Goal: Task Accomplishment & Management: Complete application form

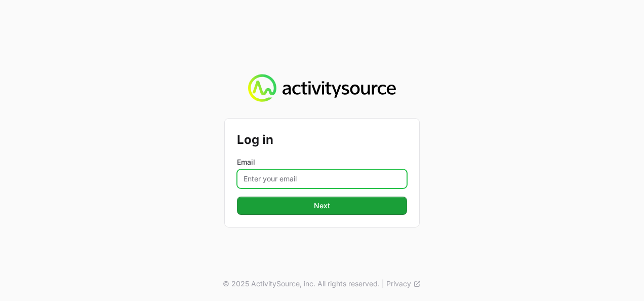
drag, startPoint x: 0, startPoint y: 0, endPoint x: 254, endPoint y: 186, distance: 315.1
click at [254, 186] on input "Email" at bounding box center [322, 178] width 170 height 19
type input "vanessa.paredesayala@ingrammicro.com"
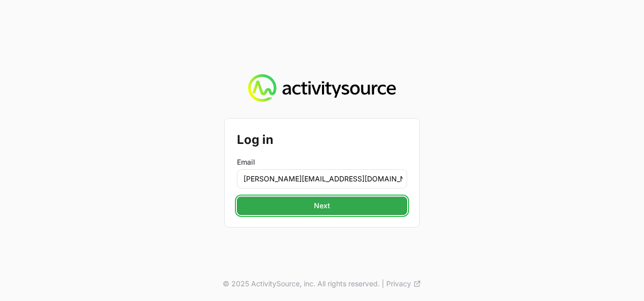
click at [324, 210] on span "Next" at bounding box center [322, 205] width 16 height 12
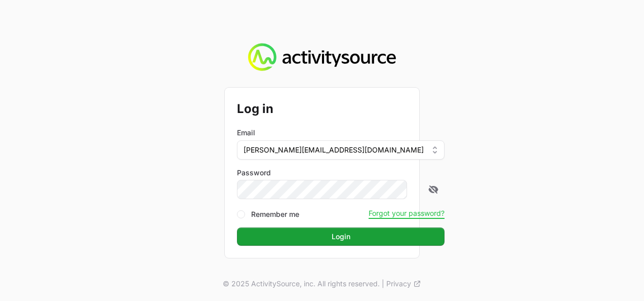
click at [402, 135] on div "Email vanessa.paredesayala@ingrammicro.com" at bounding box center [341, 142] width 208 height 33
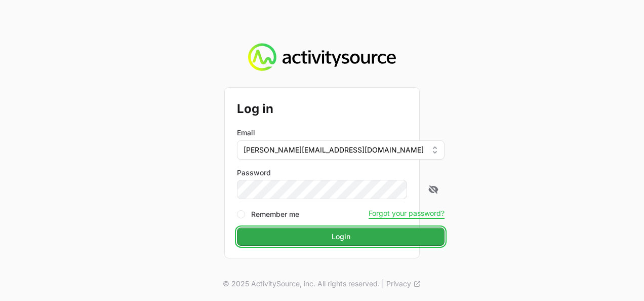
click at [332, 231] on span "Login" at bounding box center [341, 236] width 19 height 12
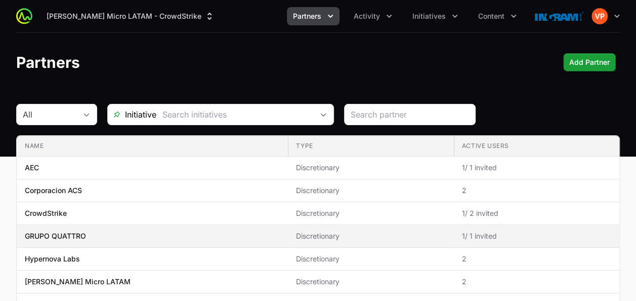
click at [154, 236] on span "GRUPO QUATTRO" at bounding box center [152, 236] width 255 height 10
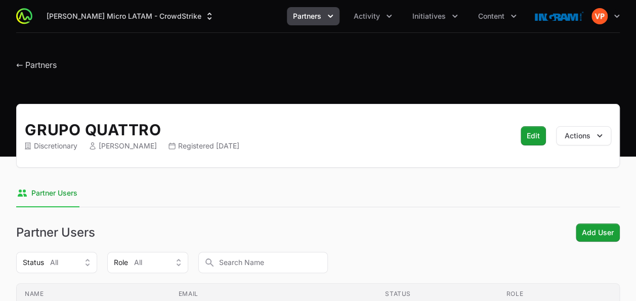
click at [303, 25] on div "Ingram Micro LATAM - CrowdStrike Partners Activity Initiatives Content Open use…" at bounding box center [318, 16] width 604 height 32
click at [318, 21] on span "Partners" at bounding box center [307, 16] width 28 height 10
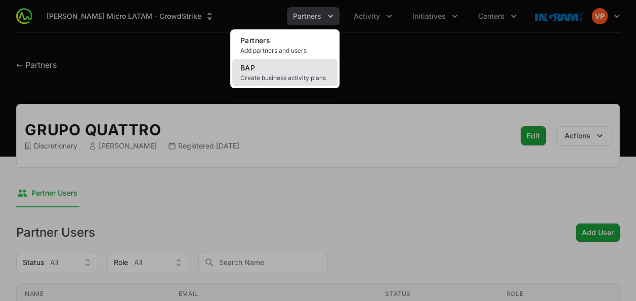
click at [271, 79] on span "Create business activity plans" at bounding box center [284, 78] width 89 height 8
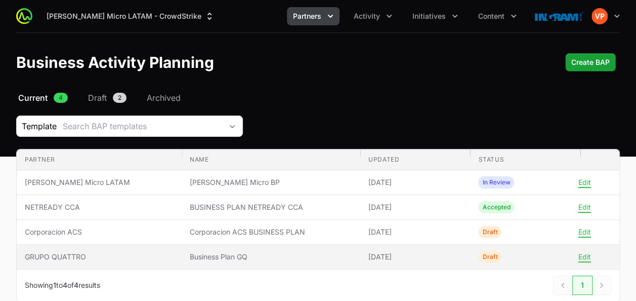
click at [182, 248] on td "Name Business Plan GQ" at bounding box center [271, 257] width 179 height 25
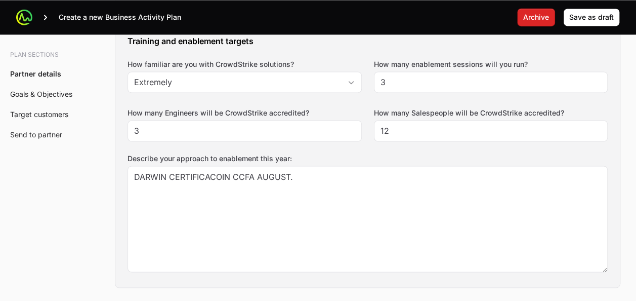
scroll to position [780, 0]
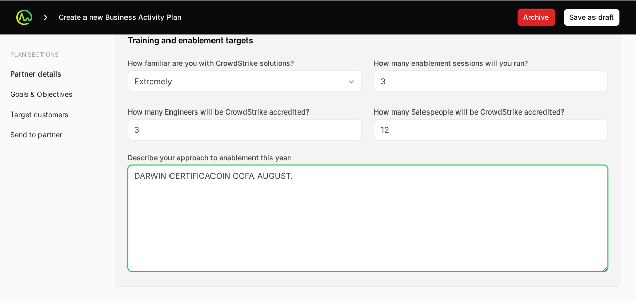
click at [260, 169] on textarea "DARWIN CERTIFICACOIN CCFA AUGUST." at bounding box center [367, 217] width 479 height 105
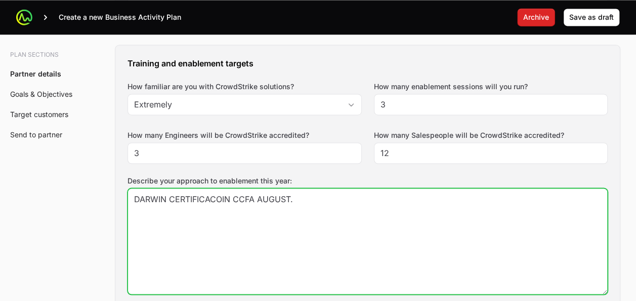
scroll to position [756, 0]
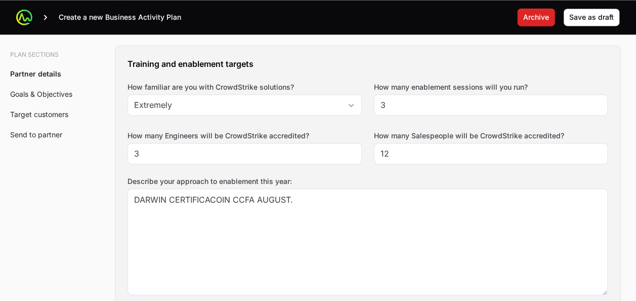
click at [256, 177] on label "Describe your approach to enablement this year:" at bounding box center [368, 181] width 480 height 10
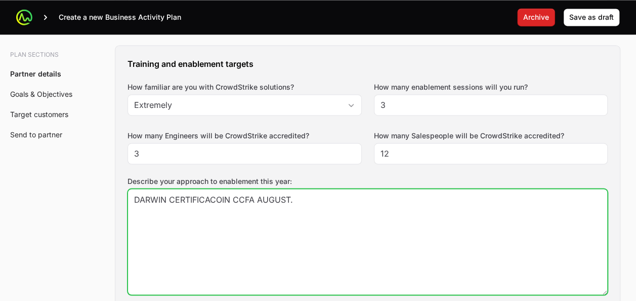
click at [256, 189] on textarea "DARWIN CERTIFICACOIN CCFA AUGUST." at bounding box center [367, 241] width 479 height 105
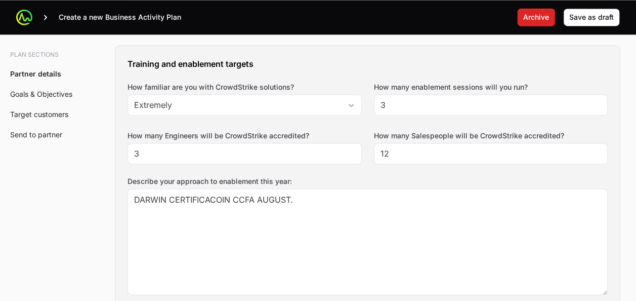
click at [256, 177] on label "Describe your approach to enablement this year:" at bounding box center [368, 181] width 480 height 10
click at [256, 189] on textarea "DARWIN CERTIFICACOIN CCFA AUGUST." at bounding box center [367, 241] width 479 height 105
click at [256, 177] on label "Describe your approach to enablement this year:" at bounding box center [368, 181] width 480 height 10
click at [256, 189] on textarea "DARWIN CERTIFICACOIN CCFA AUGUST." at bounding box center [367, 241] width 479 height 105
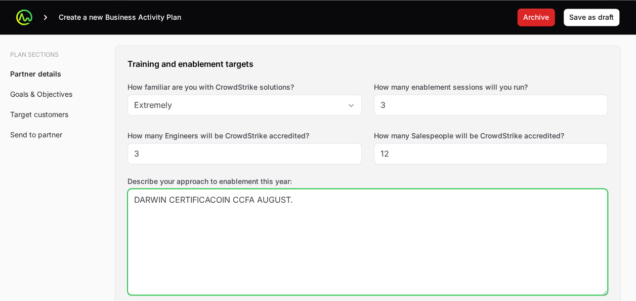
click at [259, 197] on textarea "DARWIN CERTIFICACOIN CCFA AUGUST." at bounding box center [367, 241] width 479 height 105
paste textarea "arwin España will complete the CCFA certification in August. We're committed to…"
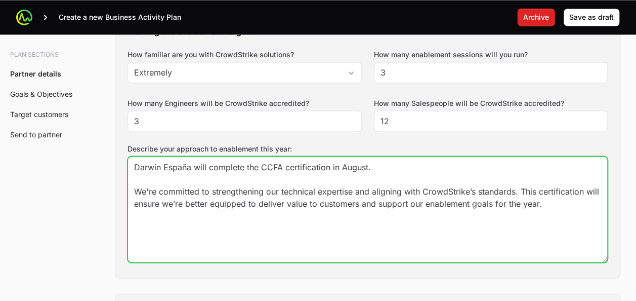
scroll to position [801, 0]
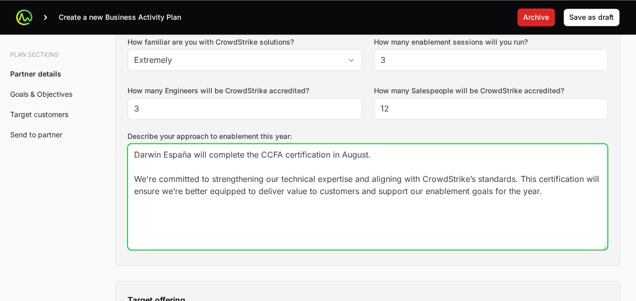
click at [349, 151] on textarea "DARWIN CERTIFICACOIN CCFA AUGUST." at bounding box center [367, 196] width 479 height 105
type textarea "Darwin España will complete the CCFA certification in September. We're committe…"
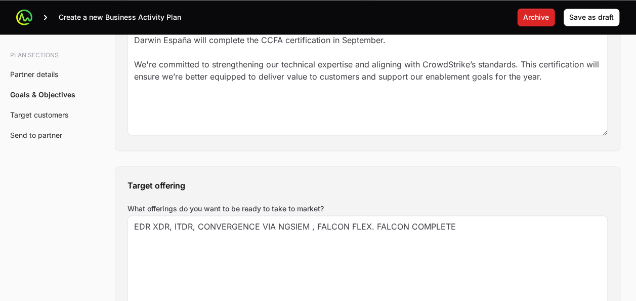
scroll to position [926, 0]
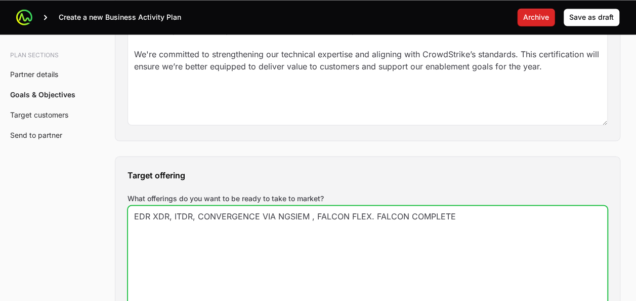
click at [188, 209] on textarea "EDR XDR, ITDR, CONVERGENCE VIA NGSIEM , FALCON FLEX. FALCON COMPLETE" at bounding box center [367, 258] width 479 height 105
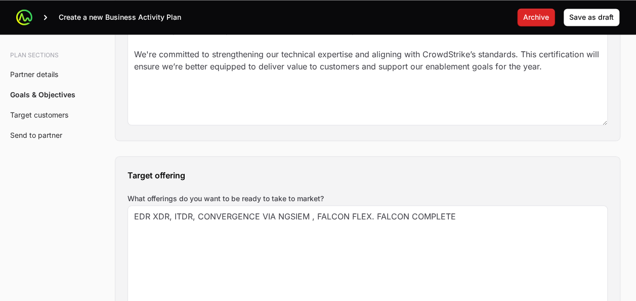
click at [205, 193] on label "What offerings do you want to be ready to take to market?" at bounding box center [368, 198] width 480 height 10
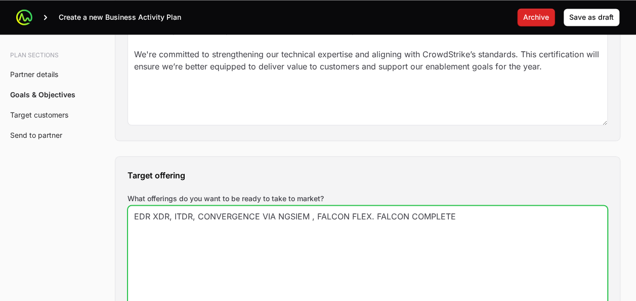
click at [205, 206] on textarea "EDR XDR, ITDR, CONVERGENCE VIA NGSIEM , FALCON FLEX. FALCON COMPLETE" at bounding box center [367, 258] width 479 height 105
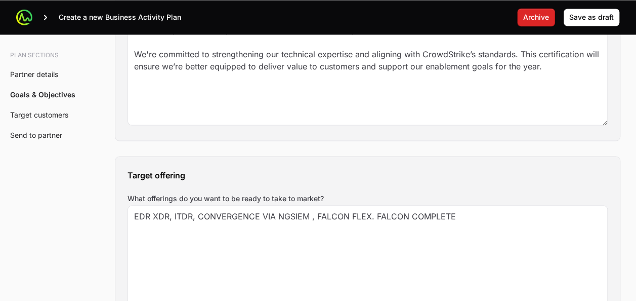
click at [205, 193] on label "What offerings do you want to be ready to take to market?" at bounding box center [368, 198] width 480 height 10
click at [205, 206] on textarea "EDR XDR, ITDR, CONVERGENCE VIA NGSIEM , FALCON FLEX. FALCON COMPLETE" at bounding box center [367, 258] width 479 height 105
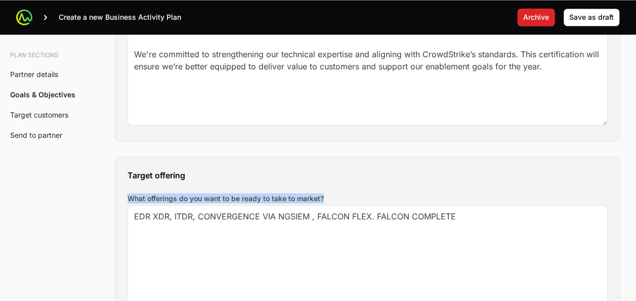
click at [205, 193] on label "What offerings do you want to be ready to take to market?" at bounding box center [368, 198] width 480 height 10
click at [205, 206] on textarea "EDR XDR, ITDR, CONVERGENCE VIA NGSIEM , FALCON FLEX. FALCON COMPLETE" at bounding box center [367, 258] width 479 height 105
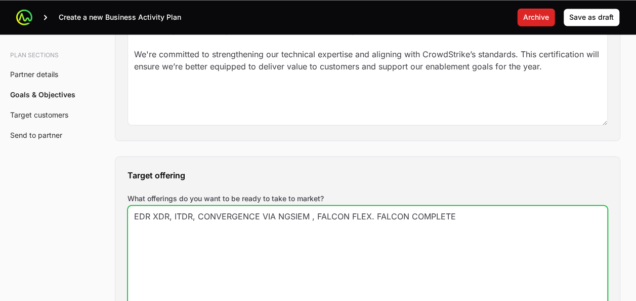
click at [235, 215] on textarea "EDR XDR, ITDR, CONVERGENCE VIA NGSIEM , FALCON FLEX. FALCON COMPLETE" at bounding box center [367, 258] width 479 height 105
click at [264, 210] on textarea "EDR XDR, ITDR, CONVERGENCE VIA NGSIEM , FALCON FLEX. FALCON COMPLETE" at bounding box center [367, 258] width 479 height 105
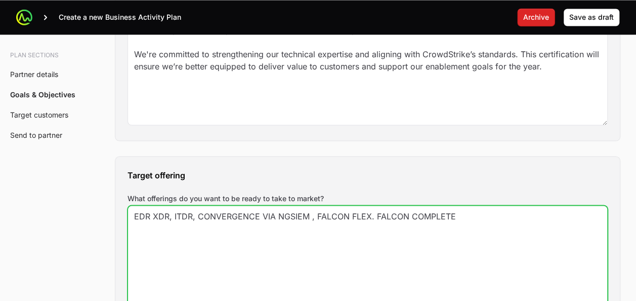
click at [264, 210] on textarea "EDR XDR, ITDR, CONVERGENCE VIA NGSIEM , FALCON FLEX. FALCON COMPLETE" at bounding box center [367, 258] width 479 height 105
paste textarea "What offerings do you want to be ready to take to market? We are focused on bri…"
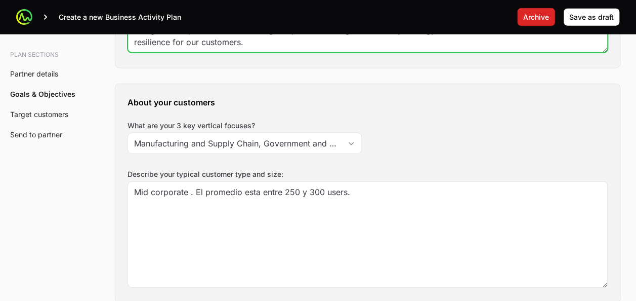
scroll to position [1185, 0]
type textarea "What offerings do you want to be ready to take to market? We are focused on bri…"
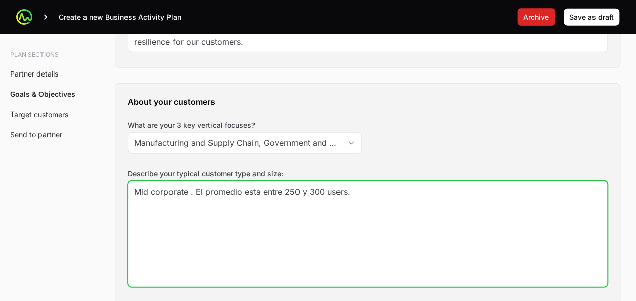
click at [221, 185] on textarea "Mid corporate . El promedio esta entre 250 y 300 users." at bounding box center [367, 233] width 479 height 105
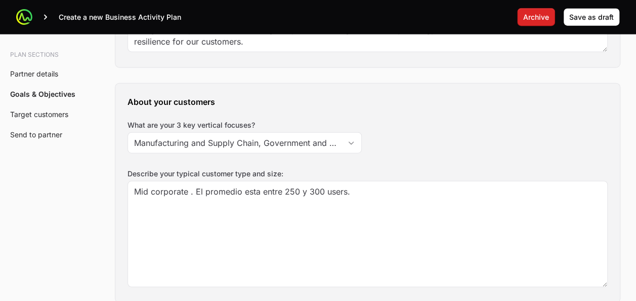
click at [219, 169] on label "Describe your typical customer type and size:" at bounding box center [368, 174] width 480 height 10
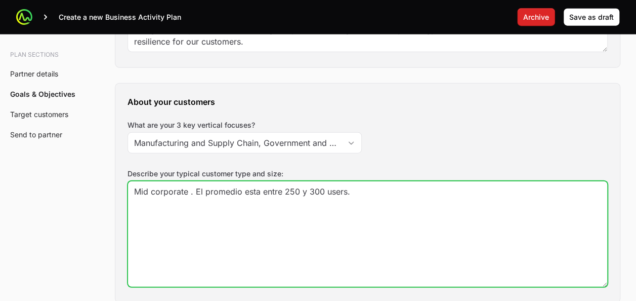
click at [219, 181] on textarea "Mid corporate . El promedio esta entre 250 y 300 users." at bounding box center [367, 233] width 479 height 105
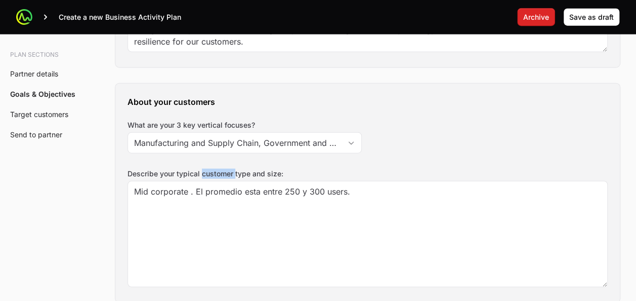
click at [219, 169] on label "Describe your typical customer type and size:" at bounding box center [368, 174] width 480 height 10
click at [219, 181] on textarea "Mid corporate . El promedio esta entre 250 y 300 users." at bounding box center [367, 233] width 479 height 105
click at [218, 169] on label "Describe your typical customer type and size:" at bounding box center [368, 174] width 480 height 10
click at [218, 181] on textarea "Mid corporate . El promedio esta entre 250 y 300 users." at bounding box center [367, 233] width 479 height 105
copy label "Describe your typical customer type and size:"
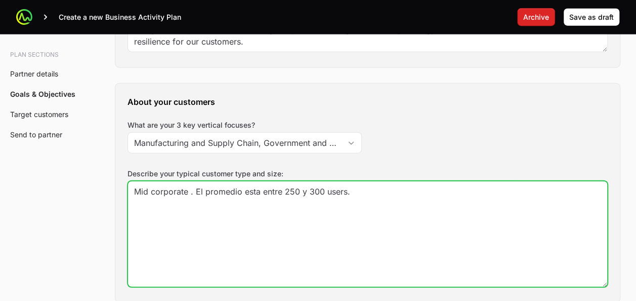
click at [199, 192] on textarea "Mid corporate . El promedio esta entre 250 y 300 users." at bounding box center [367, 233] width 479 height 105
click at [329, 181] on textarea "Mid corporate . El promedio esta entre 250 y 300 users." at bounding box center [367, 233] width 479 height 105
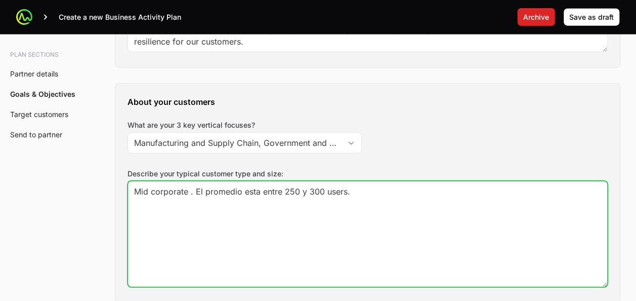
click at [329, 181] on textarea "Mid corporate . El promedio esta entre 250 y 300 users." at bounding box center [367, 233] width 479 height 105
paste textarea "Our typical customers are mid-corporate organizations, primarily ranging betwee…"
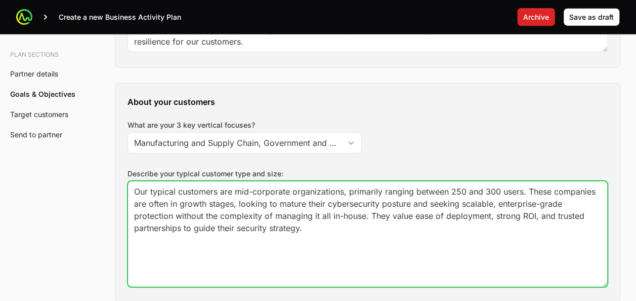
type textarea "Our typical customers are mid-corporate organizations, primarily ranging betwee…"
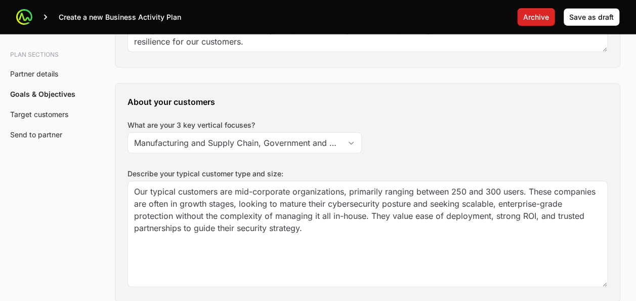
click at [220, 159] on div "About your customers What are your 3 key vertical focuses? Manufacturing and Su…" at bounding box center [367, 193] width 505 height 219
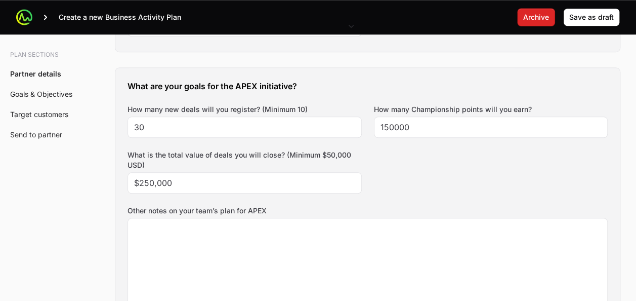
scroll to position [447, 0]
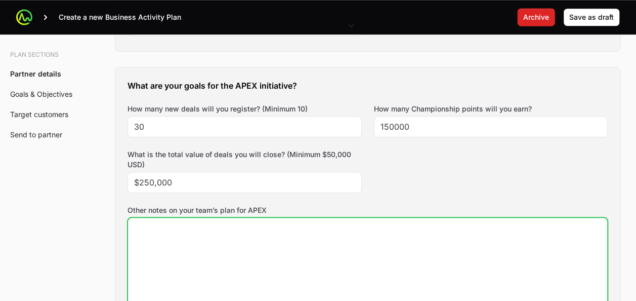
click at [213, 238] on textarea "Other notes on your team’s plan for APEX" at bounding box center [367, 270] width 479 height 105
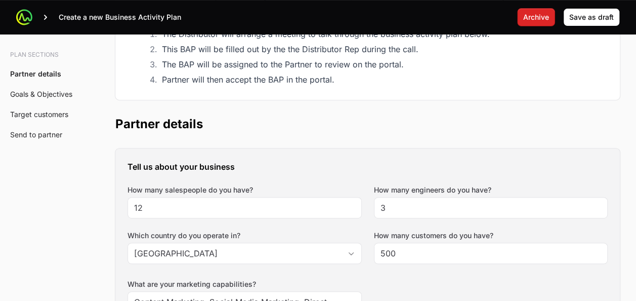
scroll to position [171, 0]
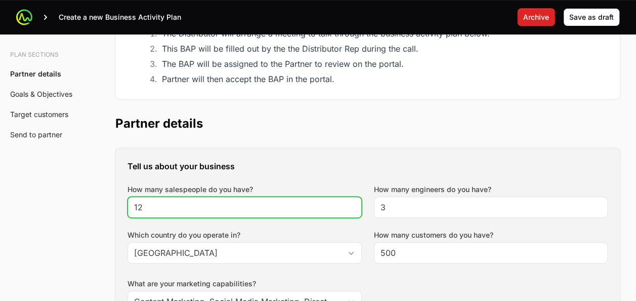
click at [212, 208] on input "12" at bounding box center [244, 207] width 221 height 12
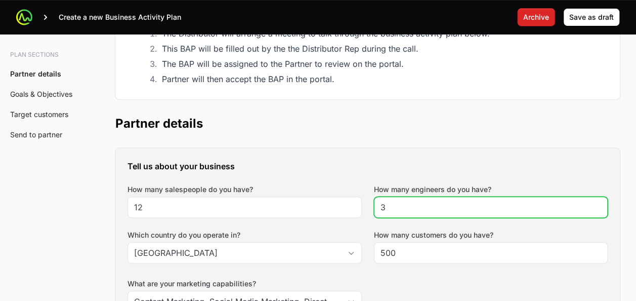
click at [410, 209] on input "3" at bounding box center [491, 207] width 221 height 12
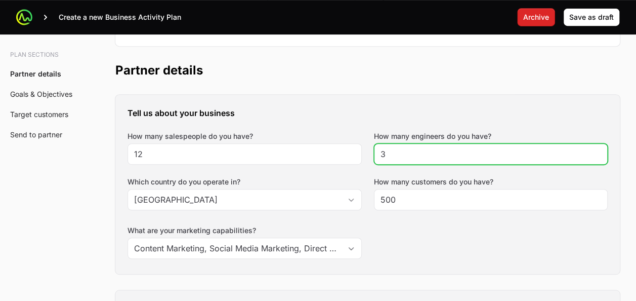
scroll to position [234, 0]
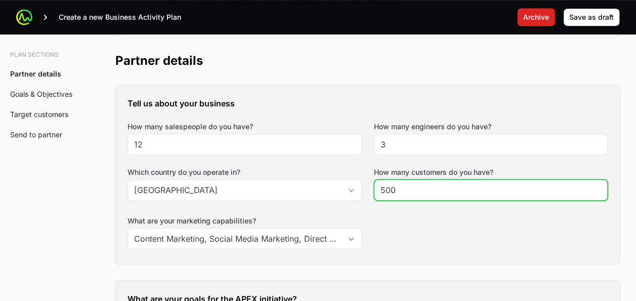
click at [407, 192] on input "500" at bounding box center [491, 190] width 221 height 12
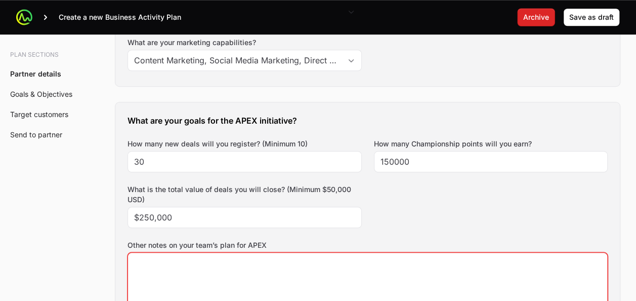
scroll to position [413, 0]
click at [171, 152] on div "30" at bounding box center [245, 160] width 234 height 21
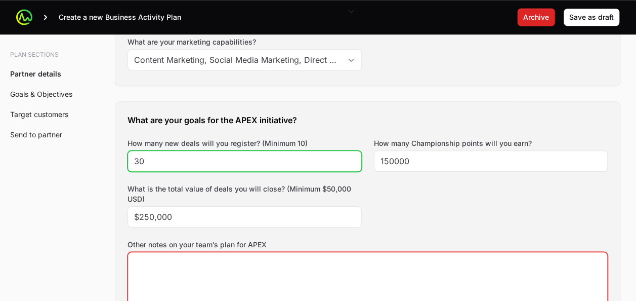
click at [160, 165] on input "30" at bounding box center [244, 161] width 221 height 12
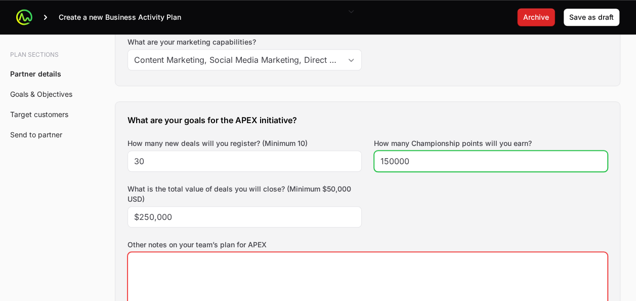
click at [394, 160] on input "150000" at bounding box center [491, 161] width 221 height 12
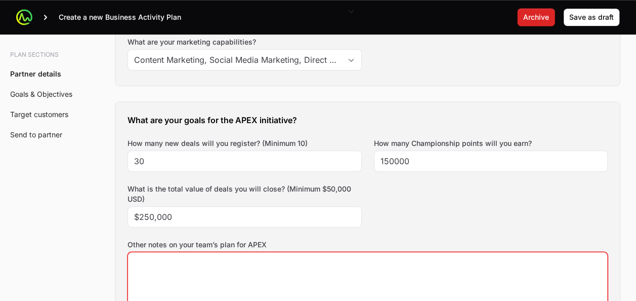
click at [393, 188] on div "What are your goals for the APEX initiative? How many new deals will you regist…" at bounding box center [367, 243] width 505 height 283
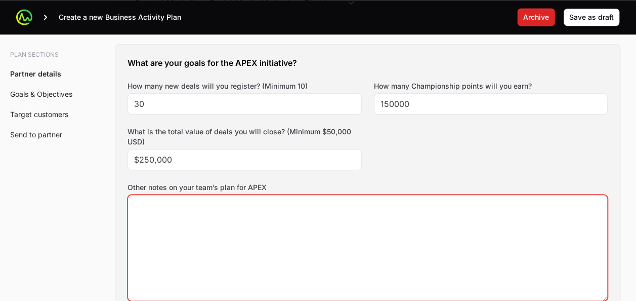
scroll to position [478, 0]
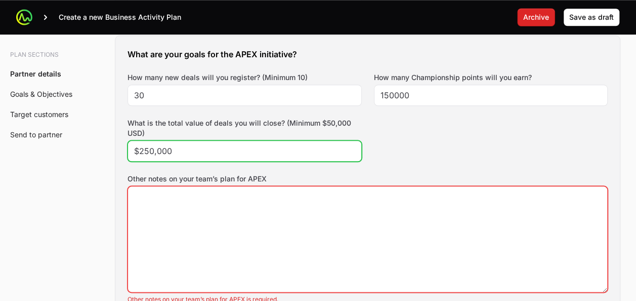
click at [277, 148] on input "$250,000" at bounding box center [244, 151] width 221 height 12
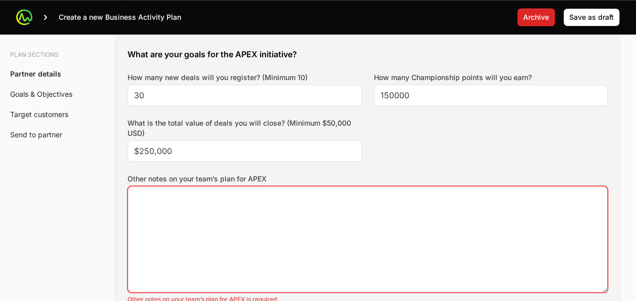
click at [449, 151] on div "What are your goals for the APEX initiative? How many new deals will you regist…" at bounding box center [367, 177] width 505 height 283
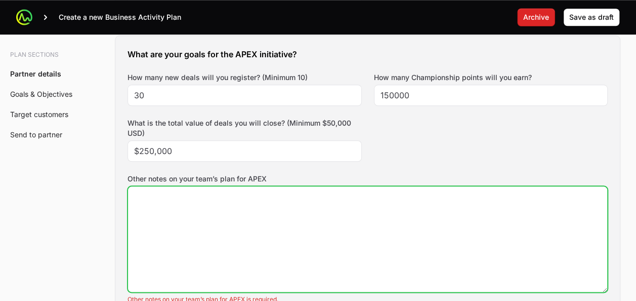
click at [255, 222] on textarea "Other notes on your team’s plan for APEX" at bounding box center [367, 238] width 479 height 105
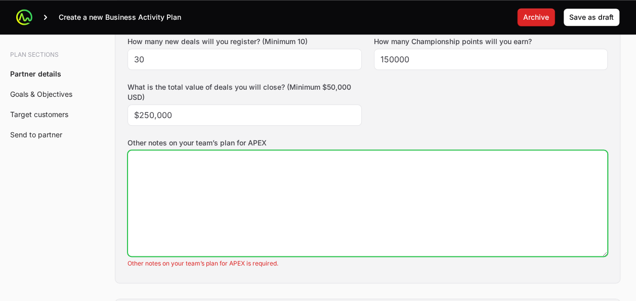
scroll to position [515, 0]
type textarea "xx"
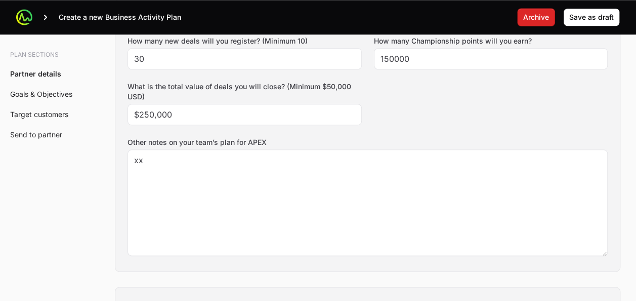
click at [253, 141] on label "Other notes on your team’s plan for APEX" at bounding box center [368, 142] width 480 height 10
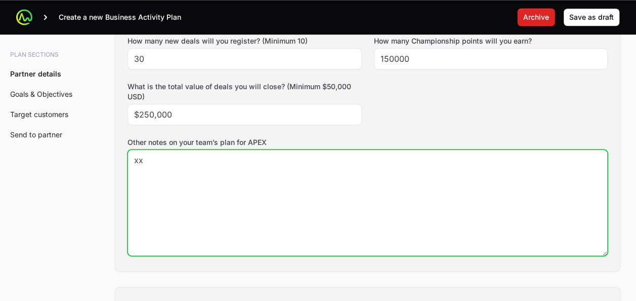
click at [253, 150] on textarea "xx" at bounding box center [367, 202] width 479 height 105
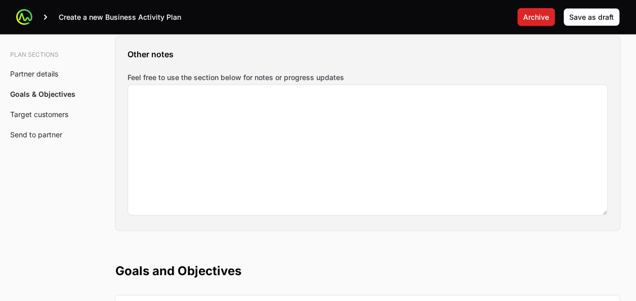
scroll to position [1475, 0]
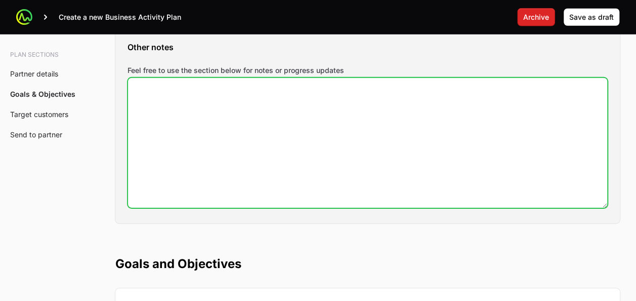
click at [225, 159] on textarea "Feel free to use the section below for notes or progress updates" at bounding box center [367, 143] width 479 height 130
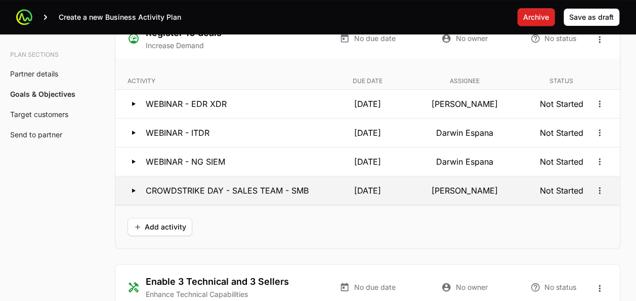
scroll to position [1967, 0]
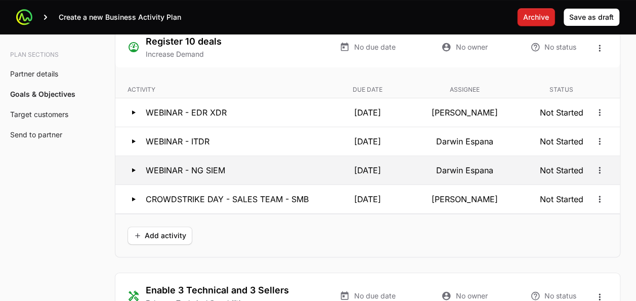
click at [215, 164] on p "WEBINAR - NG SIEM" at bounding box center [185, 170] width 79 height 12
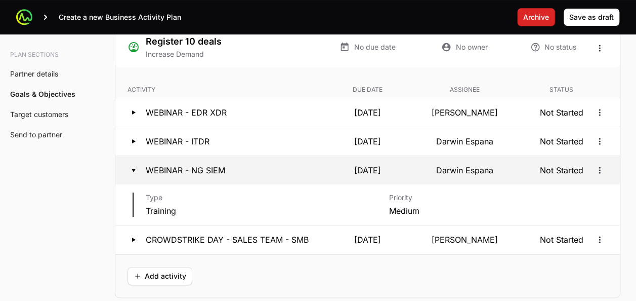
click at [215, 164] on p "WEBINAR - NG SIEM" at bounding box center [185, 170] width 79 height 12
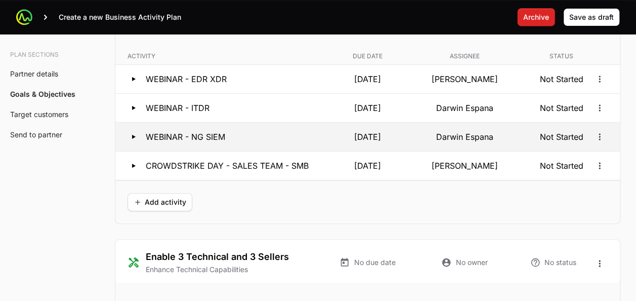
scroll to position [1999, 0]
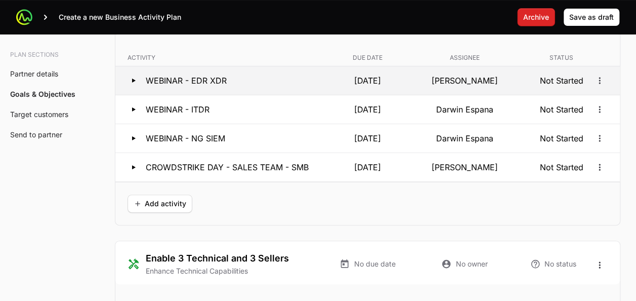
click at [367, 76] on p "[DATE]" at bounding box center [367, 80] width 93 height 12
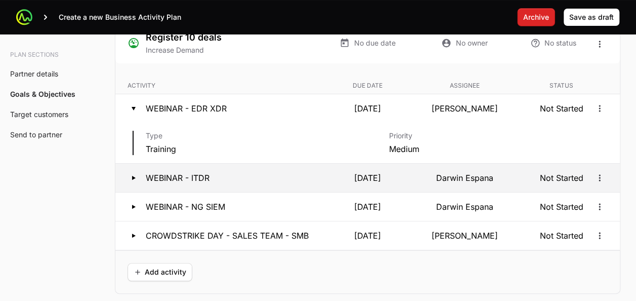
scroll to position [1955, 0]
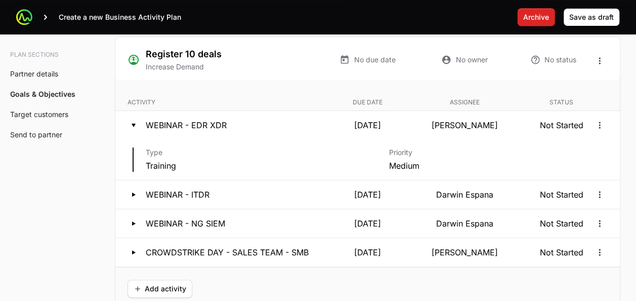
click at [266, 160] on dd "Training" at bounding box center [255, 165] width 219 height 12
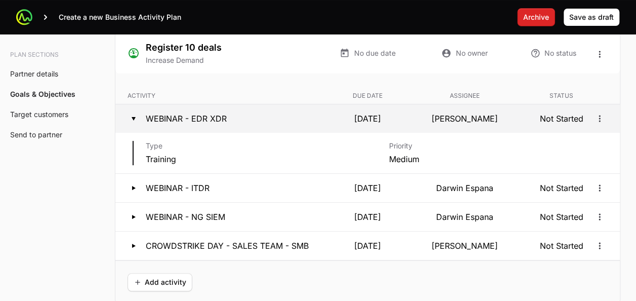
scroll to position [1947, 0]
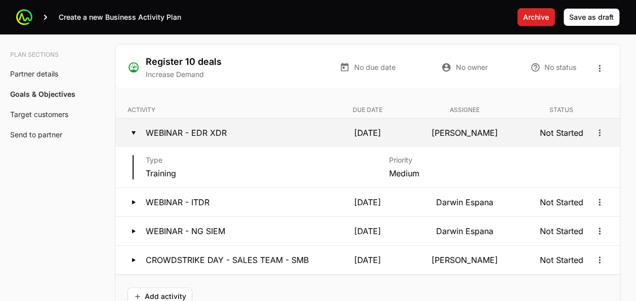
click at [171, 127] on p "WEBINAR - EDR XDR" at bounding box center [186, 133] width 81 height 12
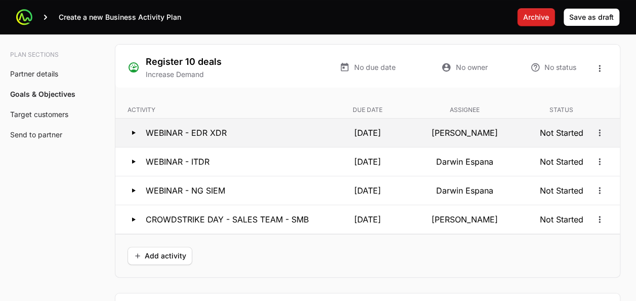
click at [134, 131] on icon at bounding box center [134, 133] width 4 height 4
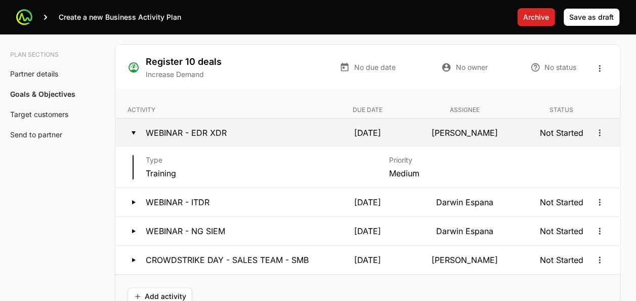
click at [364, 130] on p "[DATE]" at bounding box center [367, 133] width 93 height 12
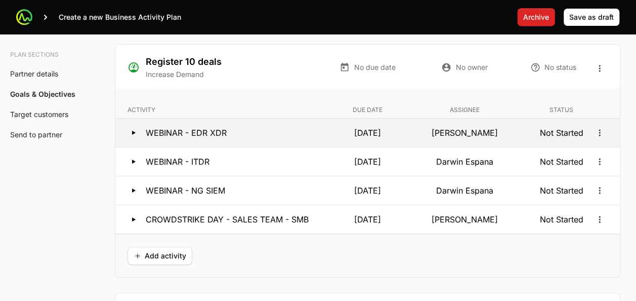
click at [364, 130] on p "[DATE]" at bounding box center [367, 133] width 93 height 12
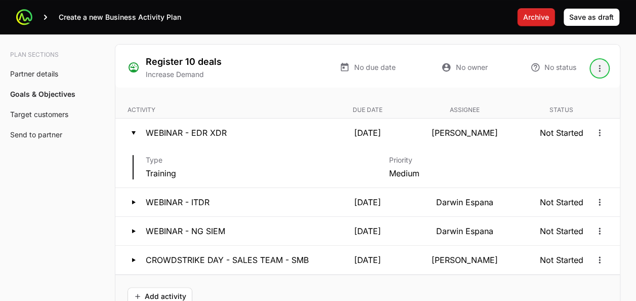
click at [596, 66] on icon "Open options" at bounding box center [600, 68] width 10 height 10
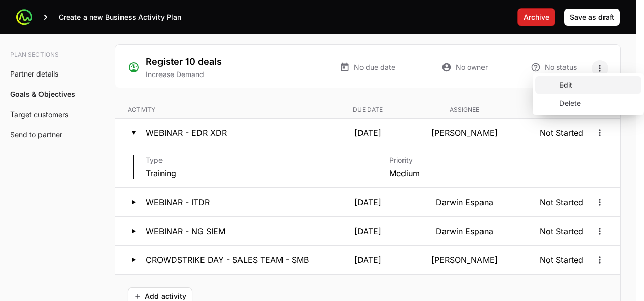
click at [581, 83] on div "Edit" at bounding box center [588, 85] width 106 height 18
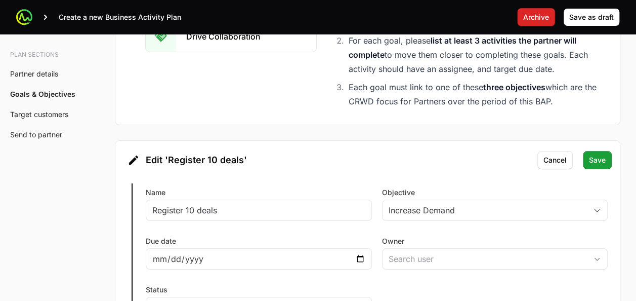
scroll to position [1856, 0]
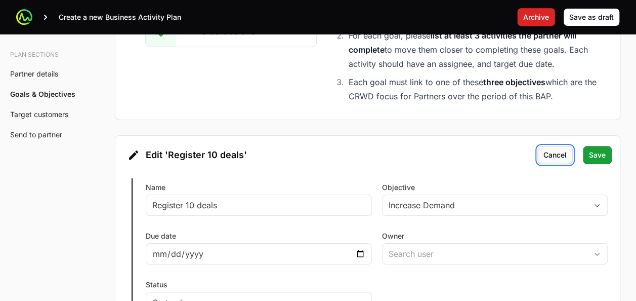
click at [551, 149] on span "Cancel" at bounding box center [555, 155] width 23 height 12
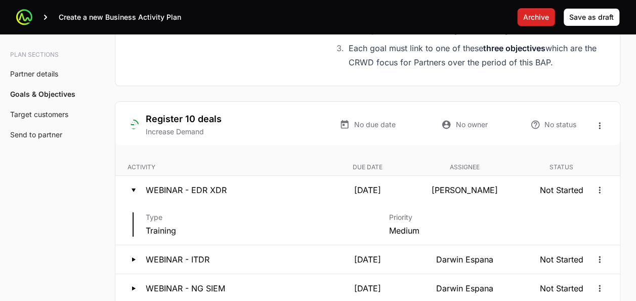
scroll to position [1892, 0]
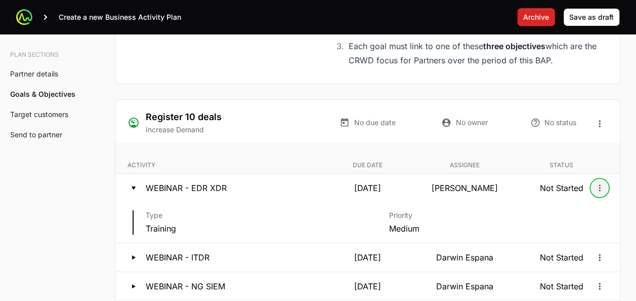
click at [599, 184] on icon "Open options" at bounding box center [600, 187] width 2 height 7
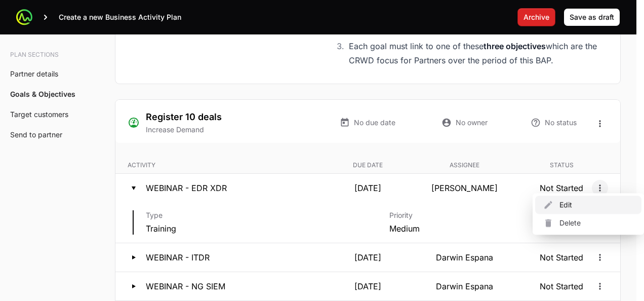
click at [569, 208] on div "Edit" at bounding box center [588, 204] width 106 height 18
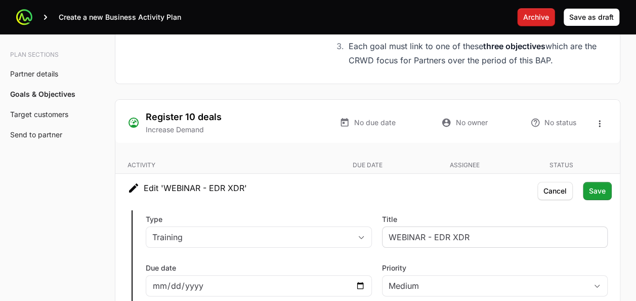
type input "[PERSON_NAME]"
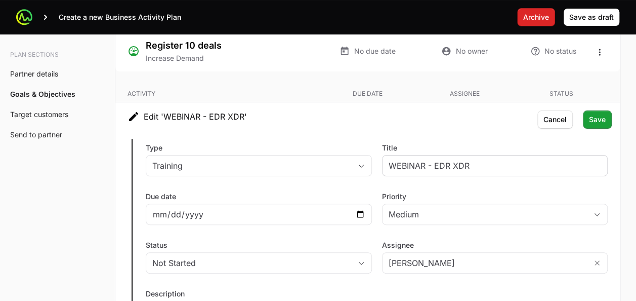
scroll to position [1974, 0]
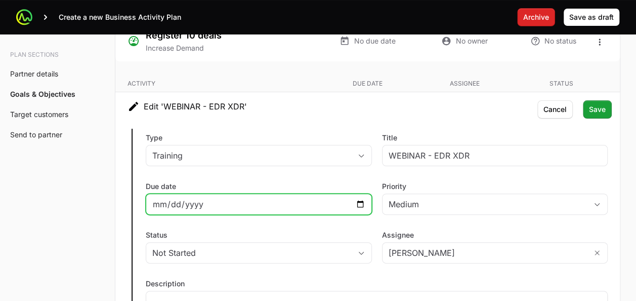
click at [361, 199] on input "2025-09-02" at bounding box center [258, 204] width 213 height 12
type input "2025-09-11"
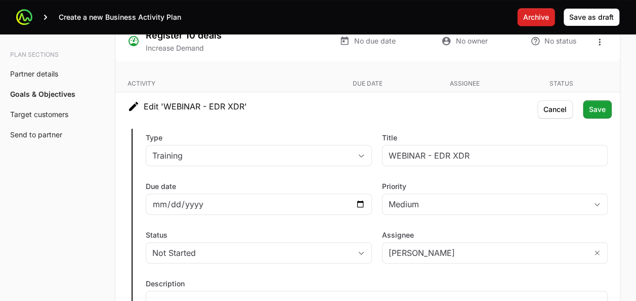
click at [296, 216] on div "Type Training Title WEBINAR - EDR XDR Due date 2025-09-11 Priority Medium Statu…" at bounding box center [367, 238] width 505 height 237
click at [592, 108] on span "Save" at bounding box center [597, 109] width 17 height 12
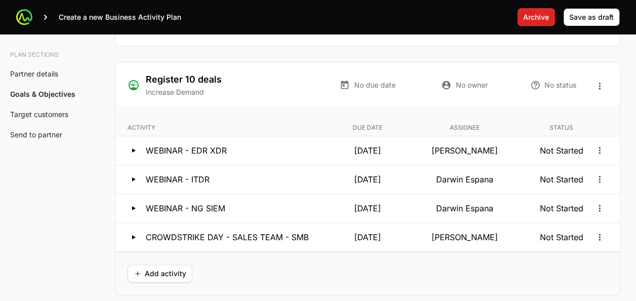
scroll to position [1929, 0]
click at [156, 265] on button "Add activity" at bounding box center [160, 274] width 65 height 18
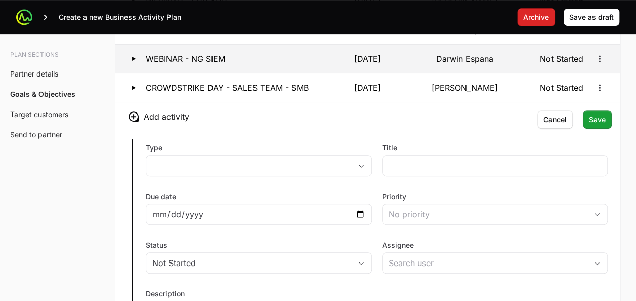
scroll to position [2079, 0]
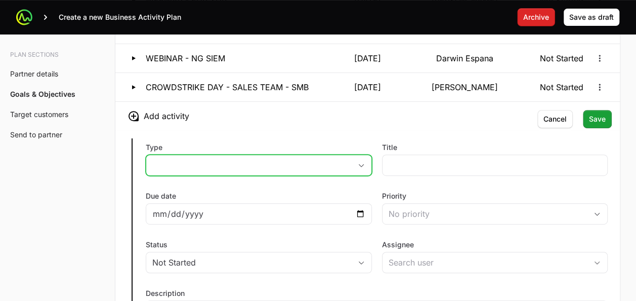
click at [249, 157] on button "placeholder" at bounding box center [258, 165] width 225 height 20
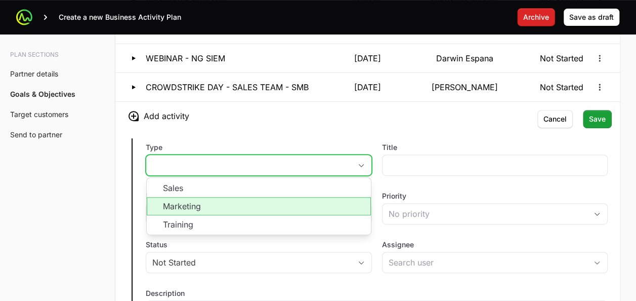
click at [224, 204] on li "Marketing" at bounding box center [259, 206] width 224 height 18
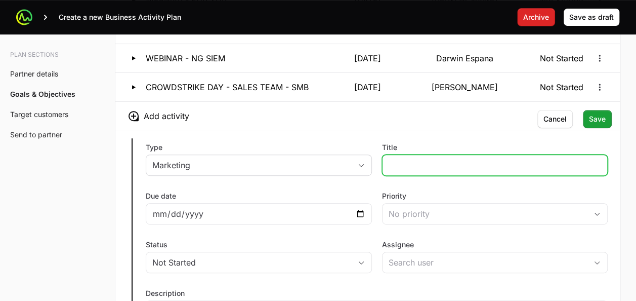
click at [399, 159] on input "Title" at bounding box center [495, 165] width 213 height 12
type input "Global Campaign - The Grid - SIEM"
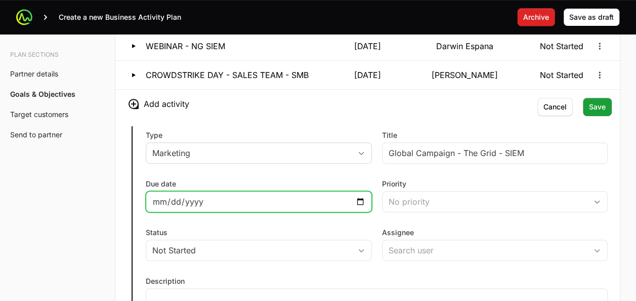
click at [360, 195] on input "Due date" at bounding box center [258, 201] width 213 height 12
type input "2025-09-04"
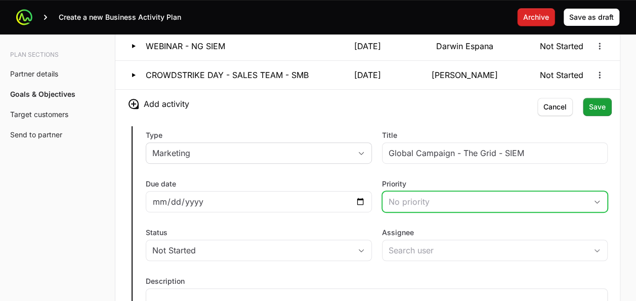
click at [397, 195] on div "No priority" at bounding box center [488, 201] width 199 height 12
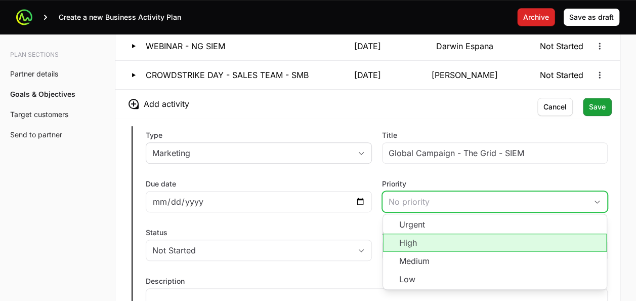
click at [408, 236] on li "High" at bounding box center [495, 242] width 224 height 18
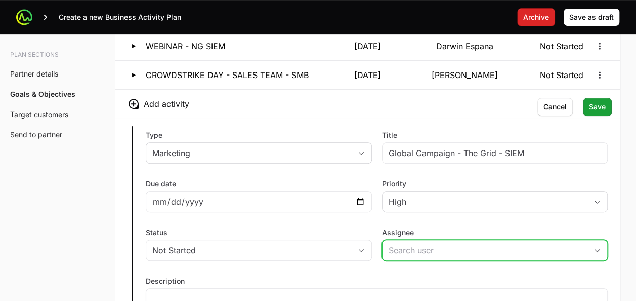
click at [407, 250] on input "Assignee" at bounding box center [485, 250] width 205 height 20
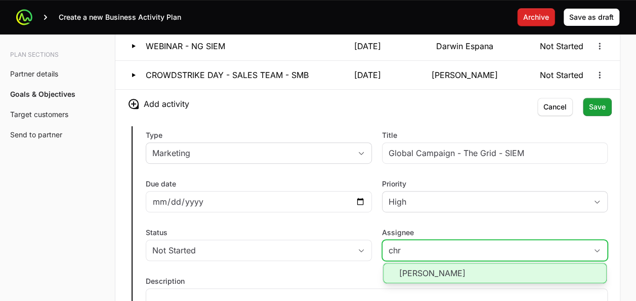
click at [425, 263] on li "[PERSON_NAME]" at bounding box center [495, 273] width 224 height 20
type input "[PERSON_NAME]"
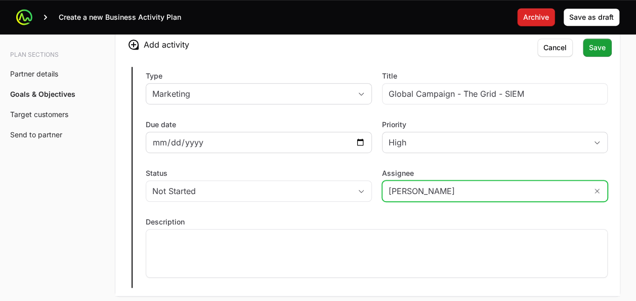
scroll to position [2097, 0]
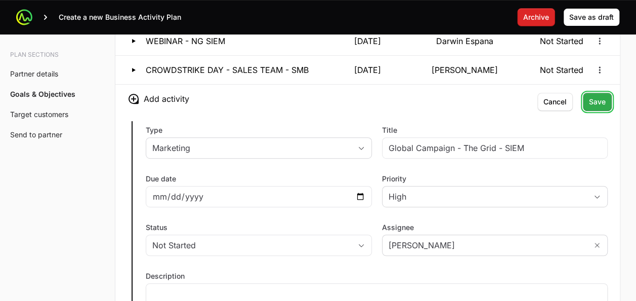
click at [598, 96] on span "Save" at bounding box center [597, 102] width 17 height 12
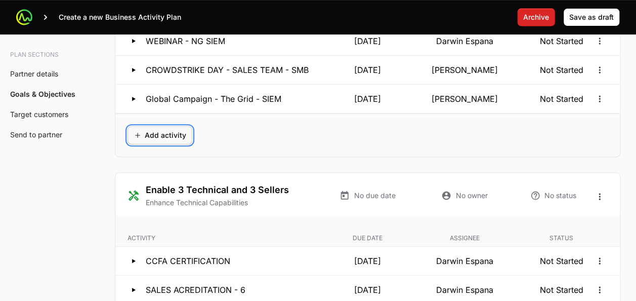
click at [168, 131] on span "Add activity" at bounding box center [160, 135] width 53 height 12
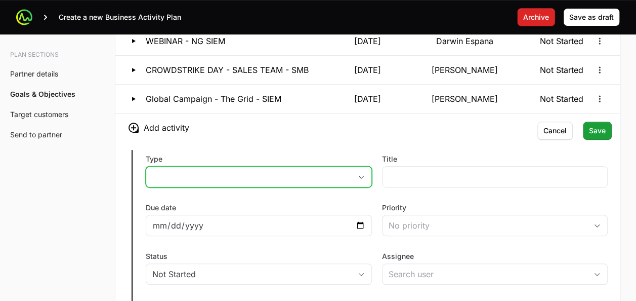
click at [361, 167] on button "placeholder" at bounding box center [258, 177] width 225 height 20
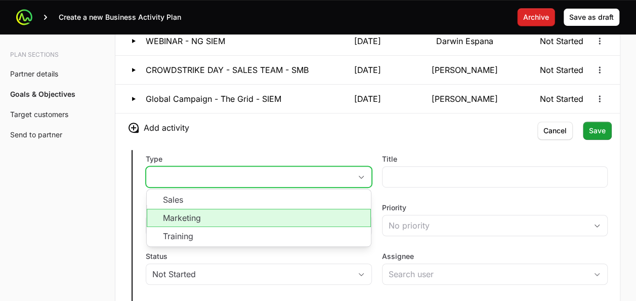
click at [261, 209] on li "Marketing" at bounding box center [259, 218] width 224 height 18
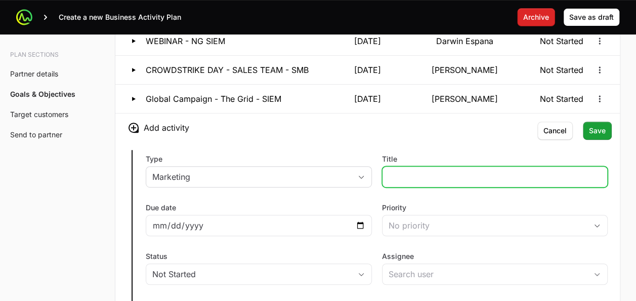
click at [407, 171] on input "Title" at bounding box center [495, 177] width 213 height 12
click at [488, 171] on input "Glo" at bounding box center [495, 177] width 213 height 12
click at [478, 171] on input "Glo" at bounding box center [495, 177] width 213 height 12
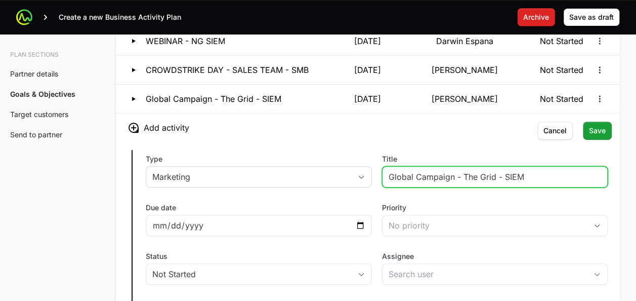
click at [513, 171] on input "Global Campaign - The Grid - SIEM" at bounding box center [495, 177] width 213 height 12
type input "Global Campaign - The Grid - ITDR"
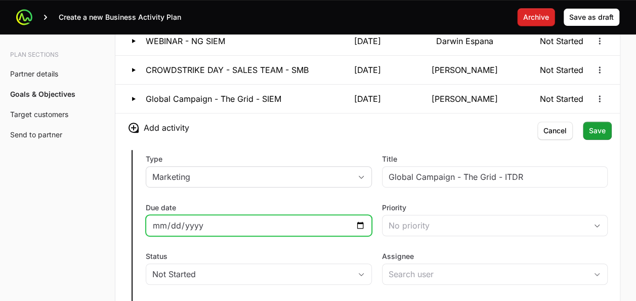
click at [360, 219] on input "Due date" at bounding box center [258, 225] width 213 height 12
type input "2025-09-04"
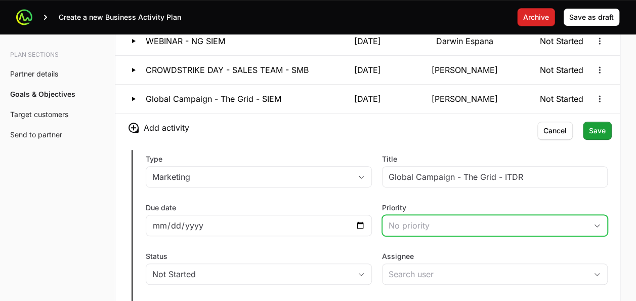
click at [408, 219] on div "No priority" at bounding box center [488, 225] width 199 height 12
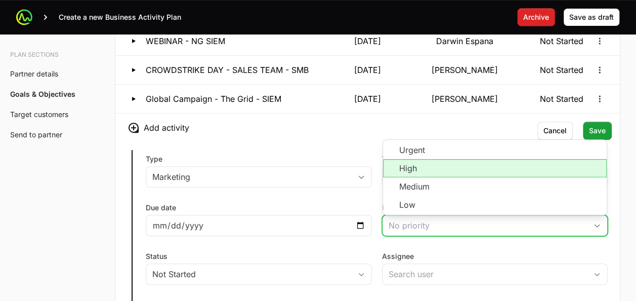
click at [406, 162] on li "High" at bounding box center [495, 168] width 224 height 18
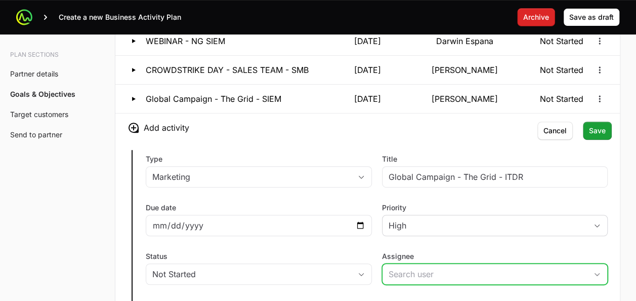
click at [402, 274] on input "Assignee" at bounding box center [485, 274] width 205 height 20
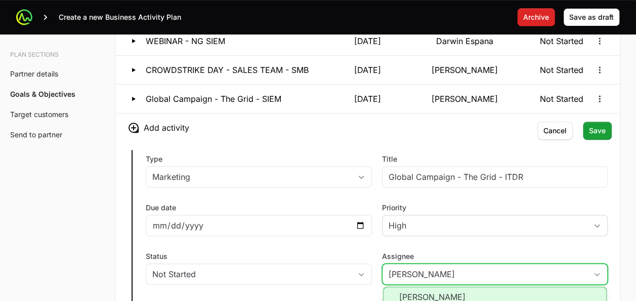
click at [419, 287] on li "[PERSON_NAME]" at bounding box center [495, 297] width 224 height 20
type input "[PERSON_NAME]"
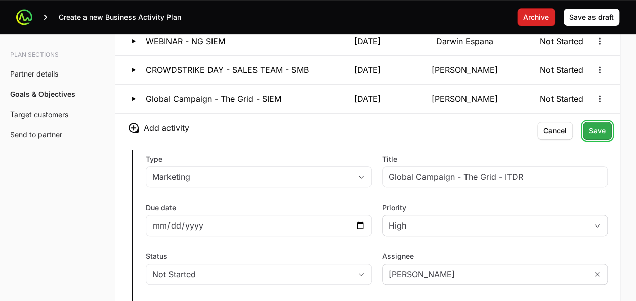
click at [598, 125] on span "Save" at bounding box center [597, 131] width 17 height 12
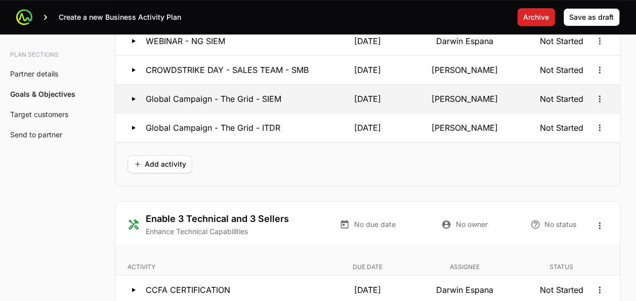
click at [261, 99] on button "Global Campaign - The Grid - SIEM 04 Sep 2025 Christian Gimpel Not Started" at bounding box center [367, 99] width 505 height 28
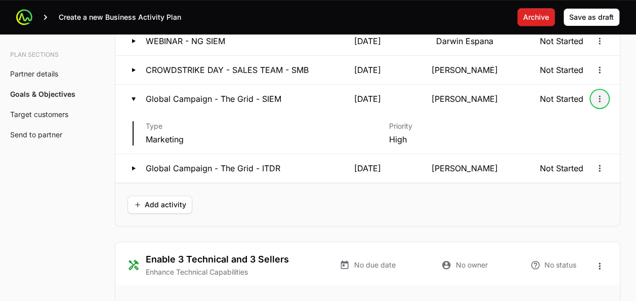
click at [605, 92] on button "Open options" at bounding box center [600, 99] width 16 height 16
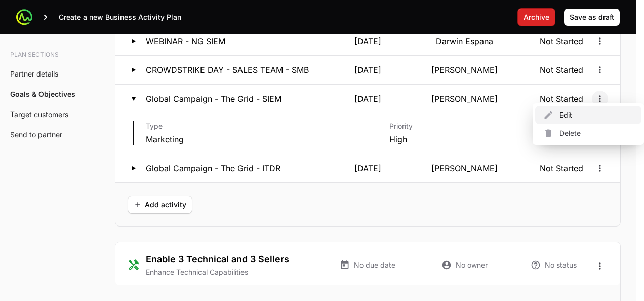
click at [556, 114] on div "Edit" at bounding box center [588, 115] width 106 height 18
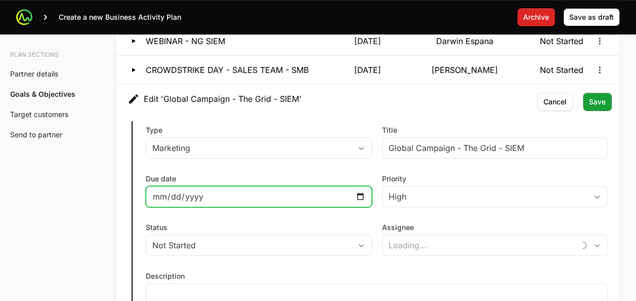
click at [364, 190] on input "2025-09-04" at bounding box center [258, 196] width 213 height 12
type input "[PERSON_NAME]"
type input "2025-09-25"
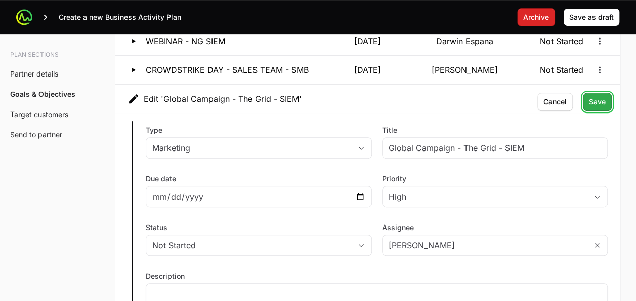
click at [593, 98] on span "Save" at bounding box center [597, 102] width 17 height 12
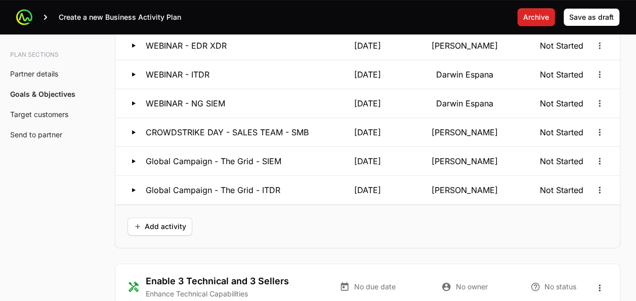
scroll to position [2016, 0]
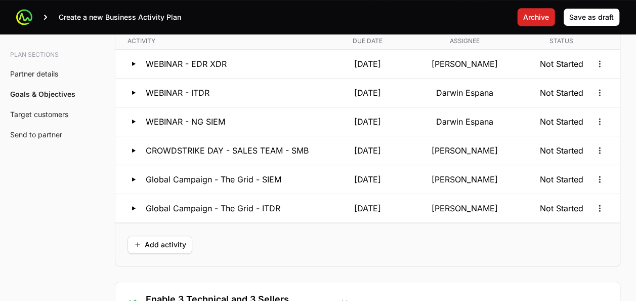
click at [277, 231] on div "Add activity" at bounding box center [367, 244] width 505 height 43
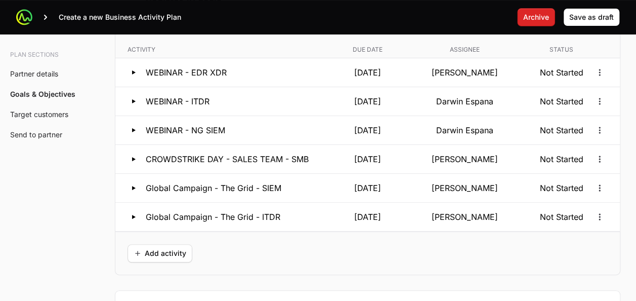
scroll to position [2008, 0]
click at [174, 248] on span "Add activity" at bounding box center [160, 253] width 53 height 12
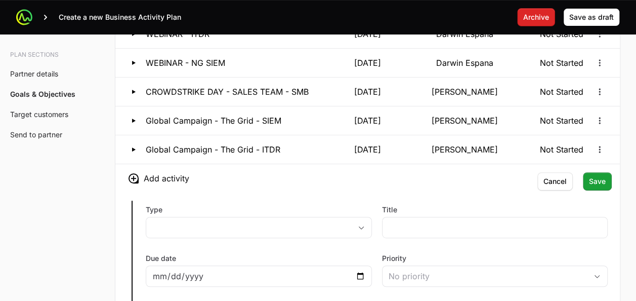
scroll to position [2087, 0]
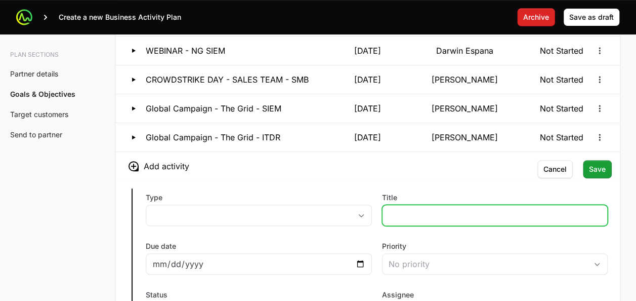
click at [398, 209] on input "Title" at bounding box center [495, 215] width 213 height 12
type input "CROWDSTRIKE DAY - LA POPULAR"
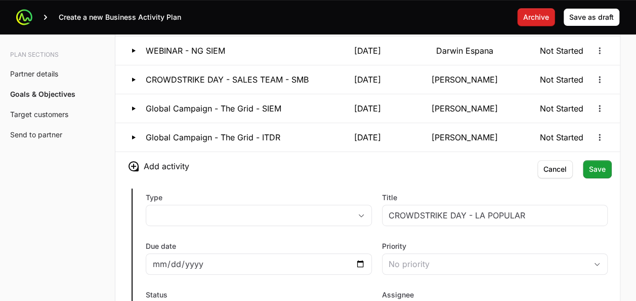
click at [359, 192] on label "Type" at bounding box center [259, 197] width 226 height 10
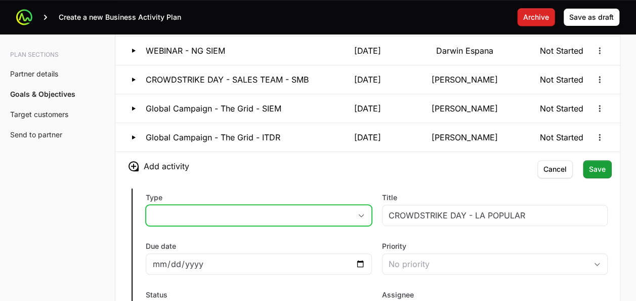
click at [359, 205] on button "placeholder" at bounding box center [258, 215] width 225 height 20
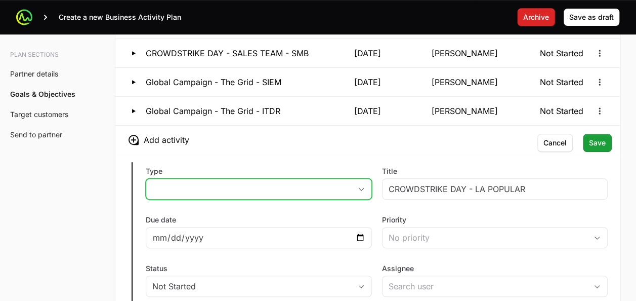
scroll to position [2127, 0]
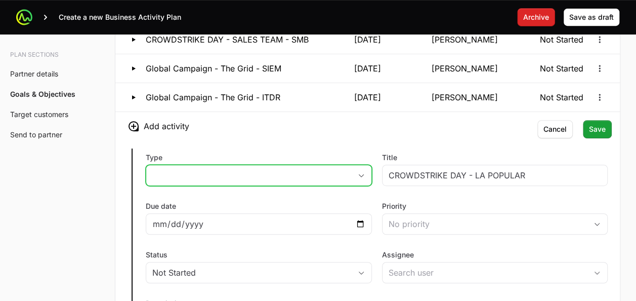
click at [363, 171] on button "placeholder" at bounding box center [258, 175] width 225 height 20
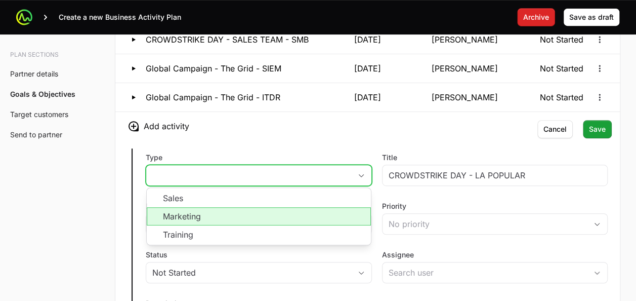
click at [243, 210] on li "Marketing" at bounding box center [259, 216] width 224 height 18
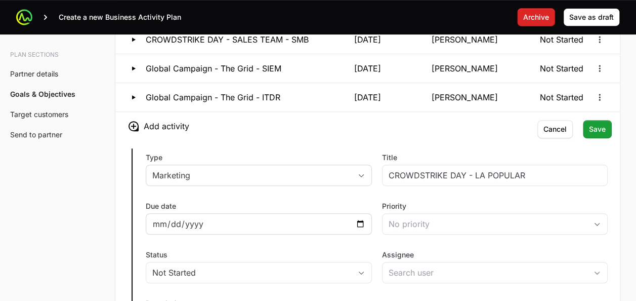
click at [367, 215] on div at bounding box center [259, 223] width 226 height 21
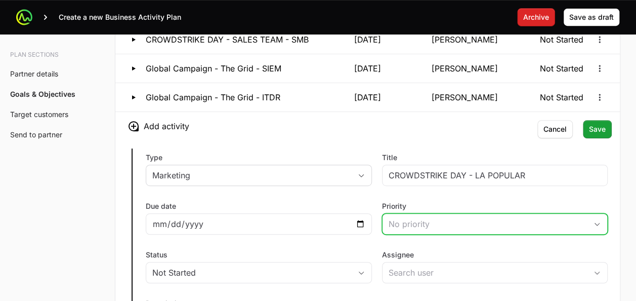
click at [405, 218] on div "No priority" at bounding box center [488, 224] width 199 height 12
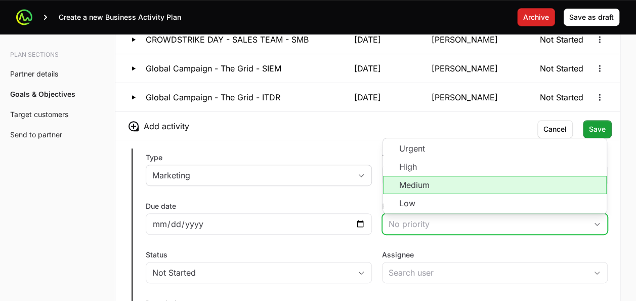
click at [417, 181] on li "Medium" at bounding box center [495, 185] width 224 height 18
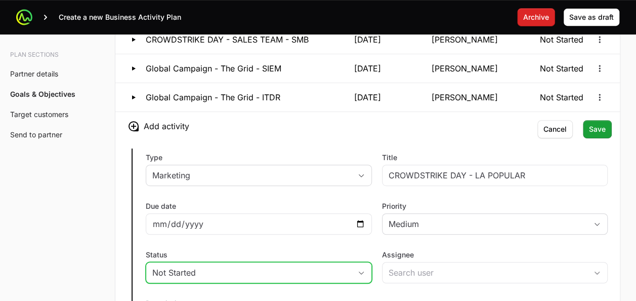
click at [356, 270] on button "Not Started" at bounding box center [258, 272] width 225 height 20
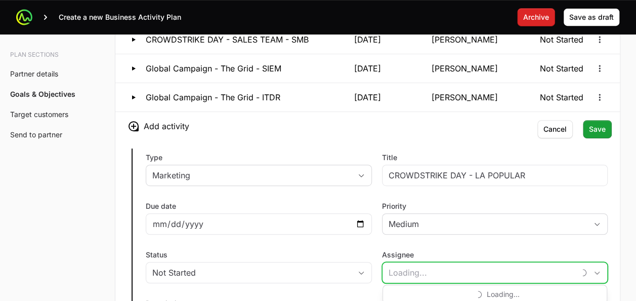
click at [408, 266] on input "Assignee" at bounding box center [479, 272] width 193 height 20
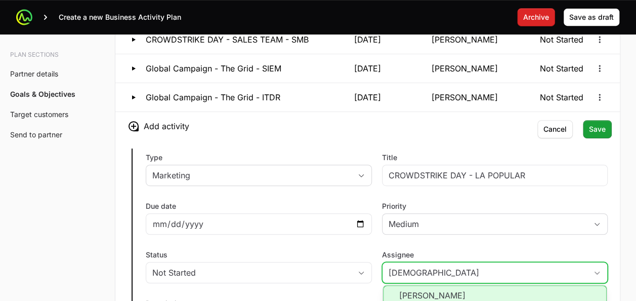
click at [426, 291] on li "[PERSON_NAME]" at bounding box center [495, 295] width 224 height 20
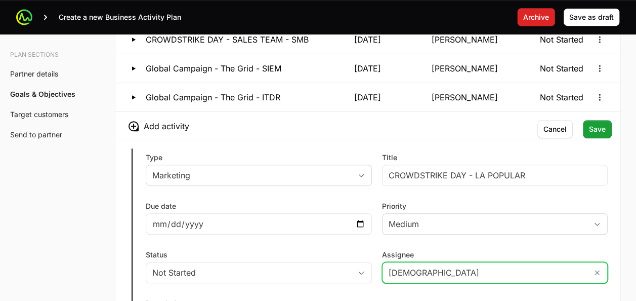
type input "[PERSON_NAME]"
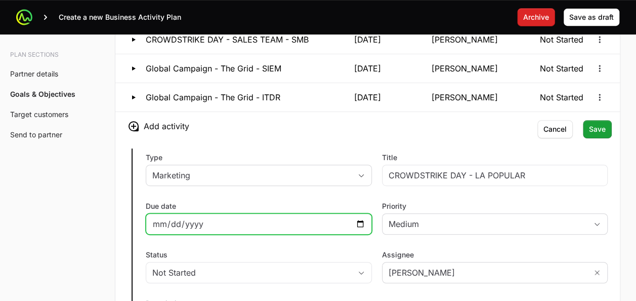
click at [229, 222] on input "Due date" at bounding box center [258, 224] width 213 height 12
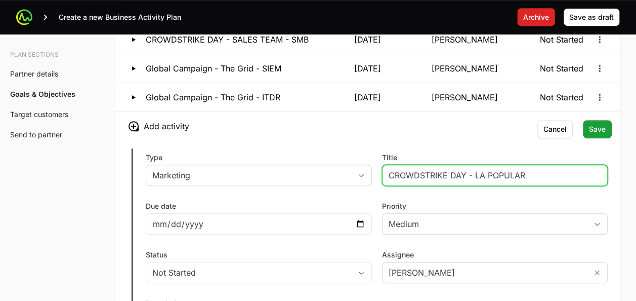
click at [544, 169] on input "CROWDSTRIKE DAY - LA POPULAR" at bounding box center [495, 175] width 213 height 12
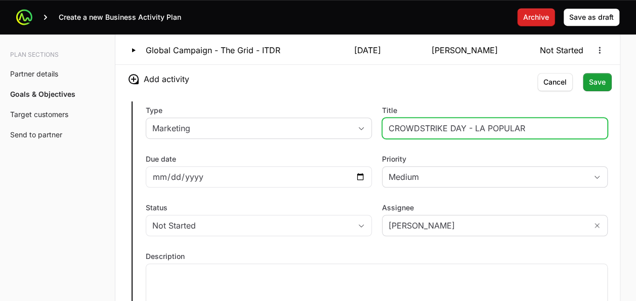
scroll to position [2175, 0]
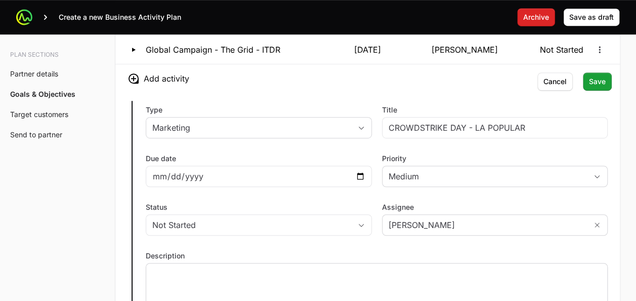
click at [271, 267] on p at bounding box center [376, 272] width 449 height 10
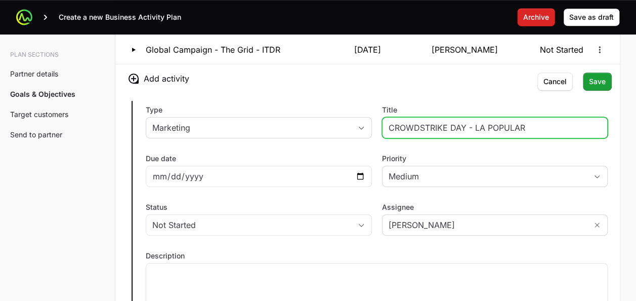
click at [506, 123] on input "CROWDSTRIKE DAY - LA POPULAR" at bounding box center [495, 128] width 213 height 12
click at [426, 124] on input "CROWDSTRIKE DAY - LA POPULAR" at bounding box center [495, 128] width 213 height 12
drag, startPoint x: 446, startPoint y: 119, endPoint x: 547, endPoint y: 118, distance: 101.3
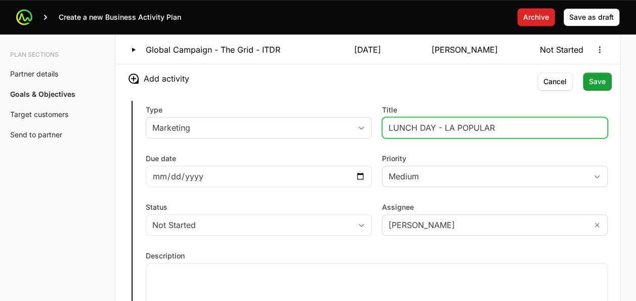
click at [547, 122] on input "LUNCH DAY - LA POPULAR" at bounding box center [495, 128] width 213 height 12
type input "L"
type input "Roundtable 5 Customers"
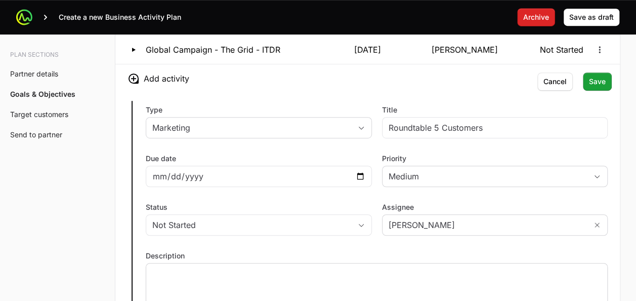
click at [258, 274] on div at bounding box center [377, 287] width 462 height 49
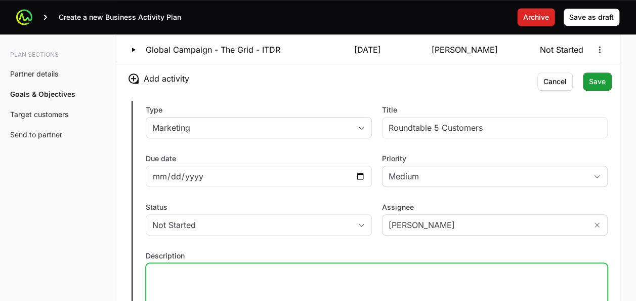
click at [244, 269] on p at bounding box center [376, 272] width 449 height 10
click at [244, 267] on p "Contenido Falcon Fusion y adversary" at bounding box center [376, 272] width 449 height 10
click at [326, 267] on p "Contenido Falcon Fusion y counter adversary" at bounding box center [376, 272] width 449 height 10
click at [344, 251] on label "Description" at bounding box center [377, 256] width 462 height 10
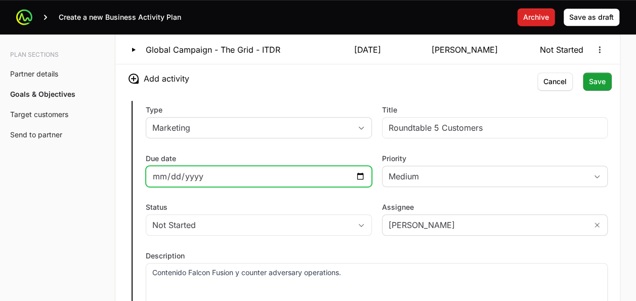
click at [356, 173] on input "Due date" at bounding box center [258, 176] width 213 height 12
type input "2025-10-09"
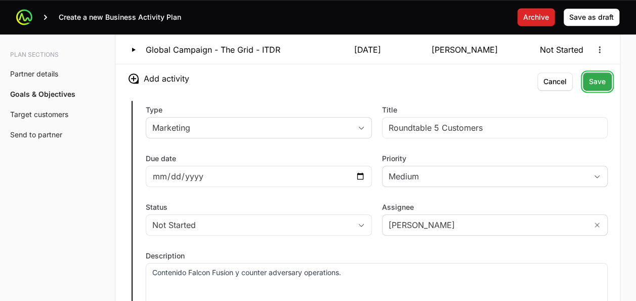
click at [595, 77] on span "Save" at bounding box center [597, 81] width 17 height 12
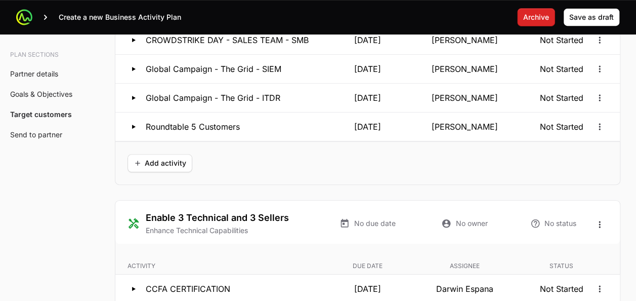
scroll to position [2127, 0]
click at [162, 163] on button "Add activity" at bounding box center [160, 162] width 65 height 18
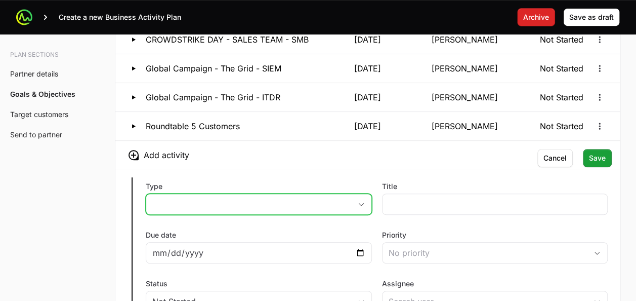
click at [193, 197] on button "placeholder" at bounding box center [258, 204] width 225 height 20
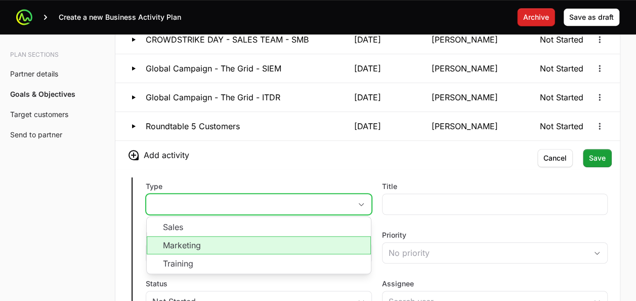
click at [184, 242] on li "Marketing" at bounding box center [259, 245] width 224 height 18
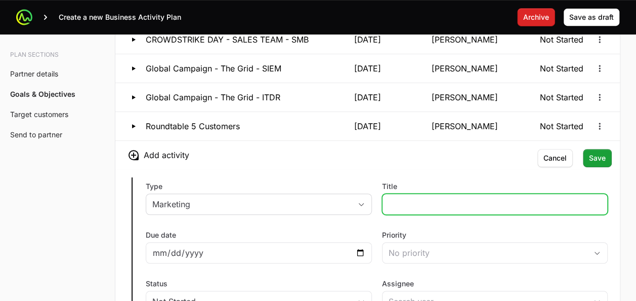
click at [403, 198] on input "Title" at bounding box center [495, 204] width 213 height 12
type input "CUSTOMER DAY - LA POPULAR"
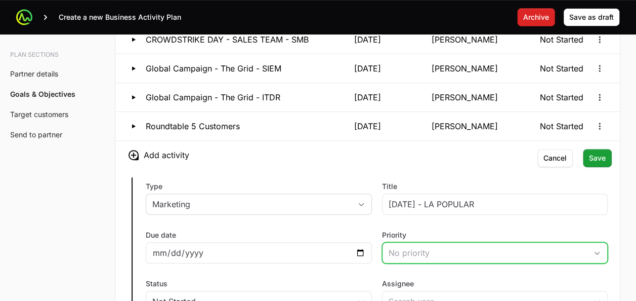
click at [426, 254] on button "No priority" at bounding box center [495, 253] width 225 height 20
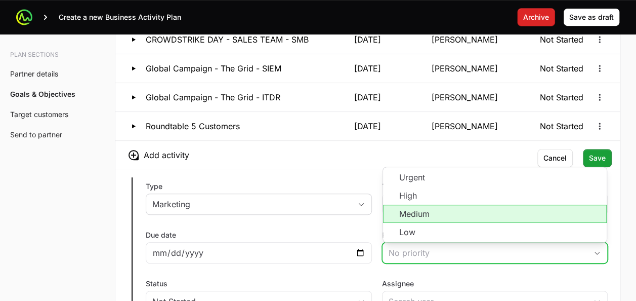
click at [395, 208] on li "Medium" at bounding box center [495, 214] width 224 height 18
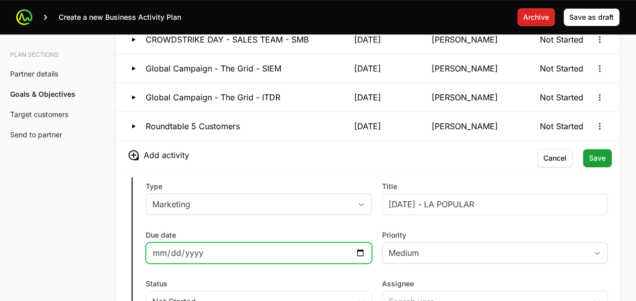
click at [359, 247] on input "Due date" at bounding box center [258, 253] width 213 height 12
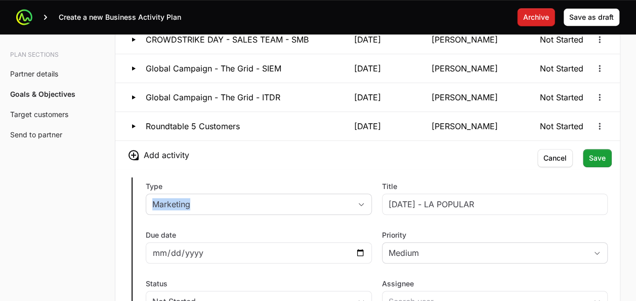
drag, startPoint x: 220, startPoint y: 178, endPoint x: 291, endPoint y: 207, distance: 76.8
click at [291, 207] on div "Type Marketing" at bounding box center [259, 197] width 226 height 33
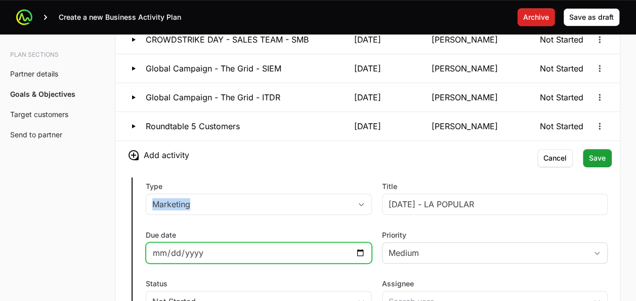
drag, startPoint x: 291, startPoint y: 207, endPoint x: 363, endPoint y: 245, distance: 81.1
click at [363, 247] on input "2025-10-23" at bounding box center [258, 253] width 213 height 12
type input "2025-10-02"
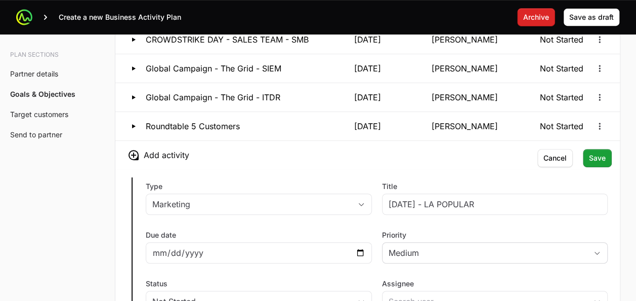
click at [298, 215] on div "Type Marketing Title CUSTOMER DAY - LA POPULAR Due date 2025-10-02 Priority Med…" at bounding box center [367, 287] width 505 height 237
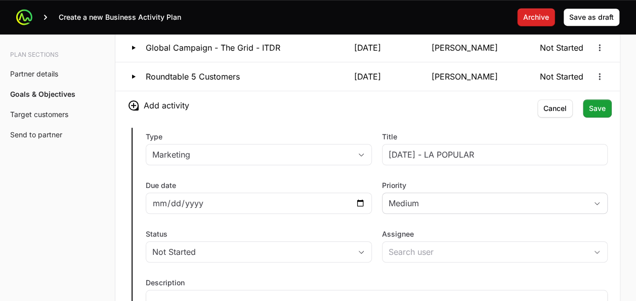
scroll to position [2183, 0]
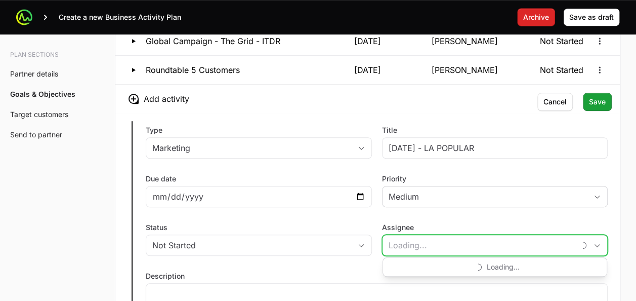
click at [423, 235] on input "Assignee" at bounding box center [479, 245] width 193 height 20
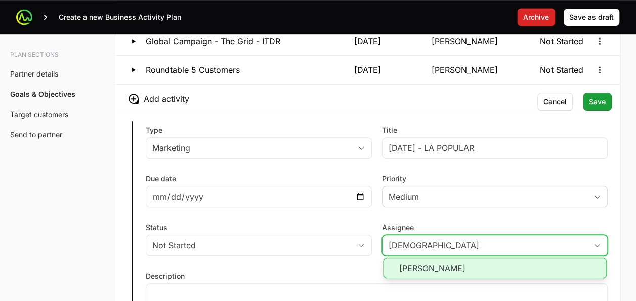
click at [423, 259] on li "[PERSON_NAME]" at bounding box center [495, 268] width 224 height 20
type input "[PERSON_NAME]"
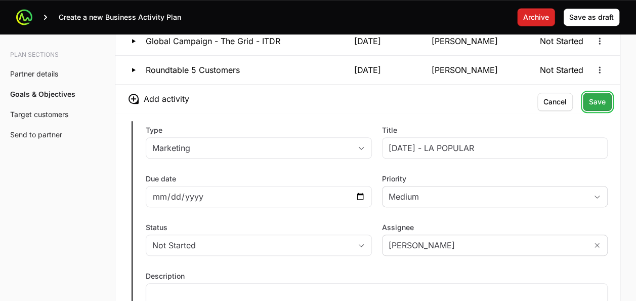
click at [596, 96] on span "Save" at bounding box center [597, 102] width 17 height 12
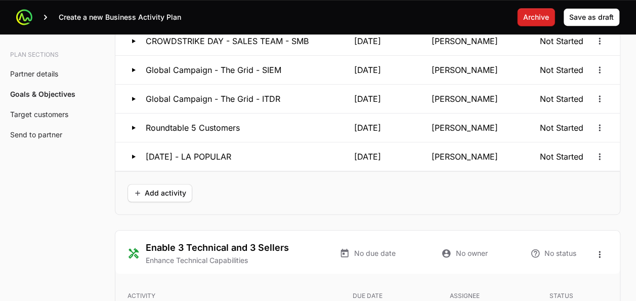
scroll to position [2109, 0]
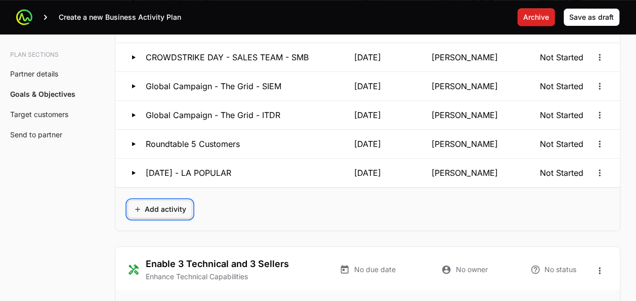
click at [157, 203] on span "Add activity" at bounding box center [160, 209] width 53 height 12
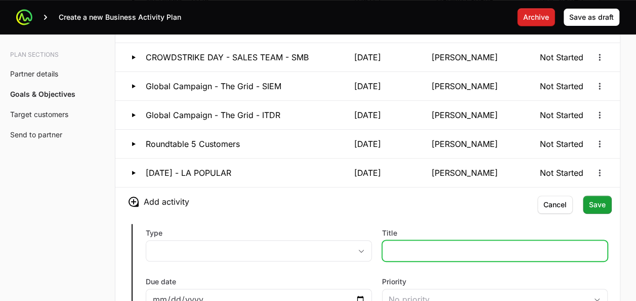
click at [400, 245] on input "Title" at bounding box center [495, 251] width 213 height 12
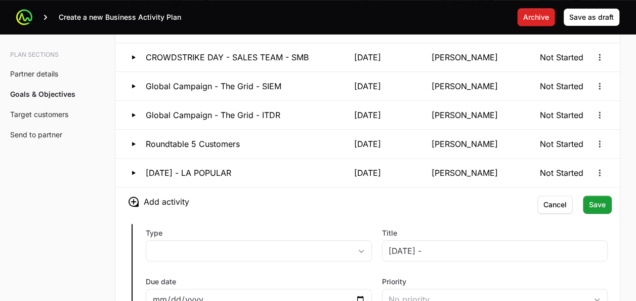
click at [349, 193] on h3 "Add activity" at bounding box center [367, 201] width 505 height 28
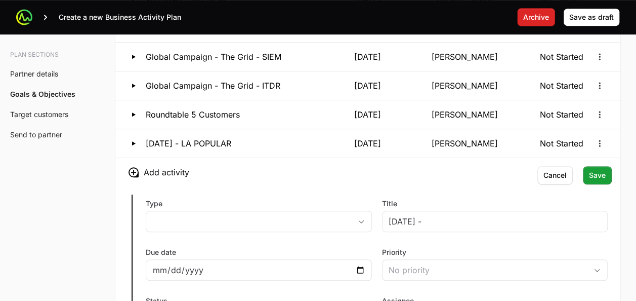
scroll to position [2146, 0]
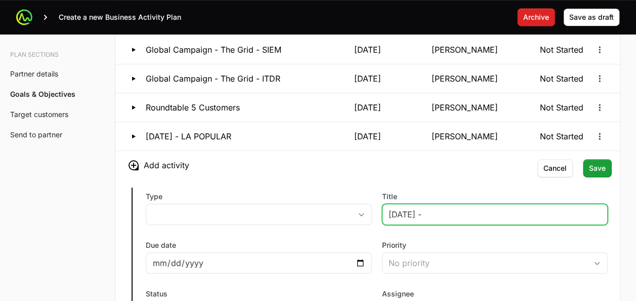
click at [467, 208] on input "CUSTOMER DAY -" at bounding box center [495, 214] width 213 height 12
type input "CUSTOMER DAY - GRUPO MONJE"
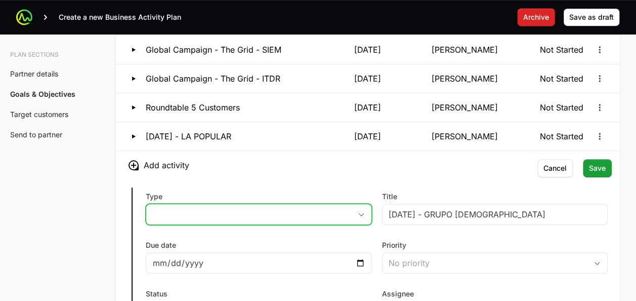
click at [329, 209] on button "placeholder" at bounding box center [258, 214] width 225 height 20
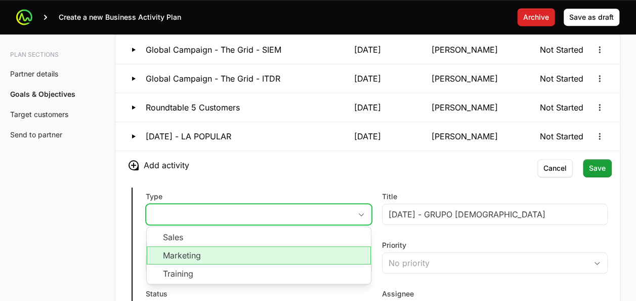
click at [238, 247] on li "Marketing" at bounding box center [259, 255] width 224 height 18
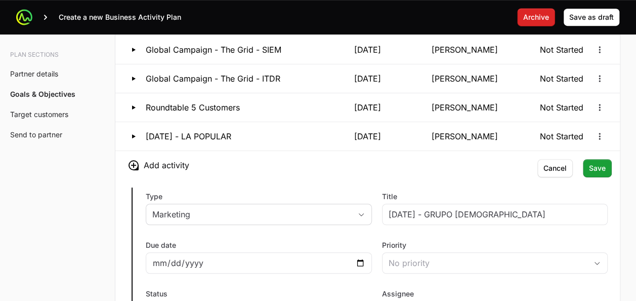
click at [295, 191] on label "Type" at bounding box center [259, 196] width 226 height 10
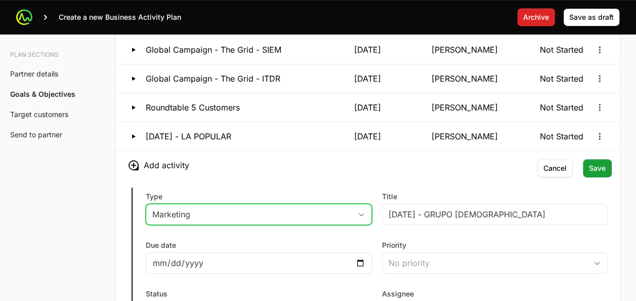
click at [295, 204] on button "Marketing" at bounding box center [258, 214] width 225 height 20
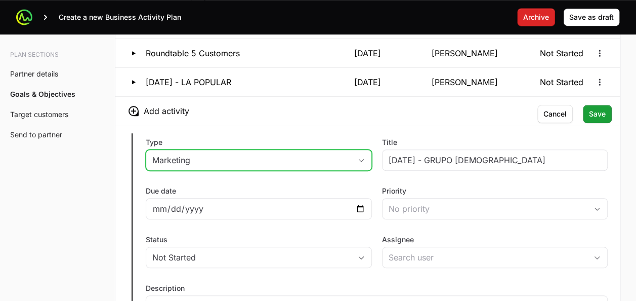
scroll to position [2215, 0]
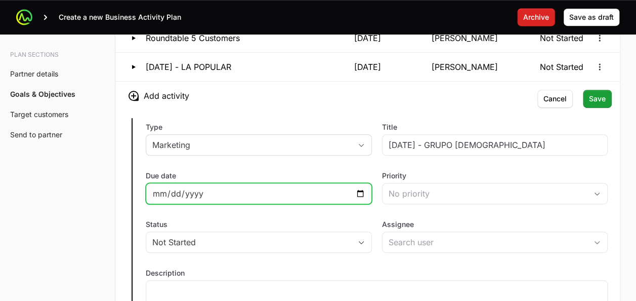
click at [363, 187] on input "Due date" at bounding box center [258, 193] width 213 height 12
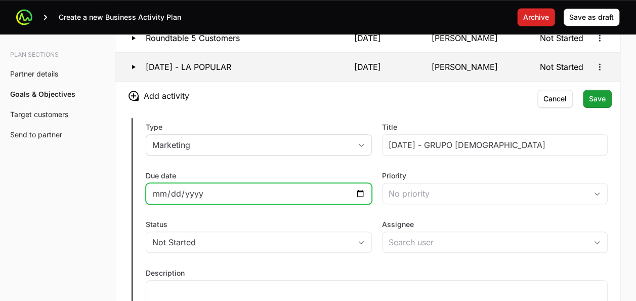
type input "2025-11-12"
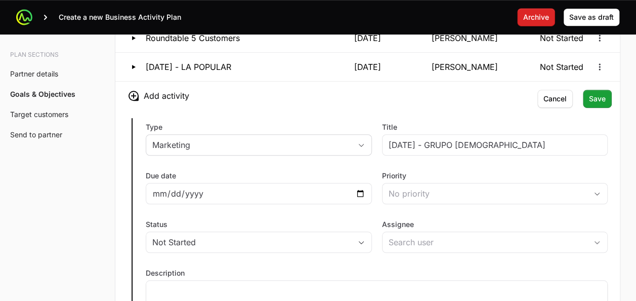
click at [372, 182] on div "Type Marketing Title CUSTOMER DAY - GRUPO MONJE Due date 2025-11-12 Priority No…" at bounding box center [367, 228] width 505 height 237
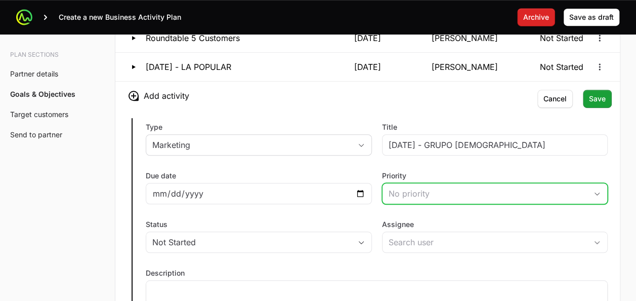
click at [406, 192] on button "No priority" at bounding box center [495, 193] width 225 height 20
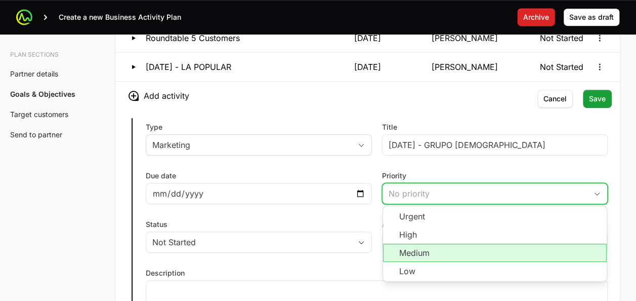
click at [413, 244] on li "Medium" at bounding box center [495, 253] width 224 height 18
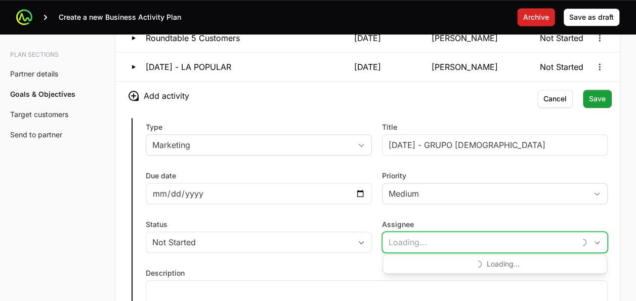
click at [414, 241] on input "Assignee" at bounding box center [479, 242] width 193 height 20
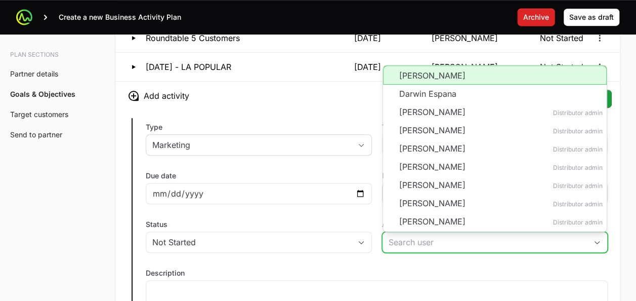
click at [415, 69] on li "[PERSON_NAME]" at bounding box center [495, 74] width 224 height 19
type input "[PERSON_NAME]"
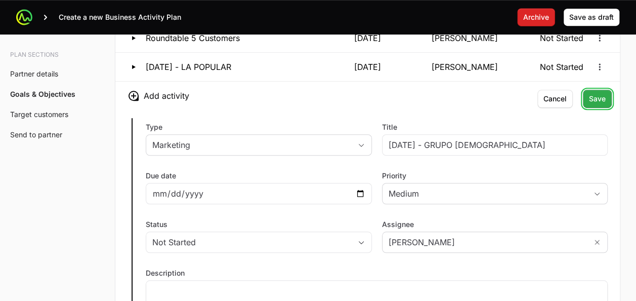
click at [593, 95] on span "Save" at bounding box center [597, 99] width 17 height 12
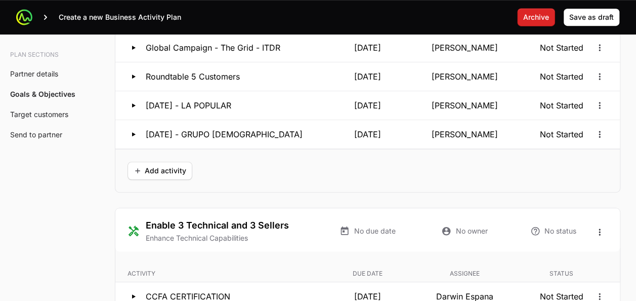
scroll to position [2189, 0]
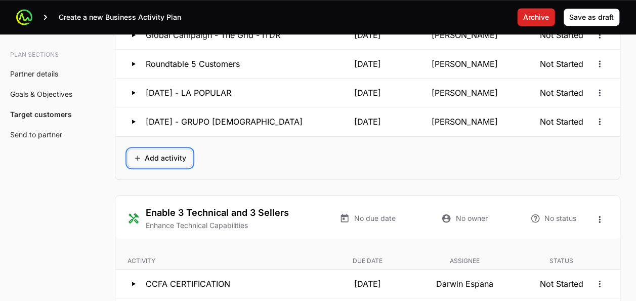
click at [165, 152] on span "Add activity" at bounding box center [160, 158] width 53 height 12
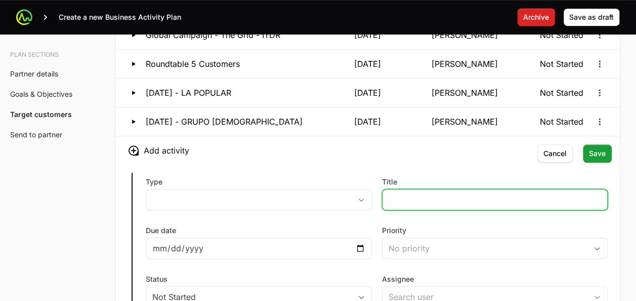
click at [411, 193] on input "Title" at bounding box center [495, 199] width 213 height 12
type input "R"
click at [428, 195] on input "CUSTOMER" at bounding box center [495, 199] width 213 height 12
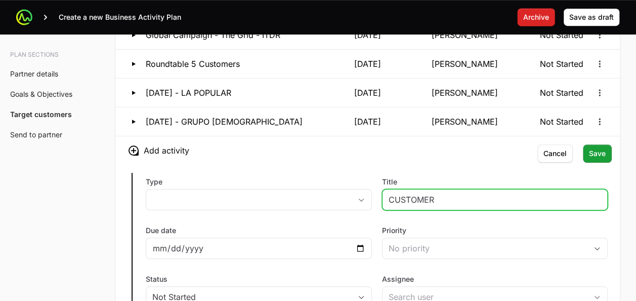
type input "CUSTOMR"
click at [404, 193] on input "CUSTOMR" at bounding box center [495, 199] width 213 height 12
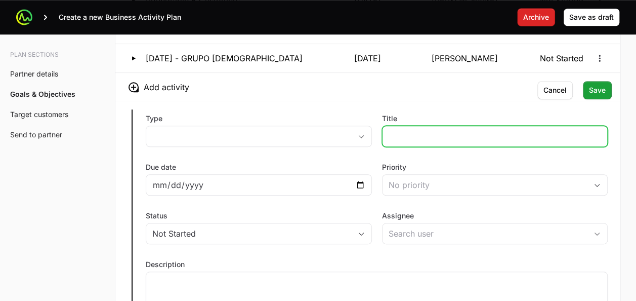
scroll to position [2254, 0]
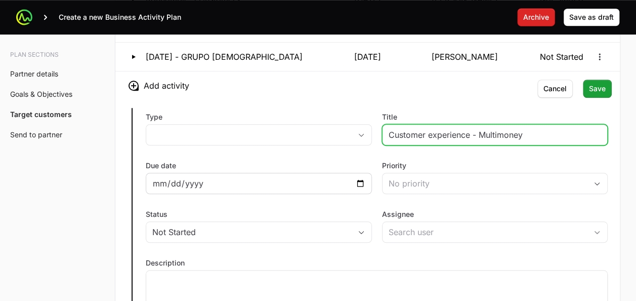
type input "Customer experience - Multimoney"
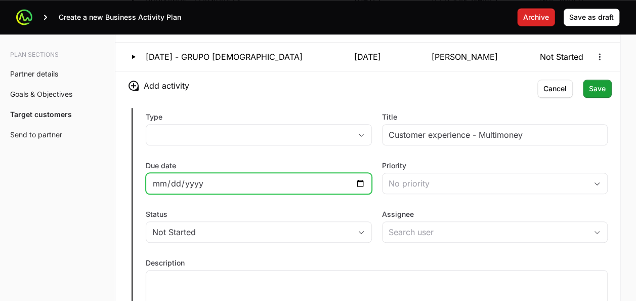
click at [365, 177] on input "Due date" at bounding box center [258, 183] width 213 height 12
type input "2025-09-17"
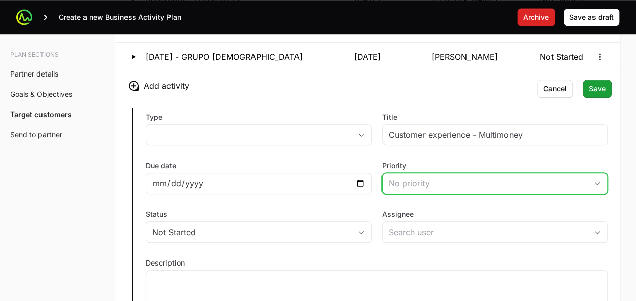
click at [398, 177] on div "No priority" at bounding box center [488, 183] width 199 height 12
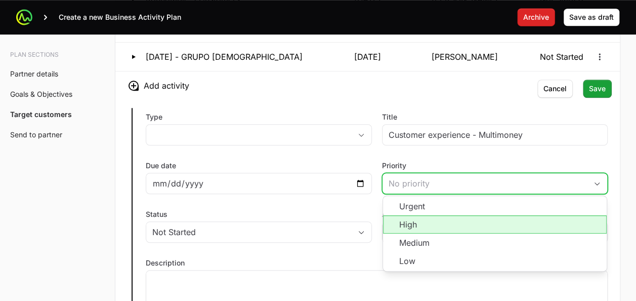
drag, startPoint x: 408, startPoint y: 207, endPoint x: 402, endPoint y: 214, distance: 9.0
click at [402, 215] on li "High" at bounding box center [495, 224] width 224 height 18
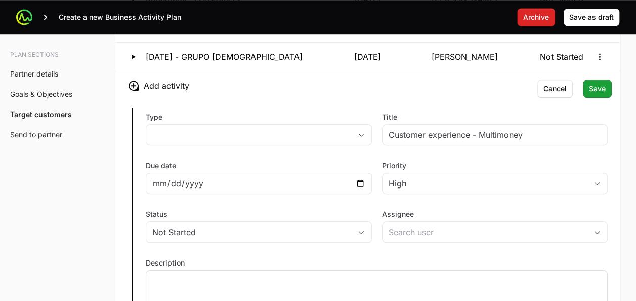
click at [289, 278] on div at bounding box center [377, 294] width 462 height 49
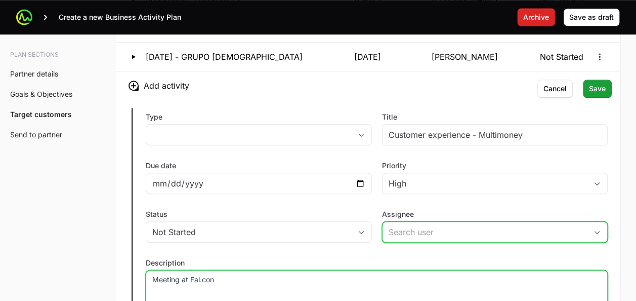
click at [400, 229] on input "Assignee" at bounding box center [485, 232] width 205 height 20
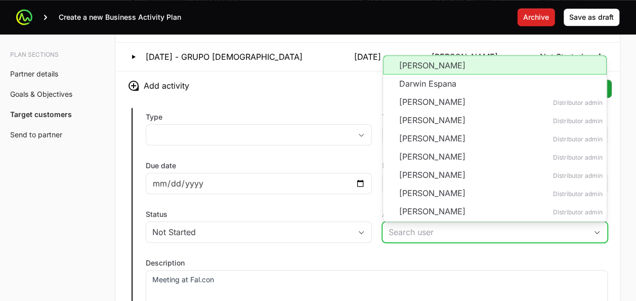
click at [416, 61] on li "[PERSON_NAME]" at bounding box center [495, 64] width 224 height 19
type input "[PERSON_NAME]"
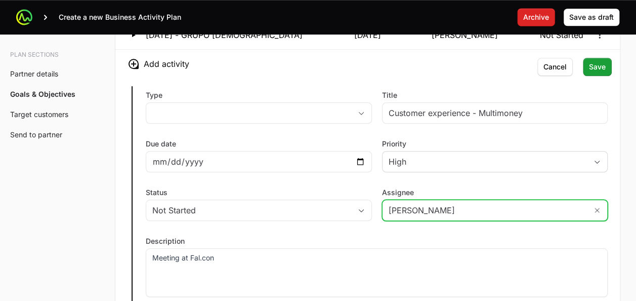
scroll to position [2274, 0]
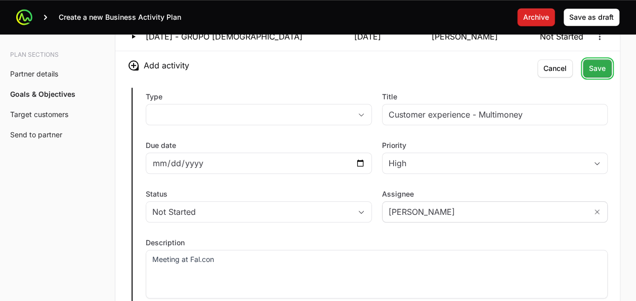
click at [598, 68] on button "Save" at bounding box center [597, 68] width 29 height 18
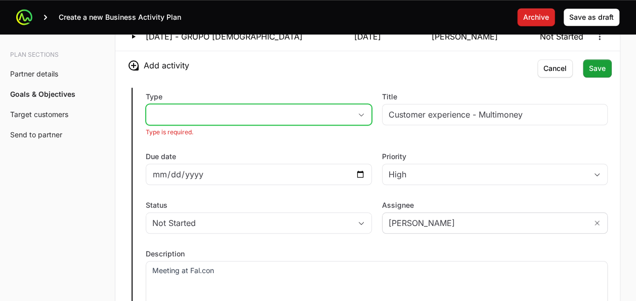
click at [227, 104] on button "placeholder" at bounding box center [258, 114] width 225 height 20
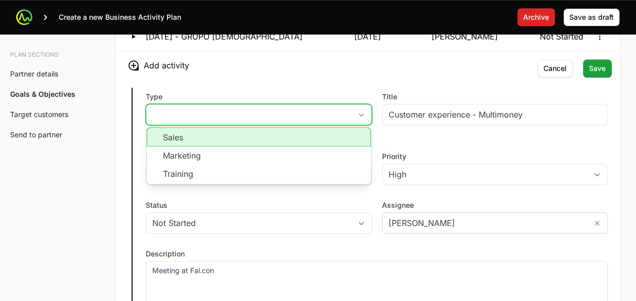
click at [220, 137] on li "Sales" at bounding box center [259, 136] width 224 height 19
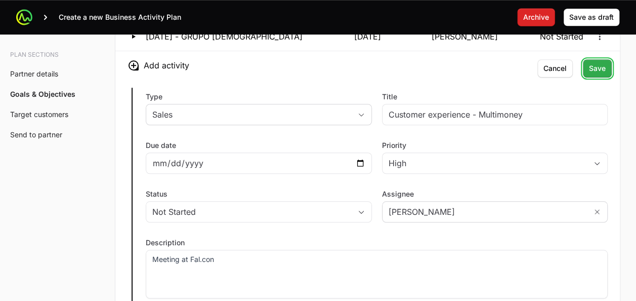
click at [595, 64] on span "Save" at bounding box center [597, 68] width 17 height 12
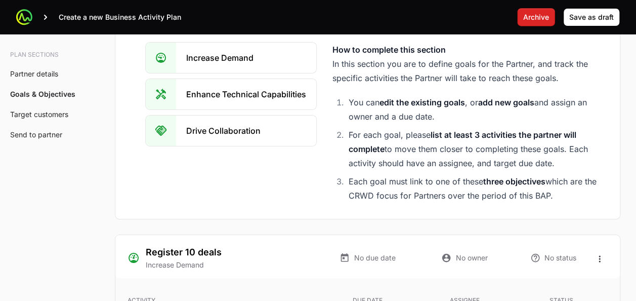
scroll to position [1643, 0]
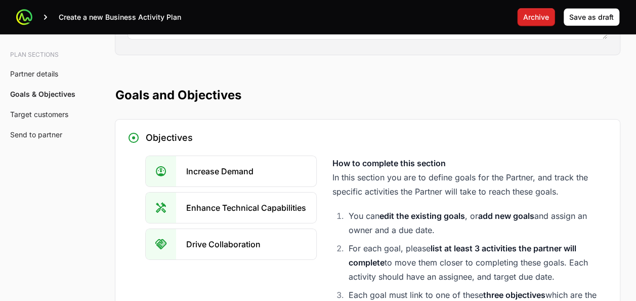
click at [325, 175] on div "Increase Demand Enhance Technical Capabilities Drive Collaboration How to compl…" at bounding box center [377, 238] width 462 height 164
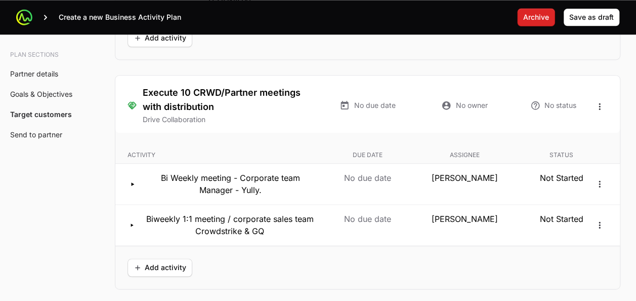
scroll to position [2570, 0]
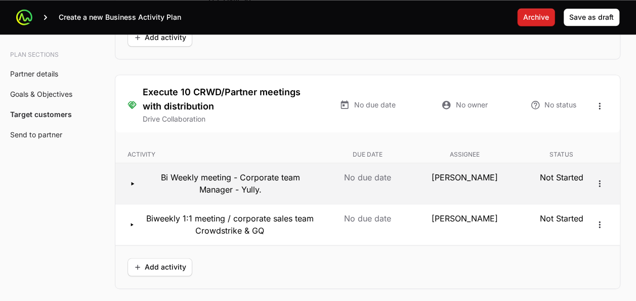
click at [251, 178] on p "Bi Weekly meeting - Corporate team Manager - Yully." at bounding box center [230, 183] width 173 height 24
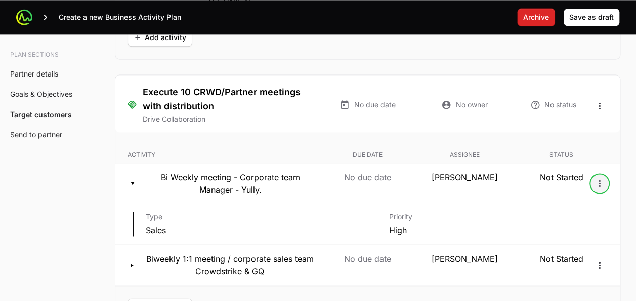
click at [599, 180] on icon "Open options" at bounding box center [600, 183] width 2 height 7
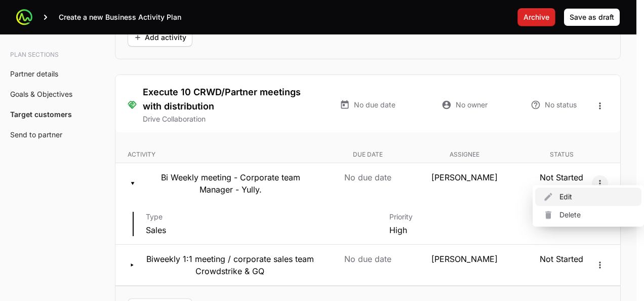
click at [558, 194] on div "Edit" at bounding box center [588, 196] width 106 height 18
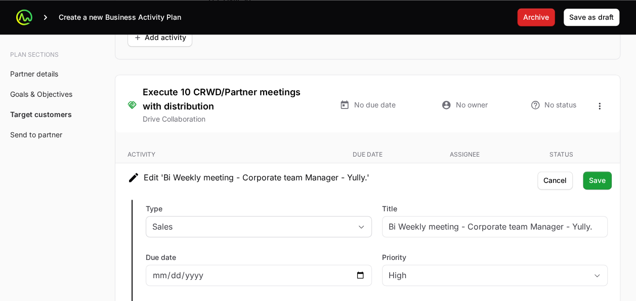
type input "[PERSON_NAME]"
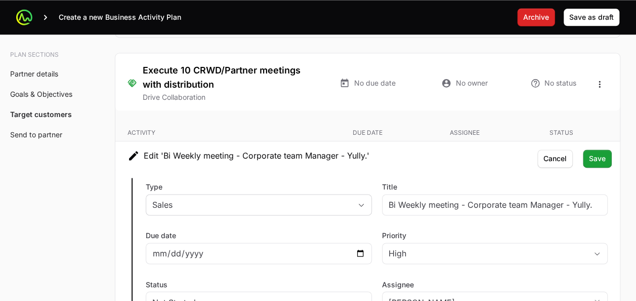
scroll to position [2593, 0]
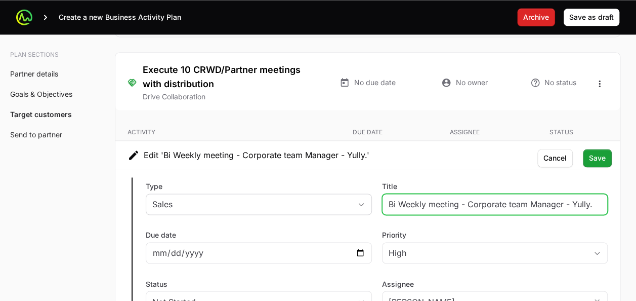
drag, startPoint x: 457, startPoint y: 193, endPoint x: 326, endPoint y: 185, distance: 131.9
click at [326, 185] on div "Type Sales Title Bi Weekly meeting - Corporate team Manager - Yully. Due date P…" at bounding box center [367, 287] width 505 height 237
type input "Monthly - Corporate team Manager - Yully."
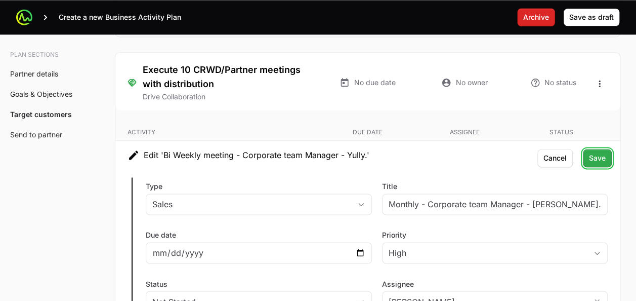
click at [591, 152] on span "Save" at bounding box center [597, 158] width 17 height 12
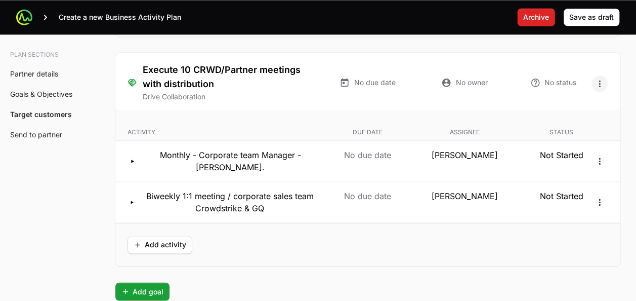
click at [595, 82] on div at bounding box center [600, 83] width 16 height 53
click at [599, 80] on icon "Open options" at bounding box center [600, 83] width 2 height 7
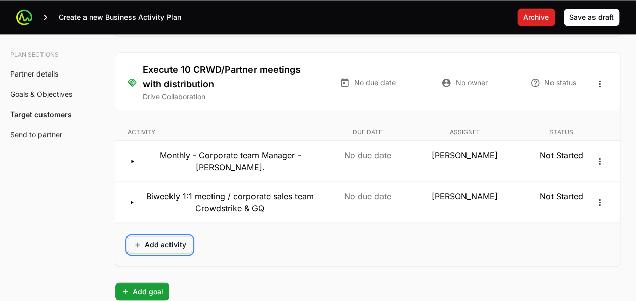
click at [150, 238] on span "Add activity" at bounding box center [160, 244] width 53 height 12
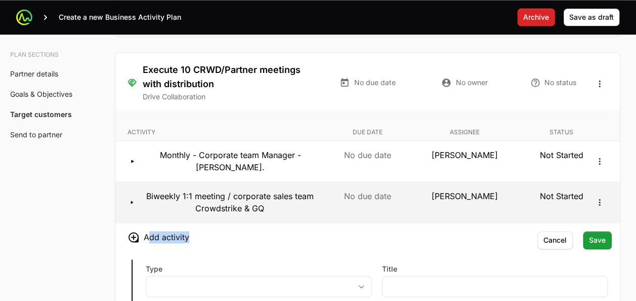
drag, startPoint x: 150, startPoint y: 226, endPoint x: 295, endPoint y: 196, distance: 147.8
click at [295, 196] on ul "Activity Due date Assignee Status Monthly - Corporate team Manager - Yully. No …" at bounding box center [367, 304] width 505 height 369
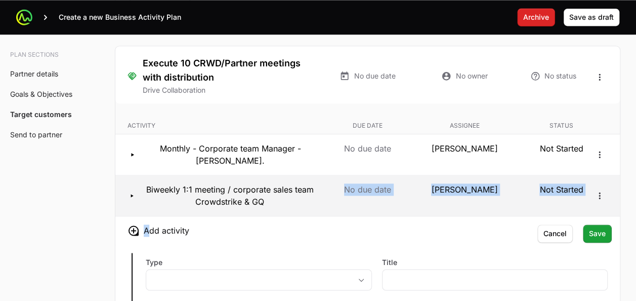
scroll to position [2600, 0]
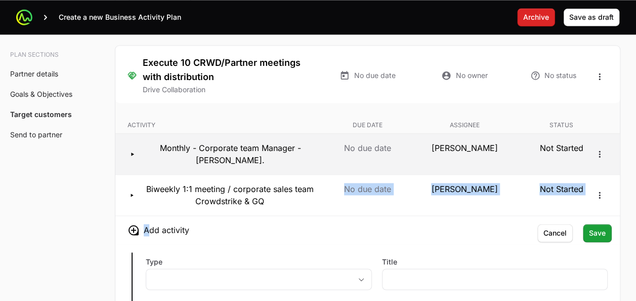
drag, startPoint x: 295, startPoint y: 196, endPoint x: 227, endPoint y: 140, distance: 87.7
click at [227, 142] on p "Monthly - Corporate team Manager - Yully." at bounding box center [231, 154] width 174 height 24
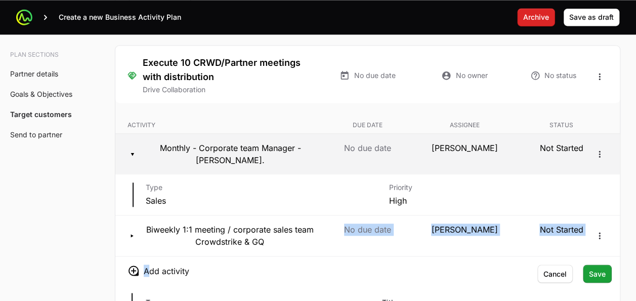
click at [227, 142] on p "Monthly - Corporate team Manager - Yully." at bounding box center [231, 154] width 174 height 24
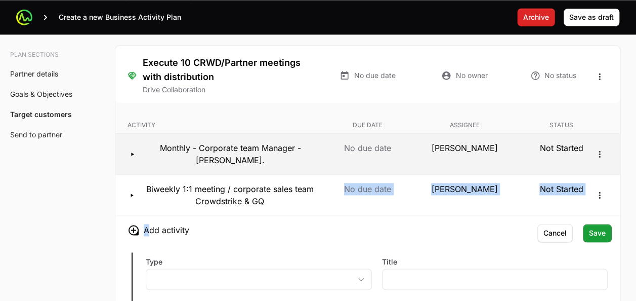
click at [227, 142] on p "Monthly - Corporate team Manager - Yully." at bounding box center [231, 154] width 174 height 24
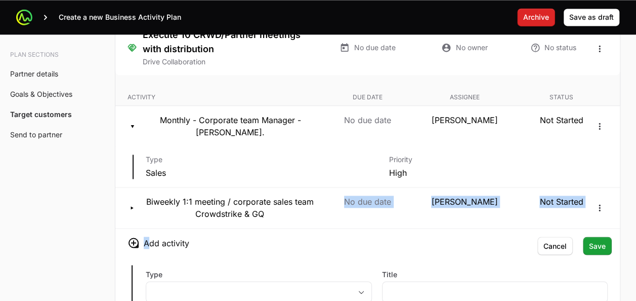
scroll to position [2628, 0]
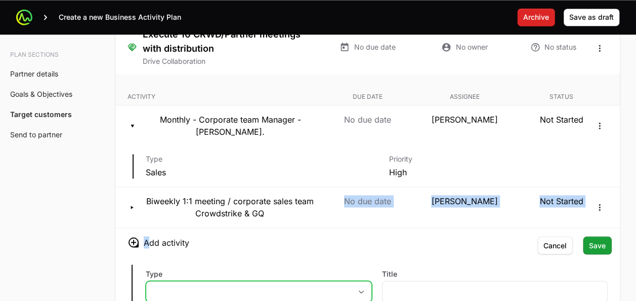
click at [177, 281] on button "placeholder" at bounding box center [258, 291] width 225 height 20
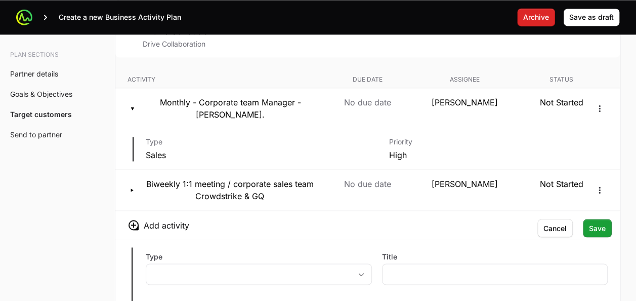
scroll to position [2646, 0]
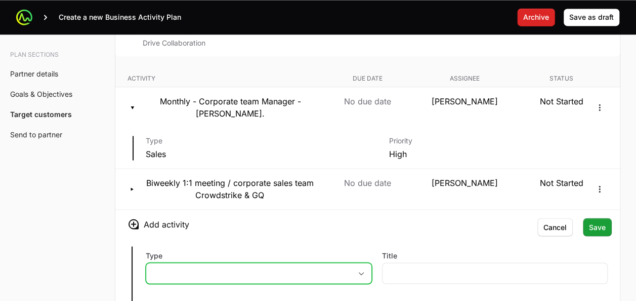
click at [163, 263] on button "placeholder" at bounding box center [258, 273] width 225 height 20
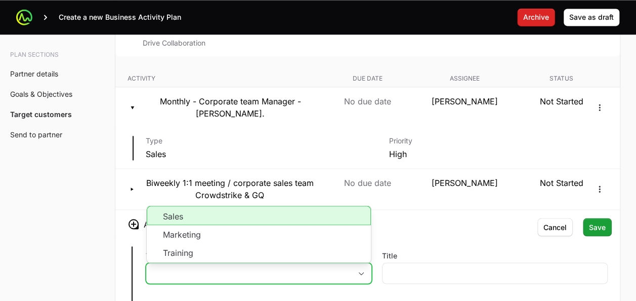
click at [189, 206] on li "Sales" at bounding box center [259, 215] width 224 height 19
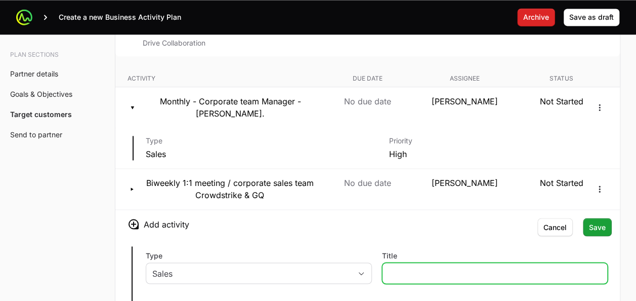
click at [399, 267] on input "Title" at bounding box center [495, 273] width 213 height 12
click at [508, 267] on input "Mont" at bounding box center [495, 273] width 213 height 12
click at [565, 267] on input "Mont" at bounding box center [495, 273] width 213 height 12
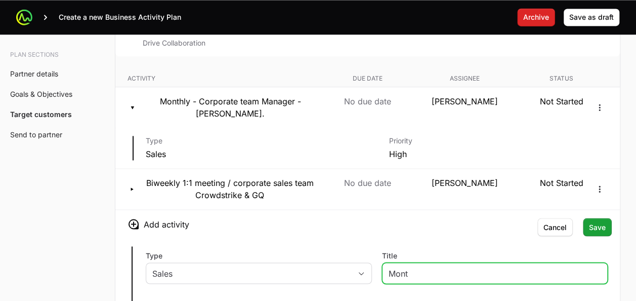
click at [565, 267] on input "Mont" at bounding box center [495, 273] width 213 height 12
click at [455, 267] on input "Monthly - Corporate team Manager - Yully." at bounding box center [495, 273] width 213 height 12
click at [543, 267] on input "Monthly - Enterprise team Manager - Yully." at bounding box center [495, 273] width 213 height 12
type input "Monthly - Enterprise team Manager - Andrea Lizcano."
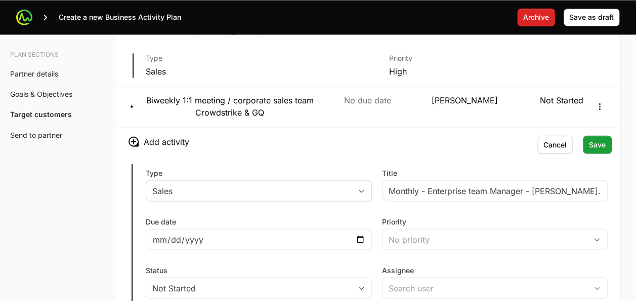
scroll to position [2729, 0]
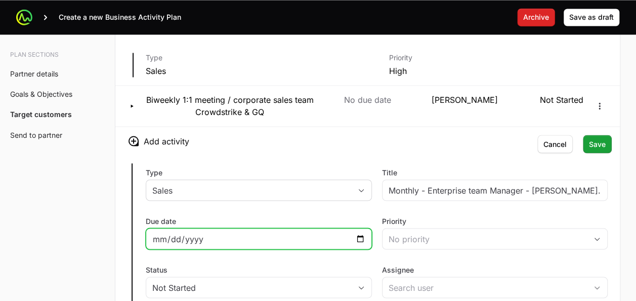
click at [363, 232] on input "Due date" at bounding box center [258, 238] width 213 height 12
type input "2025-09-11"
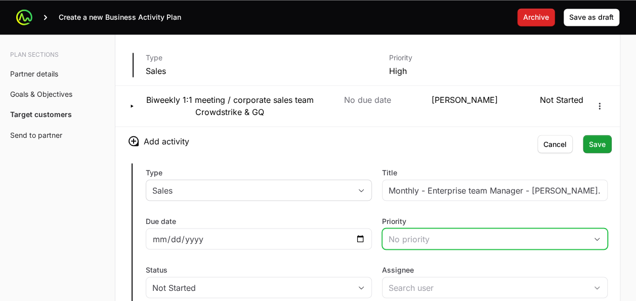
click at [435, 228] on button "No priority" at bounding box center [495, 238] width 225 height 20
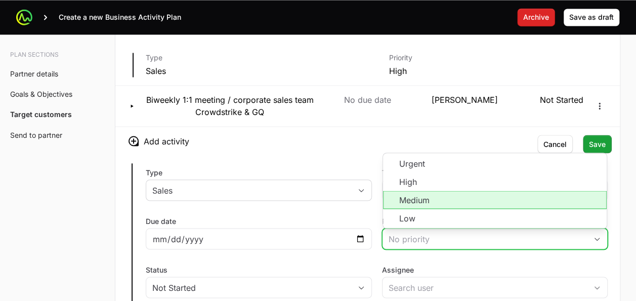
click at [415, 190] on li "Medium" at bounding box center [495, 199] width 224 height 18
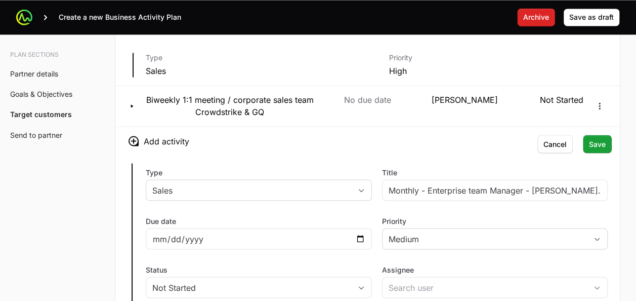
click at [368, 191] on div "Type Sales Title Monthly - Enterprise team Manager - Andrea Lizcano. Due date 2…" at bounding box center [367, 273] width 505 height 237
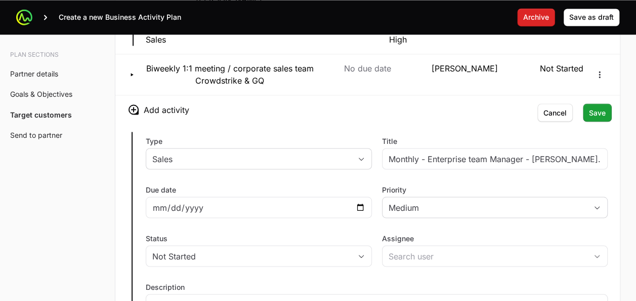
scroll to position [2773, 0]
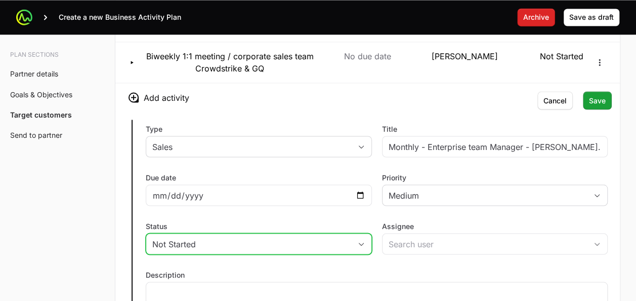
click at [358, 233] on button "Not Started" at bounding box center [258, 243] width 225 height 20
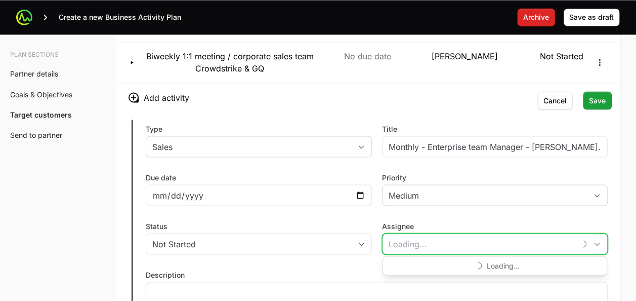
click at [393, 233] on input "Assignee" at bounding box center [479, 243] width 193 height 20
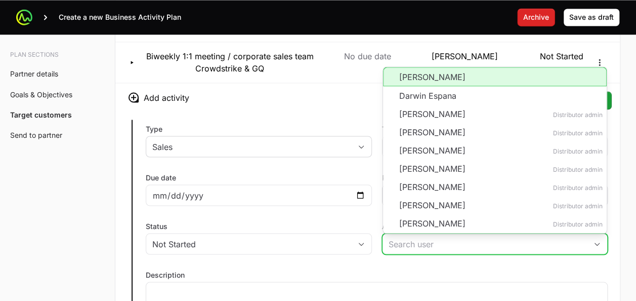
click at [398, 67] on li "[PERSON_NAME]" at bounding box center [495, 76] width 224 height 19
type input "[PERSON_NAME]"
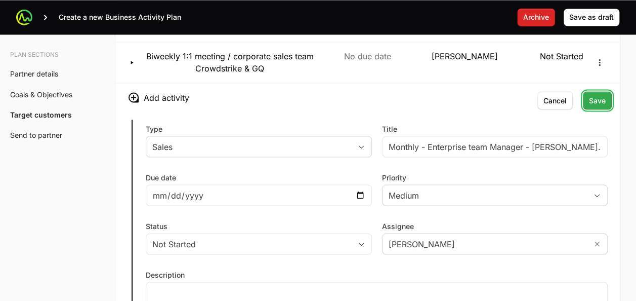
click at [594, 91] on button "Save" at bounding box center [597, 100] width 29 height 18
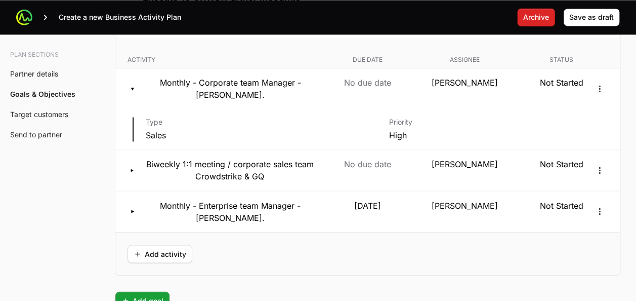
scroll to position [2651, 0]
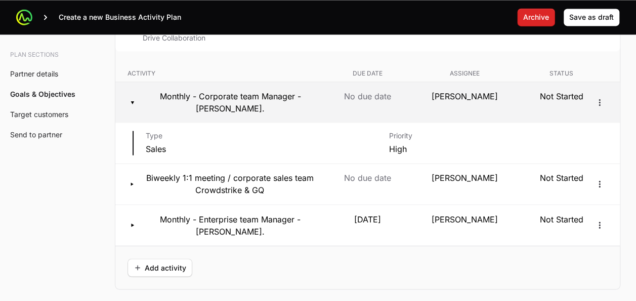
click at [261, 90] on p "Monthly - Corporate team Manager - Yully." at bounding box center [231, 102] width 174 height 24
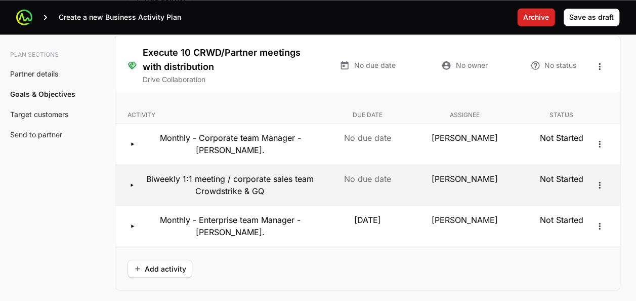
scroll to position [2609, 0]
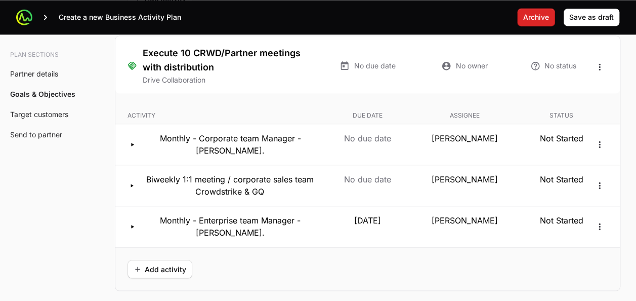
click at [324, 250] on div "Add activity" at bounding box center [367, 268] width 505 height 43
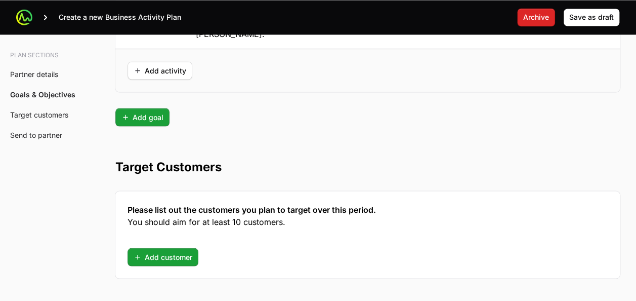
scroll to position [2808, 0]
click at [172, 250] on span "Add customer" at bounding box center [163, 256] width 59 height 12
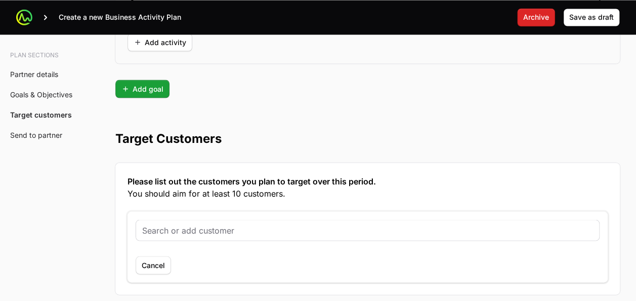
scroll to position [2837, 0]
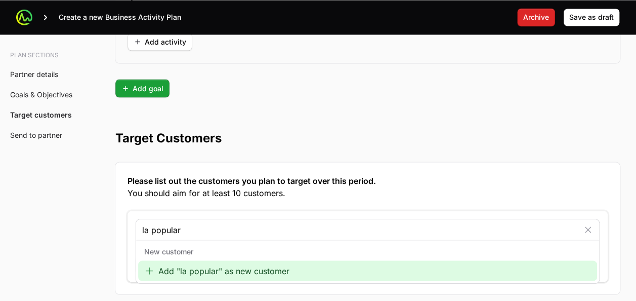
type input "la popular"
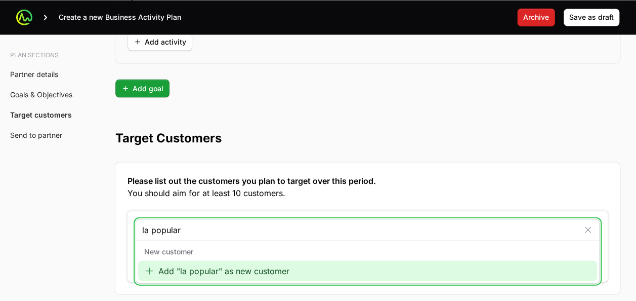
click at [198, 260] on div "Add "la popular" as new customer" at bounding box center [367, 270] width 459 height 20
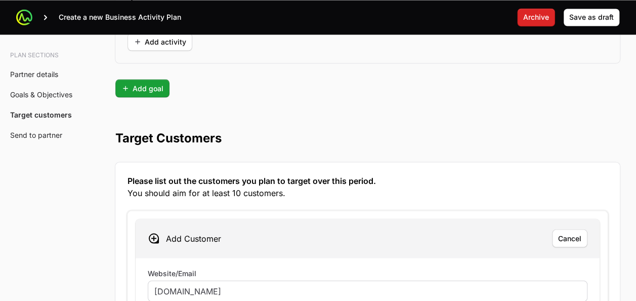
click at [197, 280] on div "www.lapopular.com" at bounding box center [368, 290] width 440 height 21
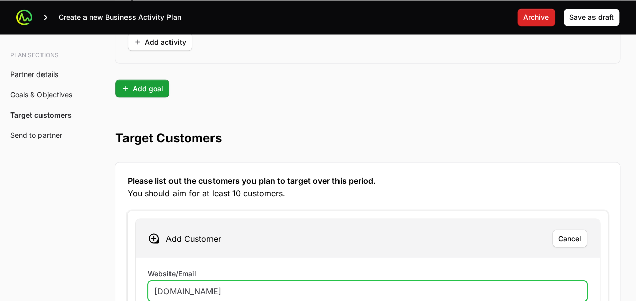
click at [197, 285] on input "www.lapopular.com" at bounding box center [367, 291] width 427 height 12
paste input "https://industrialapopular.com/"
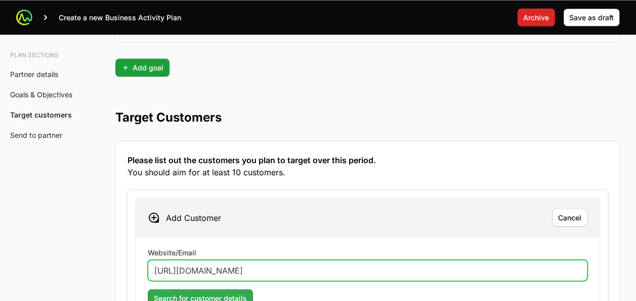
type input "https://industrialapopular.com/"
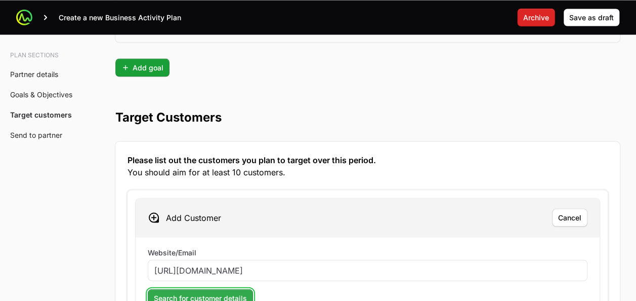
click at [195, 292] on span "Search for customer details" at bounding box center [200, 298] width 93 height 12
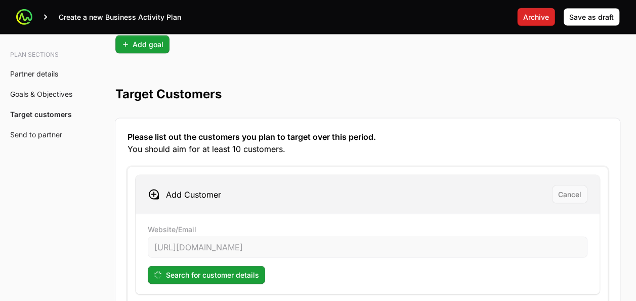
scroll to position [2888, 0]
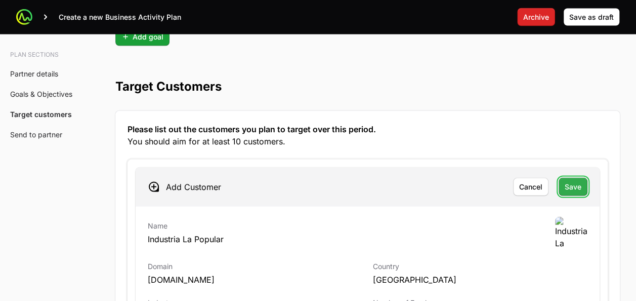
click at [572, 181] on span "Save" at bounding box center [573, 187] width 17 height 12
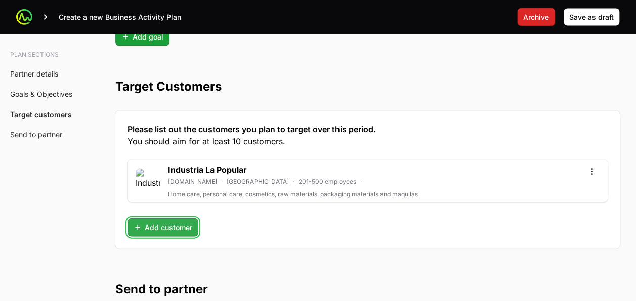
click at [172, 221] on span "Add customer" at bounding box center [163, 227] width 59 height 12
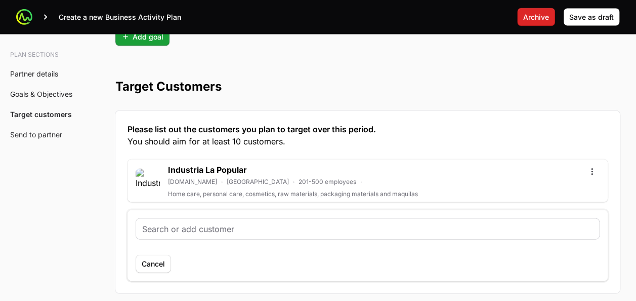
click at [180, 223] on input "text" at bounding box center [367, 229] width 451 height 12
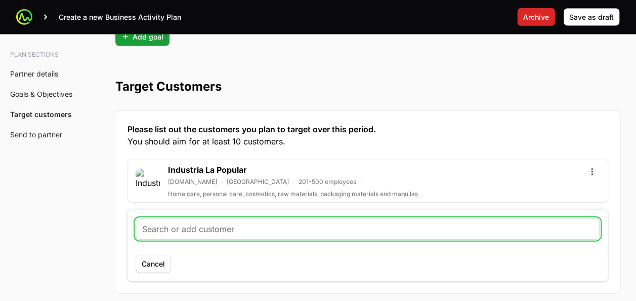
paste input "https://www.grupomonge.com/"
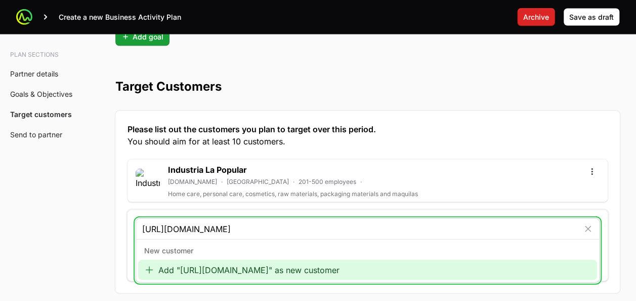
type input "https://www.grupomonge.com/"
click at [160, 260] on div "Add "https://www.grupomonge.com/" as new customer" at bounding box center [367, 270] width 459 height 20
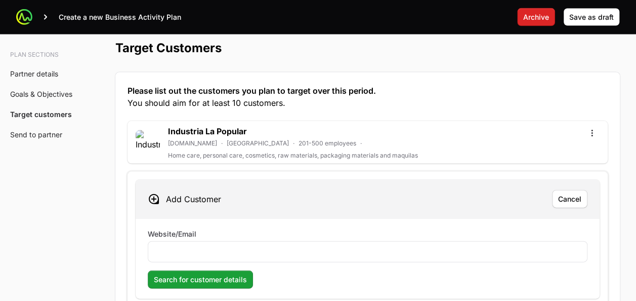
scroll to position [2928, 0]
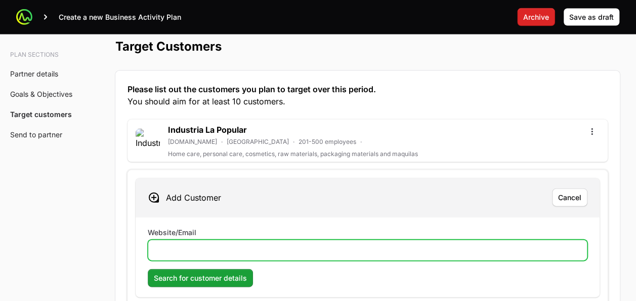
click at [194, 244] on input "Website/Email" at bounding box center [367, 250] width 427 height 12
paste input "https://www.grupomonge.com/"
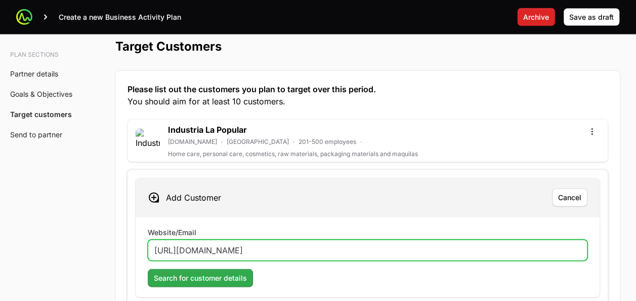
type input "https://www.grupomonge.com/"
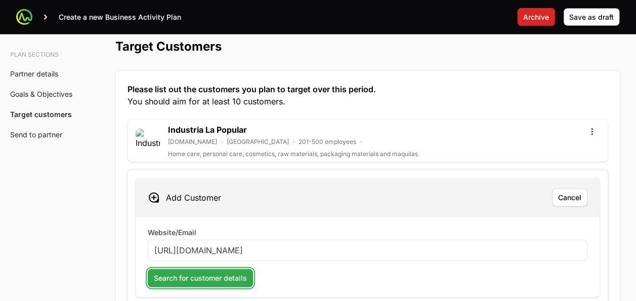
click at [191, 272] on span "Search for customer details" at bounding box center [200, 278] width 93 height 12
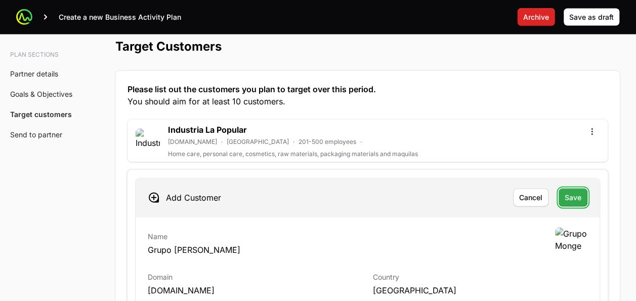
click at [570, 191] on span "Save" at bounding box center [573, 197] width 17 height 12
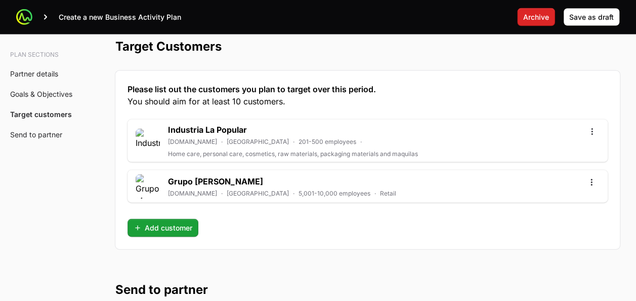
click at [169, 215] on div "Please list out the customers you plan to target over this period. You should a…" at bounding box center [367, 160] width 505 height 178
click at [172, 222] on span "Add customer" at bounding box center [163, 228] width 59 height 12
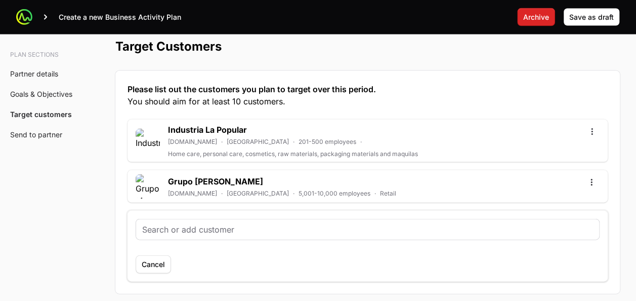
type input "https://www.colonoagropecuario.com/corporativo/centroamerica/guatemala/?country…"
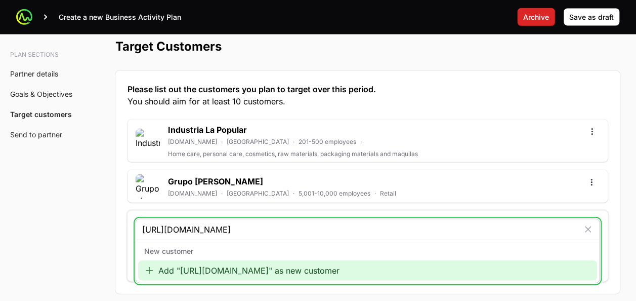
click at [177, 260] on div "Add "https://www.colonoagropecuario.com/corporativo/centroamerica/guatemala/?co…" at bounding box center [367, 270] width 459 height 20
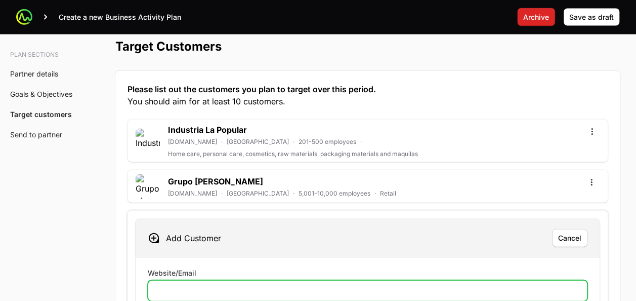
click at [166, 285] on input "Website/Email" at bounding box center [367, 291] width 427 height 12
paste input "https://www.colonoagropecuario.com/corporativo/centroamerica/guatemala/?country…"
drag, startPoint x: 300, startPoint y: 268, endPoint x: 627, endPoint y: 258, distance: 327.2
type input "https://www.colonoagropecuario.com"
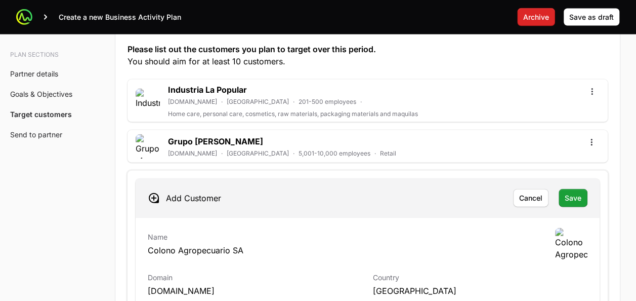
scroll to position [2968, 0]
click at [568, 191] on span "Save" at bounding box center [573, 197] width 17 height 12
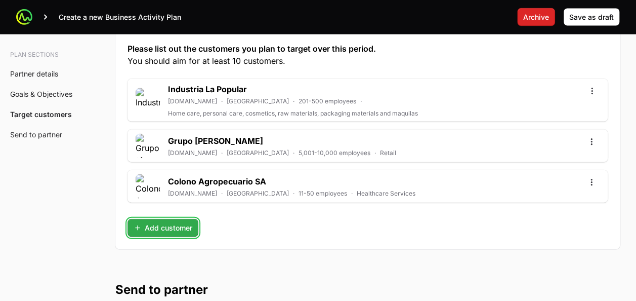
click at [165, 222] on span "Add customer" at bounding box center [163, 228] width 59 height 12
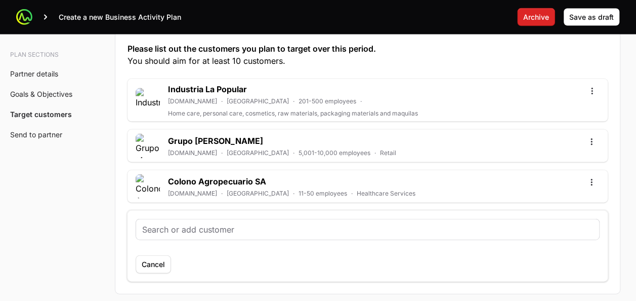
click at [197, 223] on input "text" at bounding box center [367, 229] width 451 height 12
type input "multimmonet"
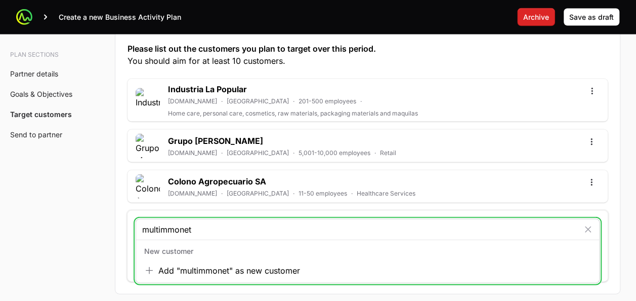
click at [151, 223] on input "multimmonet" at bounding box center [360, 229] width 437 height 12
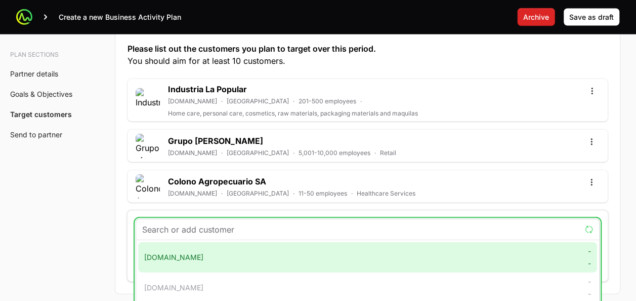
paste input "https://www.multimoney.com/cr"
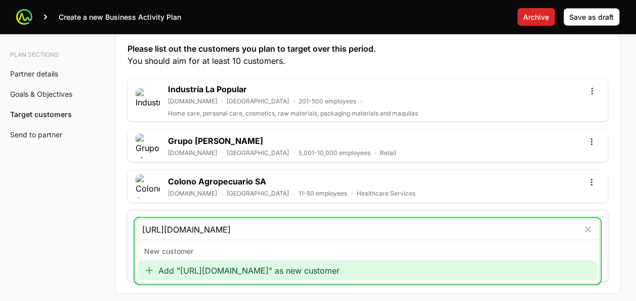
type input "https://www.multimoney.com/cr"
click at [169, 260] on div "Add "https://www.multimoney.com/cr" as new customer" at bounding box center [367, 270] width 459 height 20
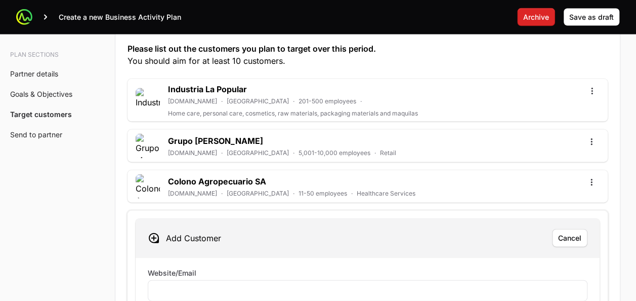
click at [164, 268] on label "Website/Email" at bounding box center [172, 273] width 49 height 10
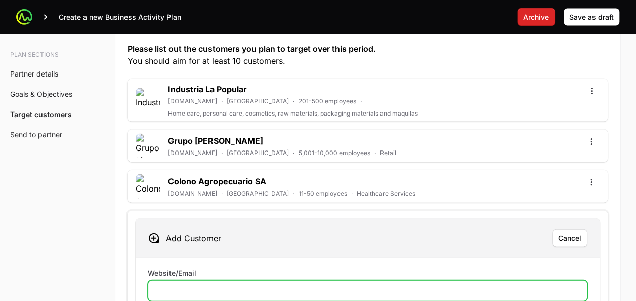
click at [164, 285] on input "Website/Email" at bounding box center [367, 291] width 427 height 12
paste input "https://www.multimoney.com/cr"
type input "https://www.multimoney.com/cr"
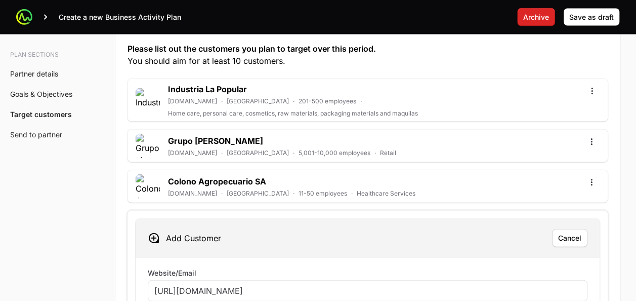
click at [287, 268] on div "Website/Email https://www.multimoney.com/cr" at bounding box center [368, 284] width 440 height 33
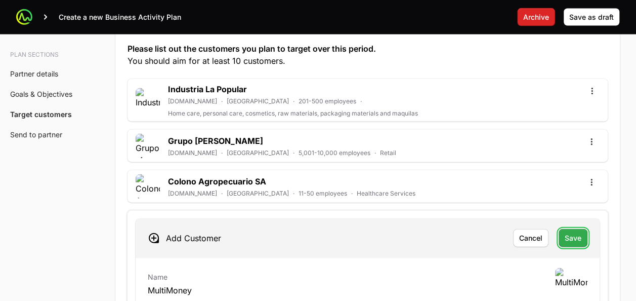
click at [569, 232] on span "Save" at bounding box center [573, 238] width 17 height 12
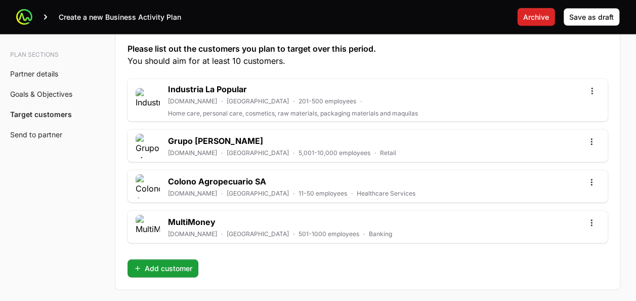
click at [161, 236] on div "Industria La Popular industrialapopular.com · Guatemala · 201-500 employees · H…" at bounding box center [368, 178] width 480 height 198
click at [152, 262] on span "Add customer" at bounding box center [163, 268] width 59 height 12
type input "vital"
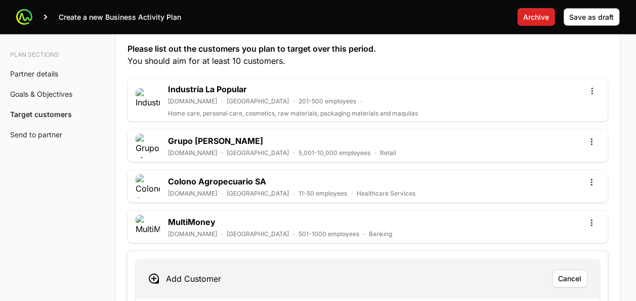
scroll to position [3009, 0]
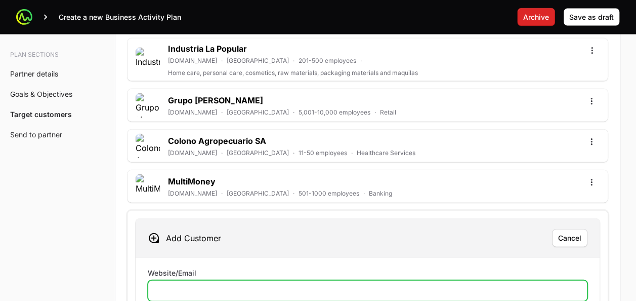
click at [191, 285] on input "Website/Email" at bounding box center [367, 291] width 427 height 12
paste input "https://talento.vitalialimentos.com/Home/QuienesSomos"
type input "https://talento.vitalialimentos.com/"
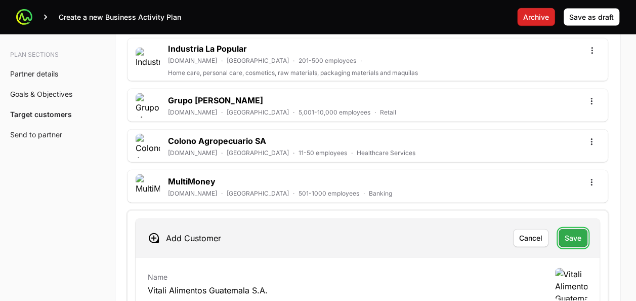
click at [573, 232] on span "Save" at bounding box center [573, 238] width 17 height 12
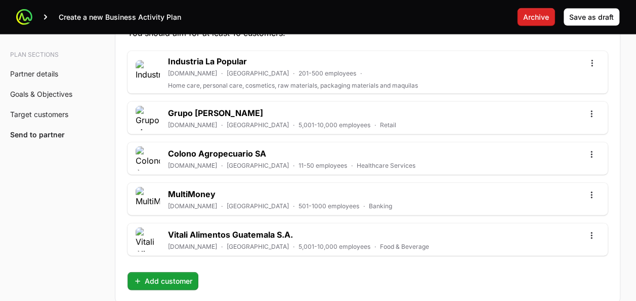
scroll to position [3007, 0]
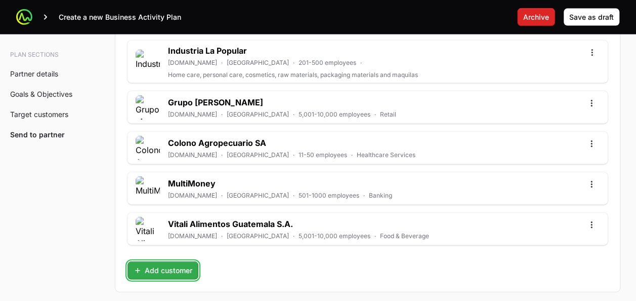
click at [150, 261] on button "Add customer" at bounding box center [163, 270] width 71 height 18
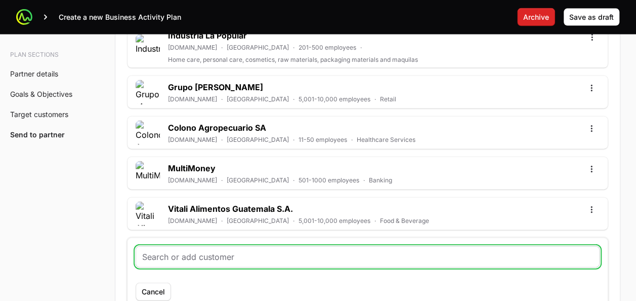
scroll to position [3033, 0]
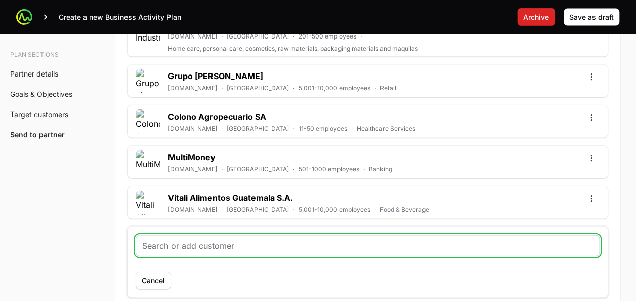
paste input "https://www.minfin.gob.gt/"
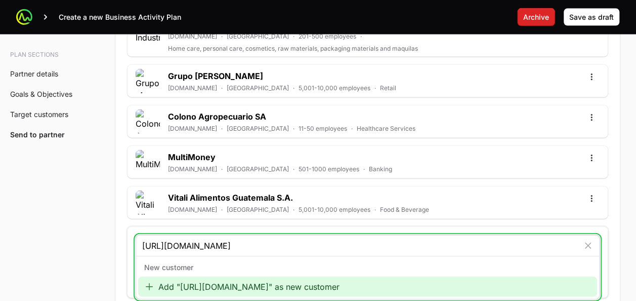
type input "https://www.minfin.gob.gt/"
click at [171, 276] on div "Add "https://www.minfin.gob.gt/" as new customer" at bounding box center [367, 286] width 459 height 20
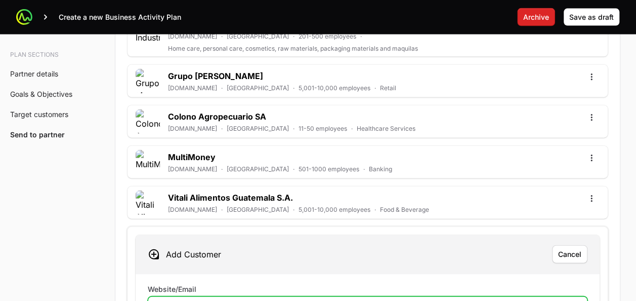
click at [168, 300] on input "Website/Email" at bounding box center [367, 307] width 427 height 12
paste input "https://www.minfin.gob.gt/"
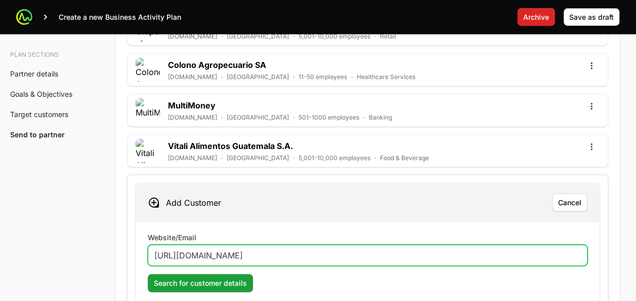
scroll to position [3087, 0]
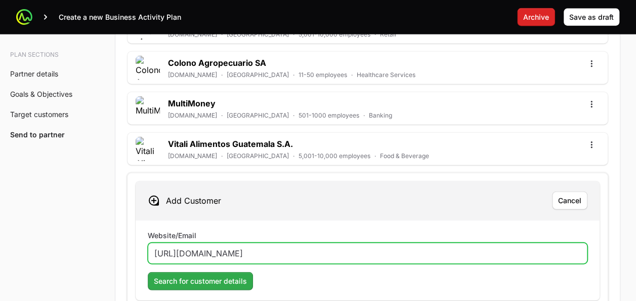
type input "https://www.minfin.gob.gt/"
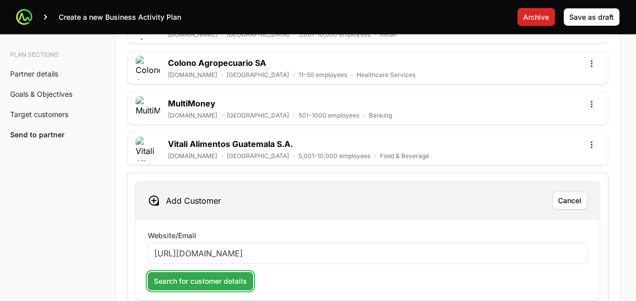
click at [230, 275] on span "Search for customer details" at bounding box center [200, 281] width 93 height 12
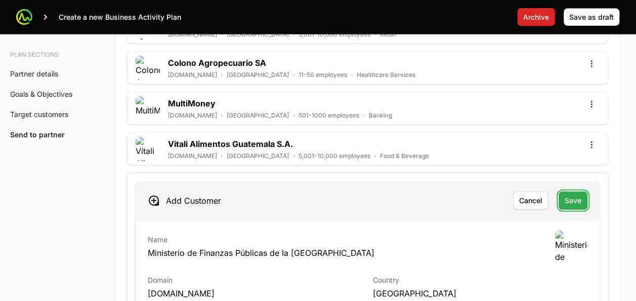
click at [574, 194] on span "Save" at bounding box center [573, 200] width 17 height 12
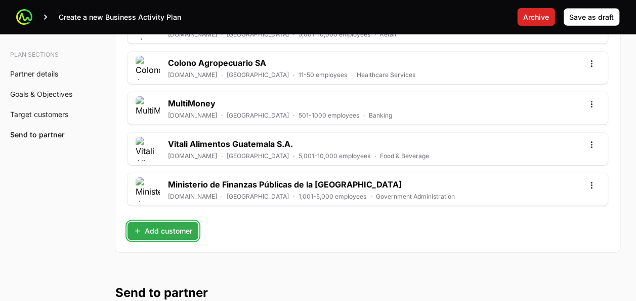
click at [150, 222] on button "Add customer" at bounding box center [163, 231] width 71 height 18
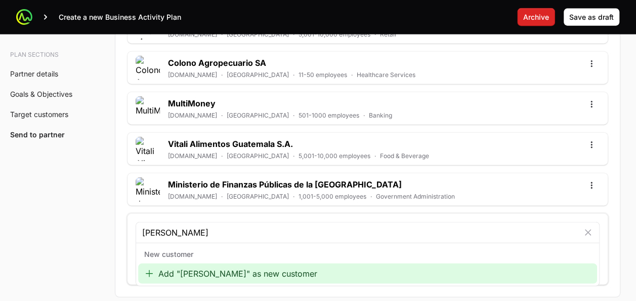
type input "claro guatemlaa"
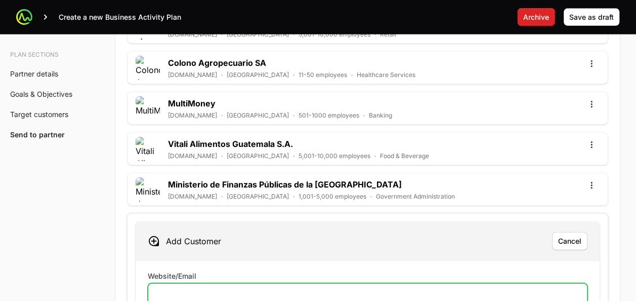
click at [174, 288] on input "Website/Email" at bounding box center [367, 294] width 427 height 12
paste input "https://www.claro.com.gt/"
type input "https://www.claro.com.gt/"
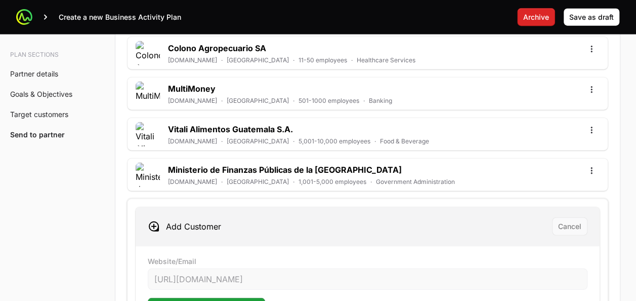
scroll to position [3102, 0]
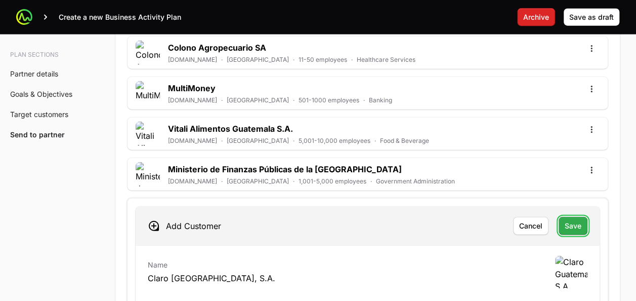
click at [569, 220] on span "Save" at bounding box center [573, 226] width 17 height 12
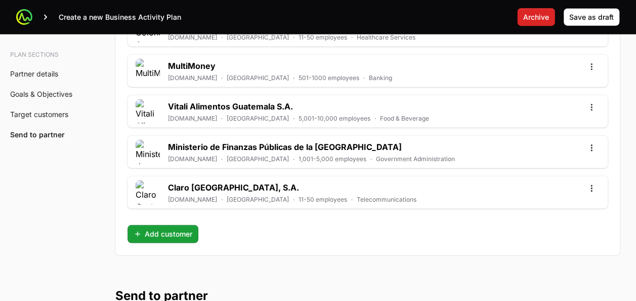
scroll to position [3160, 0]
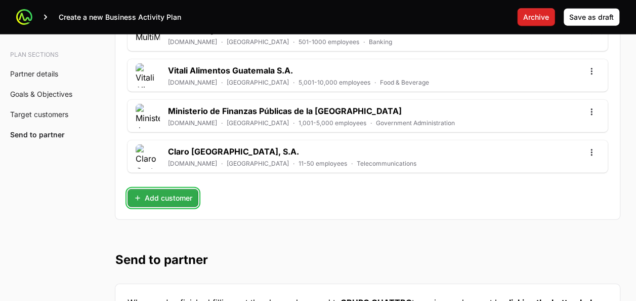
click at [167, 192] on span "Add customer" at bounding box center [163, 198] width 59 height 12
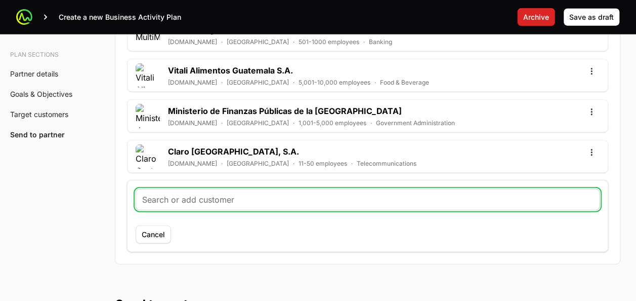
paste input "https://pronico.gt/"
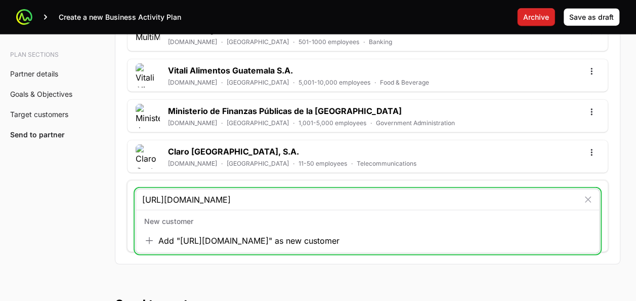
type input "https://pronico.gt/"
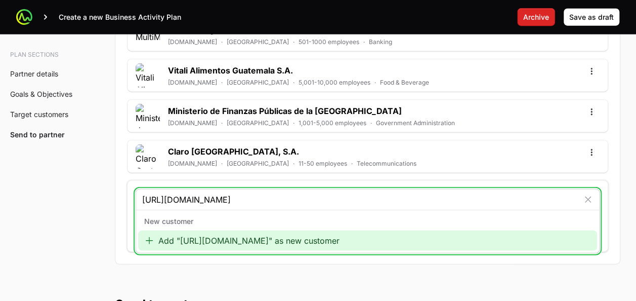
click at [199, 230] on div "Add "https://pronico.gt/" as new customer" at bounding box center [367, 240] width 459 height 20
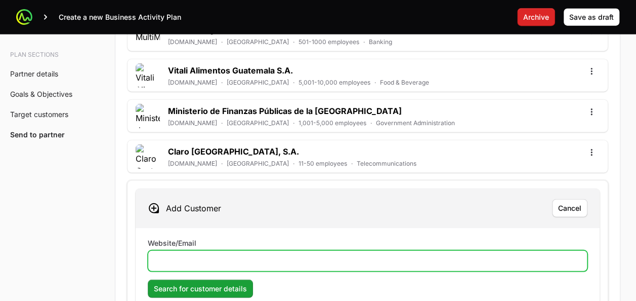
click at [169, 255] on input "Website/Email" at bounding box center [367, 261] width 427 height 12
paste input "https://pronico.gt/"
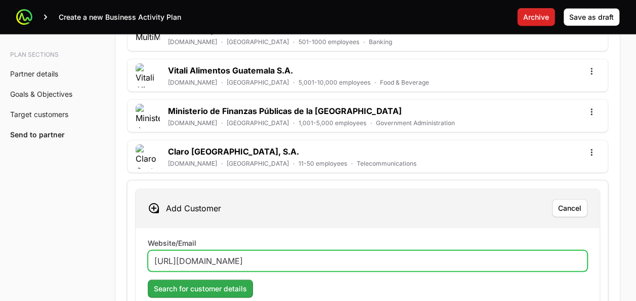
type input "https://pronico.gt/"
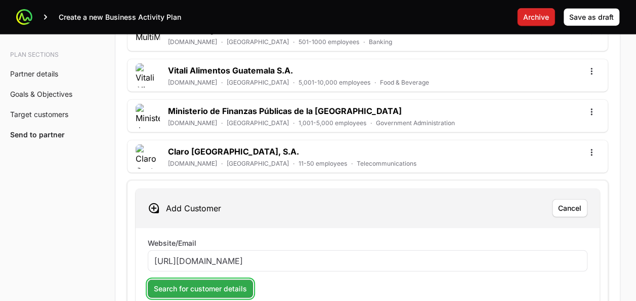
click at [180, 283] on span "Search for customer details" at bounding box center [200, 289] width 93 height 12
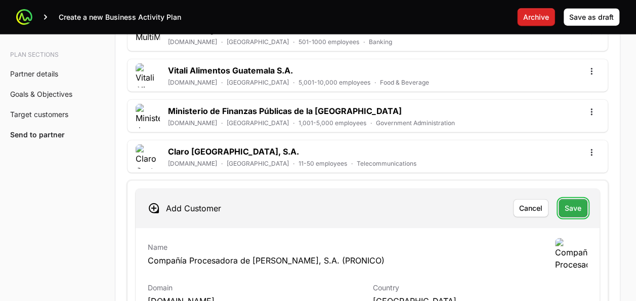
click at [576, 202] on span "Save" at bounding box center [573, 208] width 17 height 12
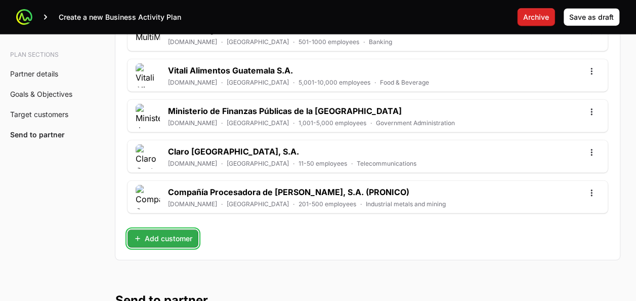
click at [178, 229] on button "Add customer" at bounding box center [163, 238] width 71 height 18
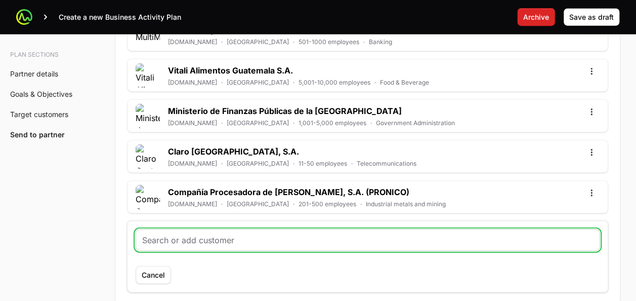
paste input "https://www.vana.gt/"
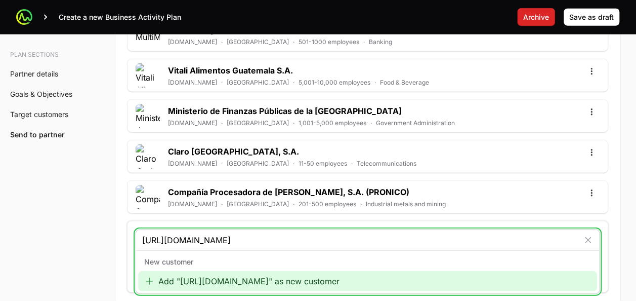
type input "https://www.vana.gt/"
click at [191, 271] on div "Add "https://www.vana.gt/" as new customer" at bounding box center [367, 281] width 459 height 20
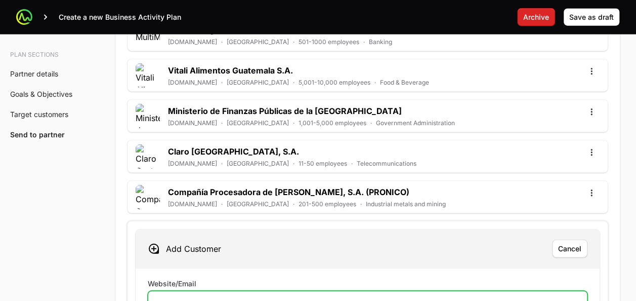
click at [183, 295] on input "Website/Email" at bounding box center [367, 301] width 427 height 12
paste input "https://www.vana.gt/"
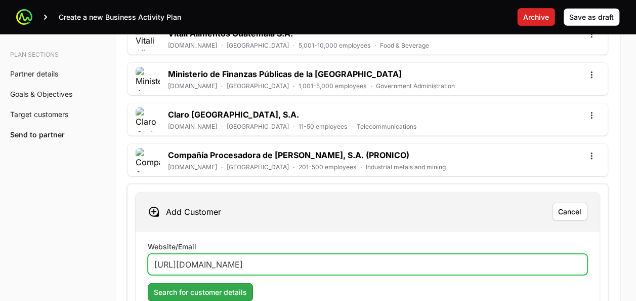
type input "https://www.vana.gt/"
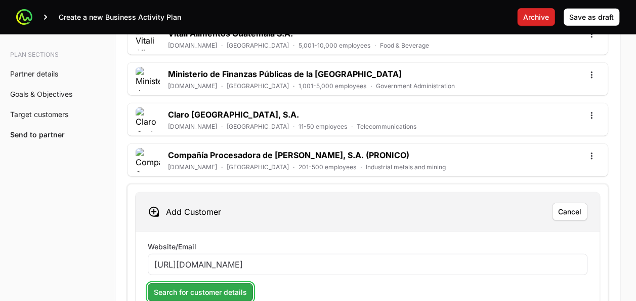
click at [200, 283] on button "Search for customer details" at bounding box center [200, 292] width 105 height 18
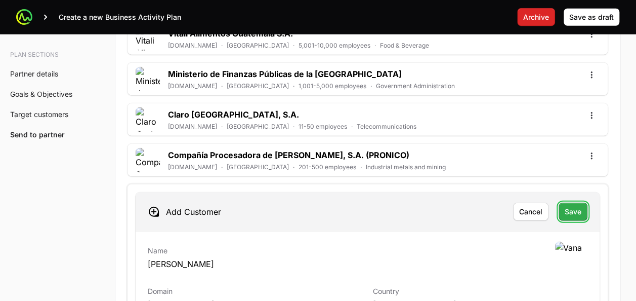
click at [563, 203] on button "Save" at bounding box center [573, 212] width 29 height 18
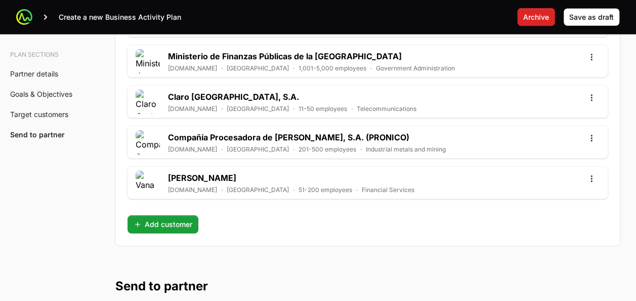
scroll to position [3225, 0]
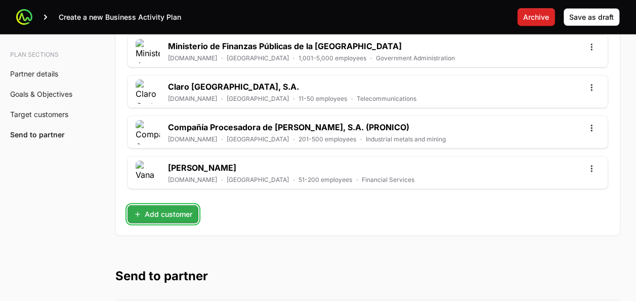
click at [145, 208] on span "Add customer" at bounding box center [163, 214] width 59 height 12
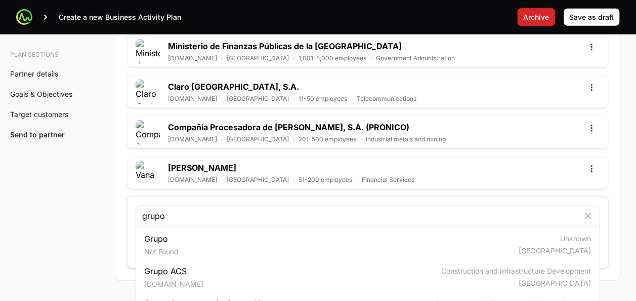
type input "grupo"
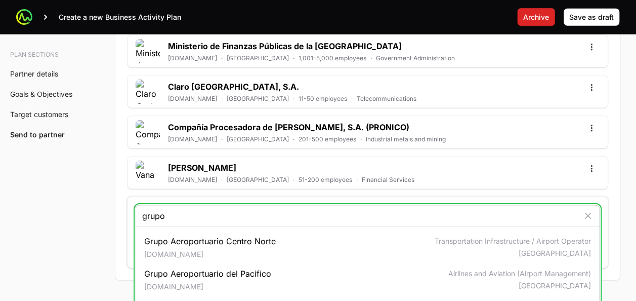
scroll to position [65, 0]
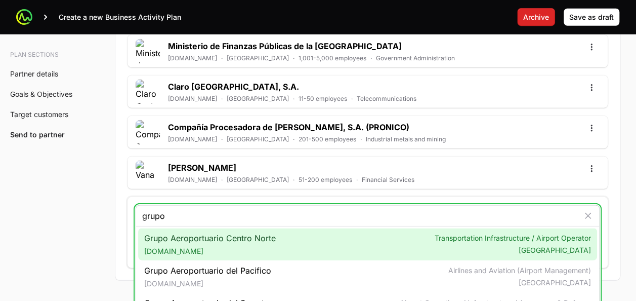
click at [150, 210] on input "grupo" at bounding box center [360, 216] width 437 height 12
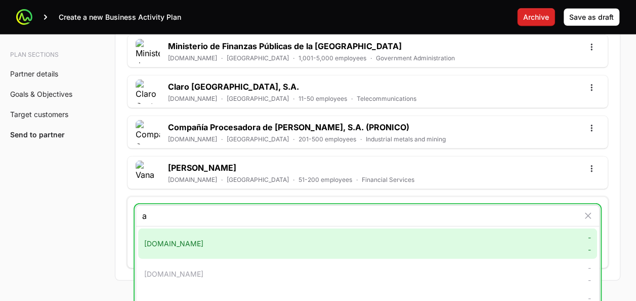
scroll to position [0, 0]
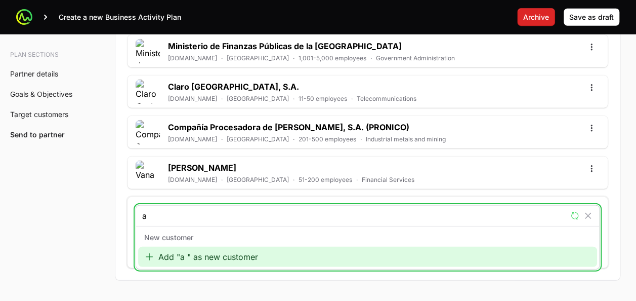
type input "as"
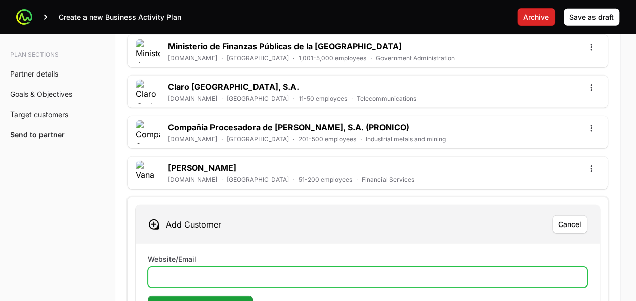
click at [178, 271] on input "Website/Email" at bounding box center [367, 277] width 427 height 12
paste input "https://grupoasys.com/"
type input "https://grupoasys.com/"
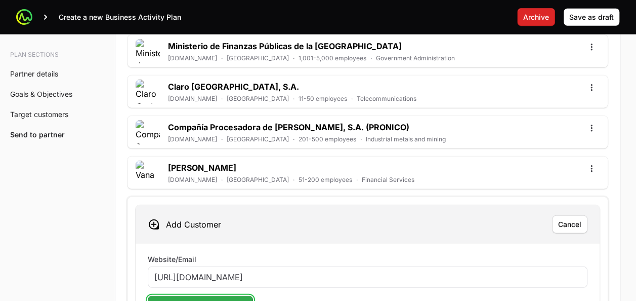
click at [197, 299] on span "Search for customer details" at bounding box center [200, 305] width 93 height 12
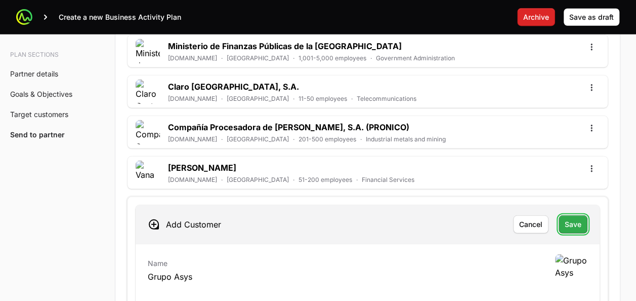
click at [584, 215] on button "Save" at bounding box center [573, 224] width 29 height 18
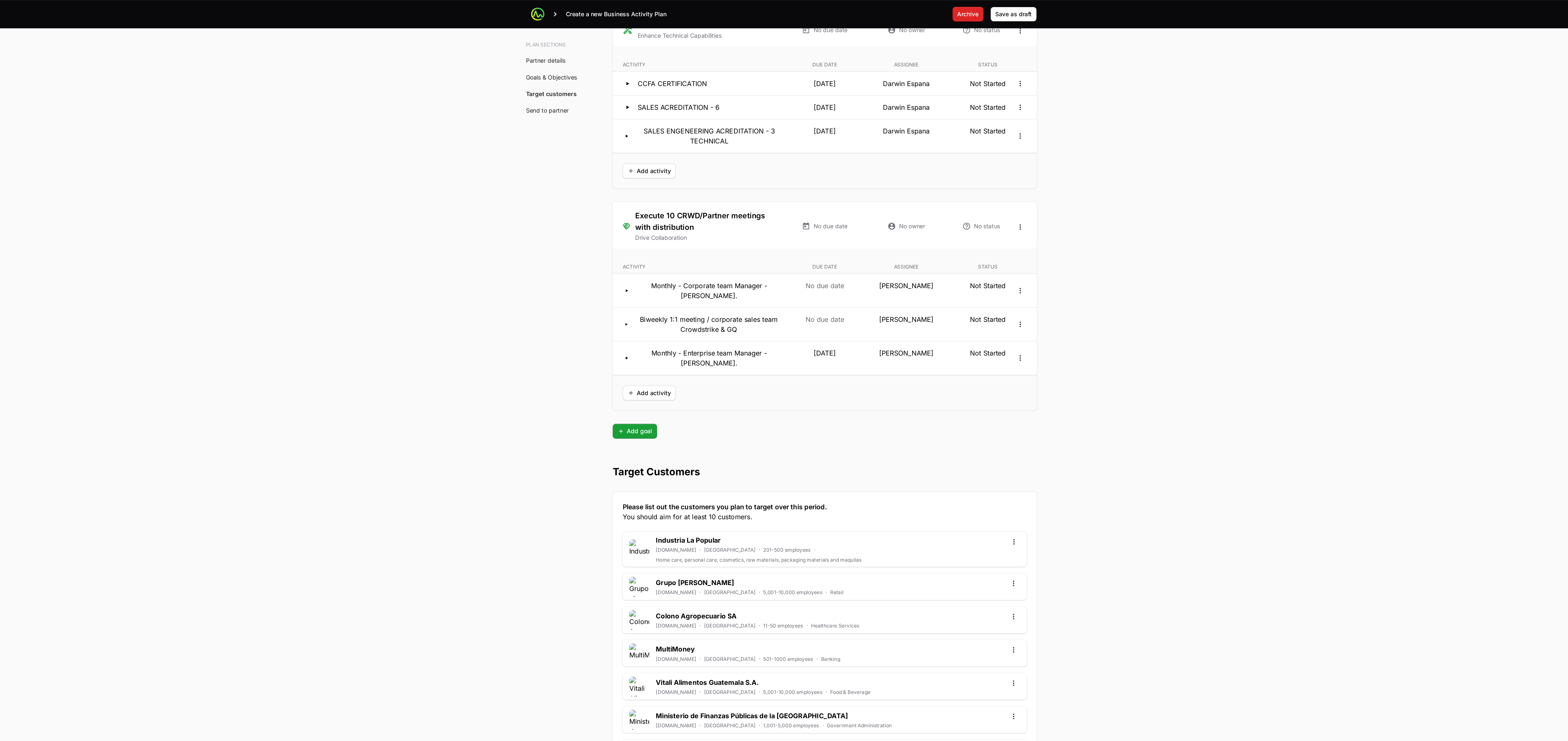
scroll to position [81, 0]
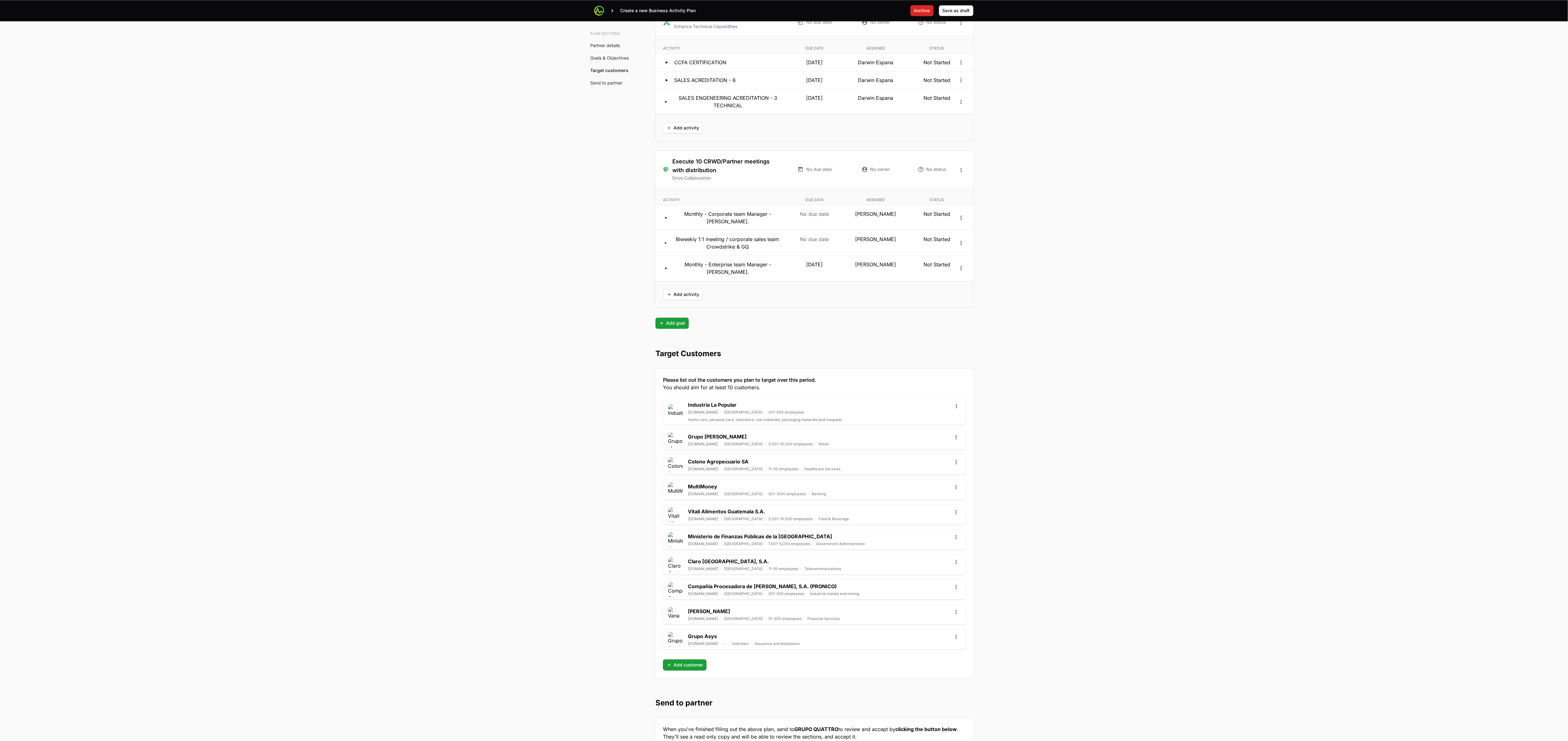
drag, startPoint x: 346, startPoint y: 1, endPoint x: 519, endPoint y: 380, distance: 416.6
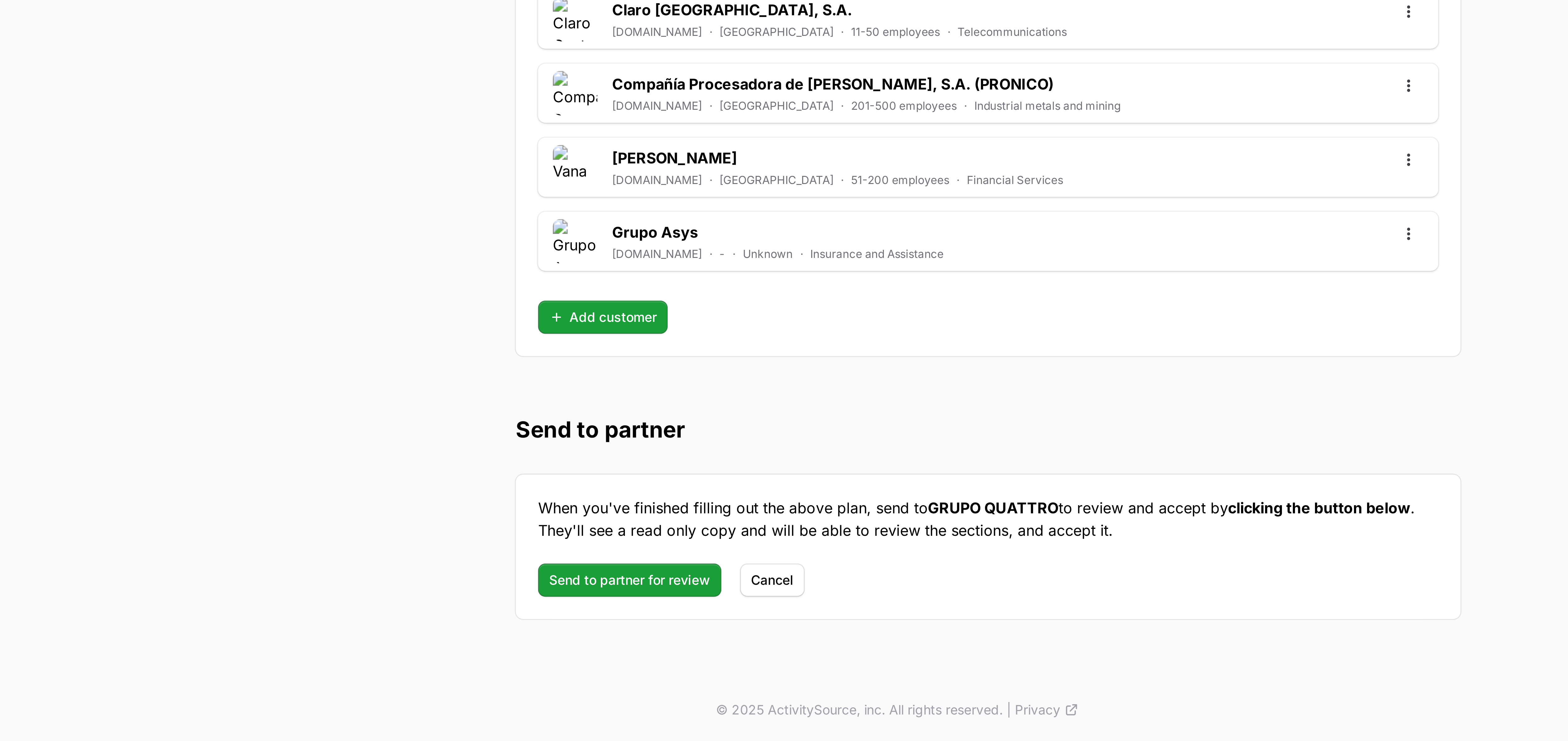
scroll to position [1571, 0]
drag, startPoint x: 600, startPoint y: 474, endPoint x: 815, endPoint y: 709, distance: 318.5
click at [396, 185] on span "Send to partner for review" at bounding box center [694, 687] width 54 height 7
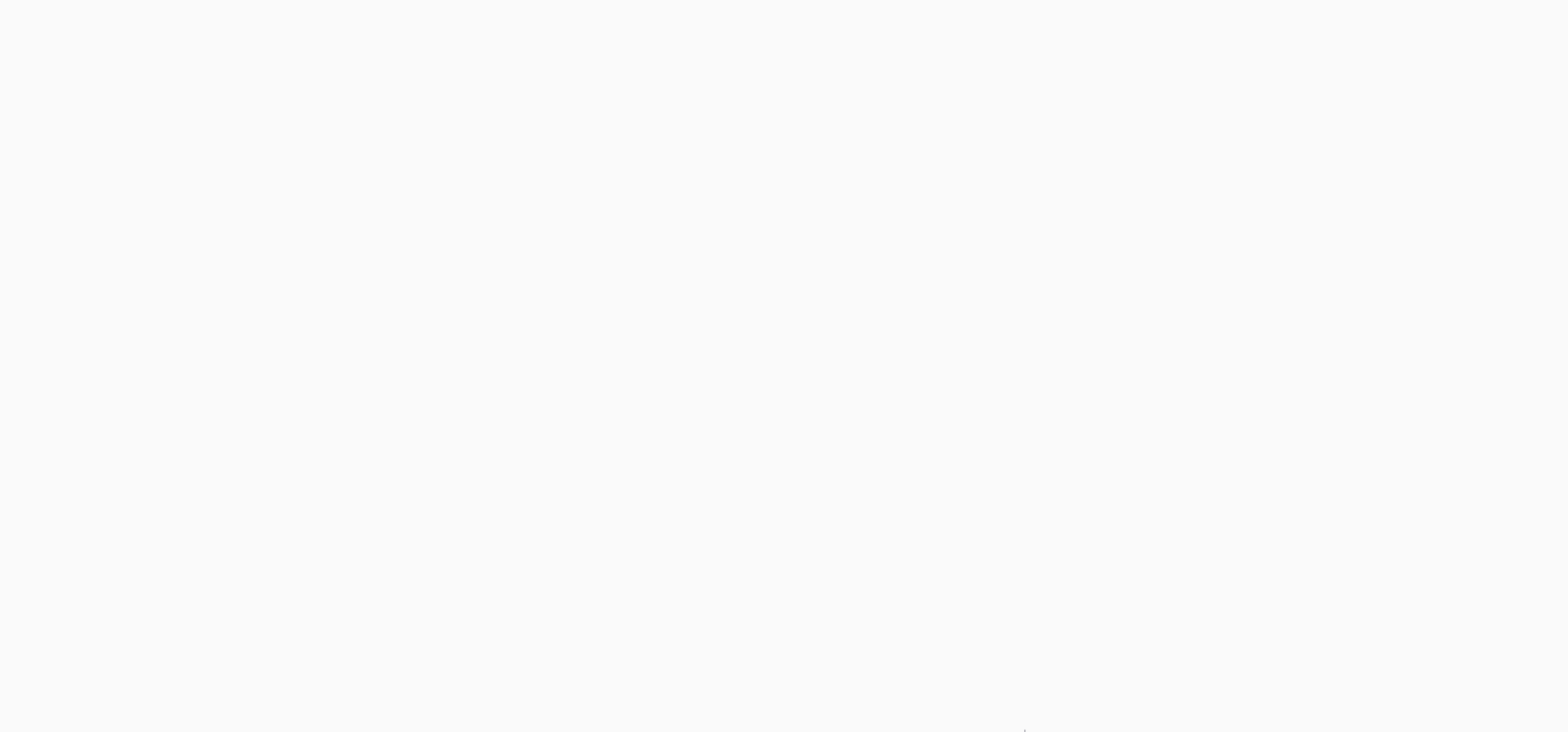
click at [391, 183] on div "Ingram Micro LATAM - CrowdStrike Partners Activity Initiatives Content Open use…" at bounding box center [784, 355] width 1568 height 711
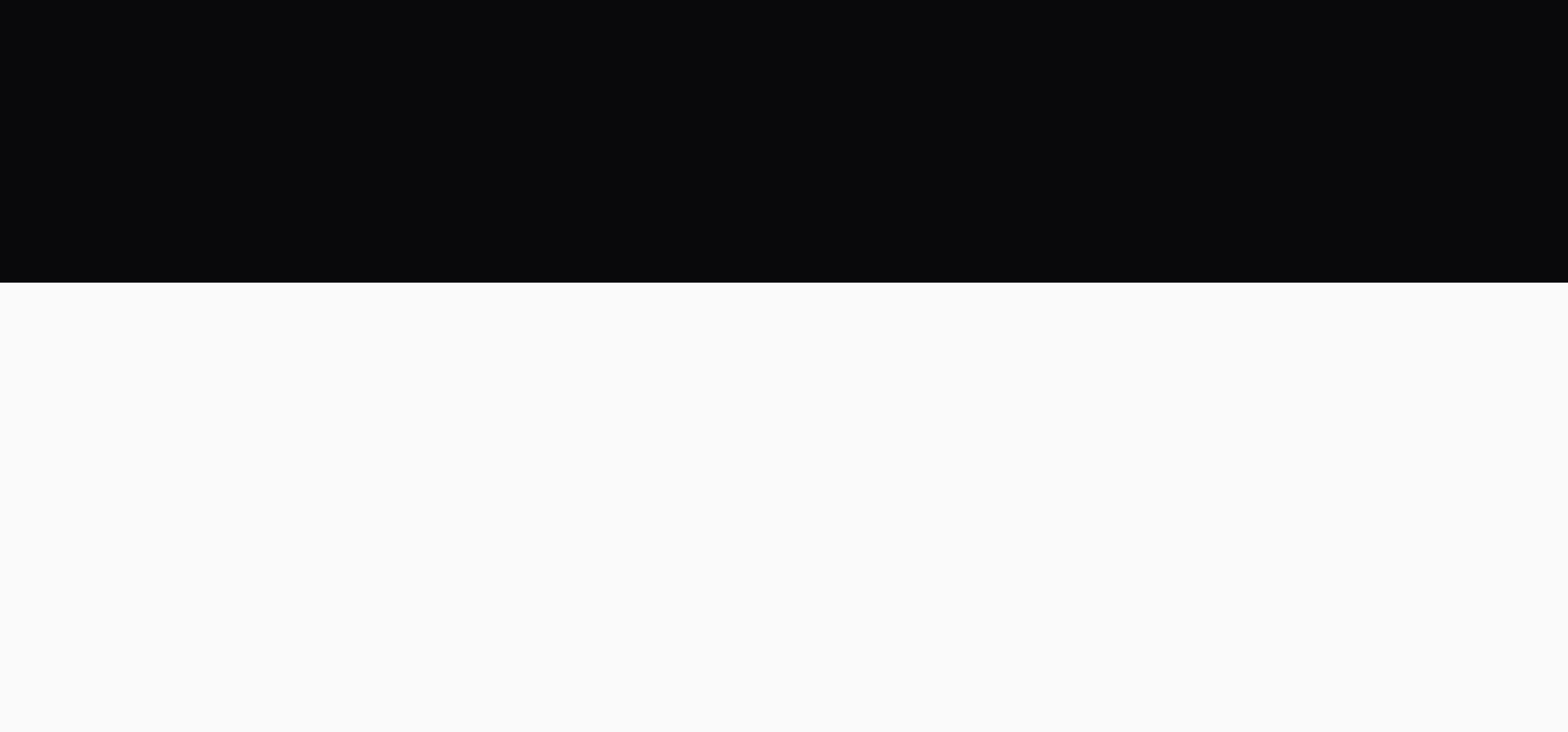
click at [243, 111] on main "Select a tab Current Draft Archived Current 4 Draft 1 Archived Template Search …" at bounding box center [784, 127] width 1568 height 142
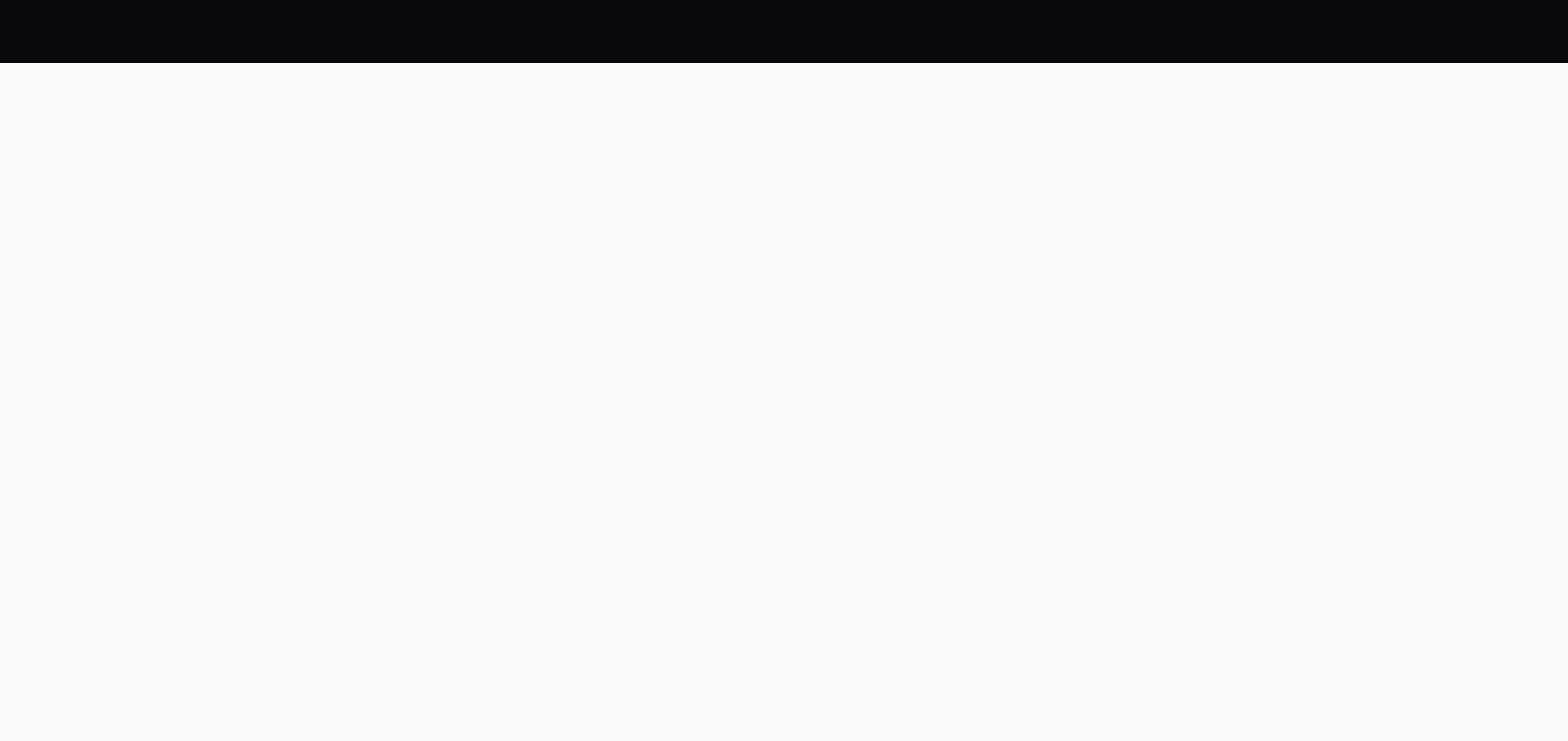
scroll to position [1186, 0]
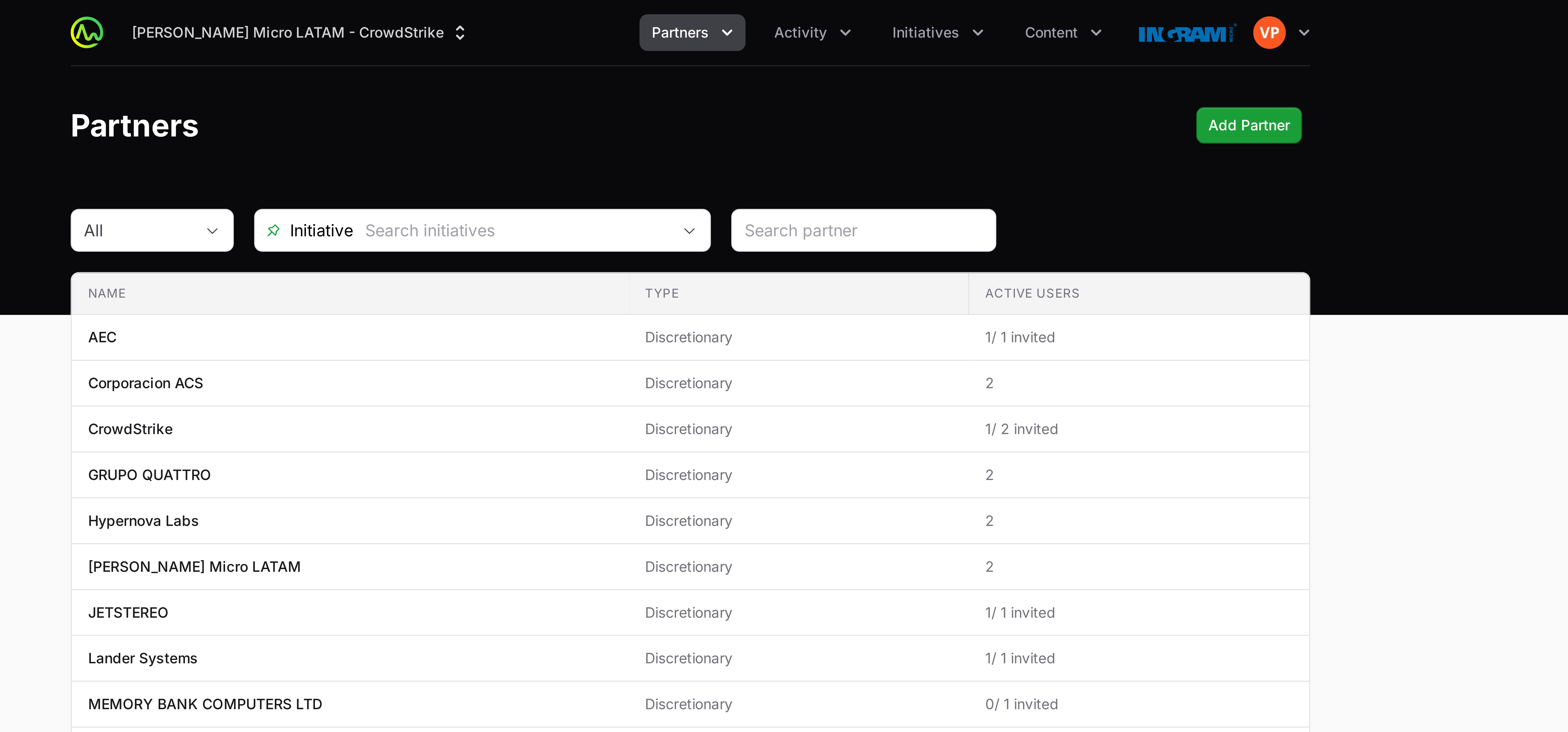
click at [785, 10] on span "Partners" at bounding box center [781, 10] width 17 height 6
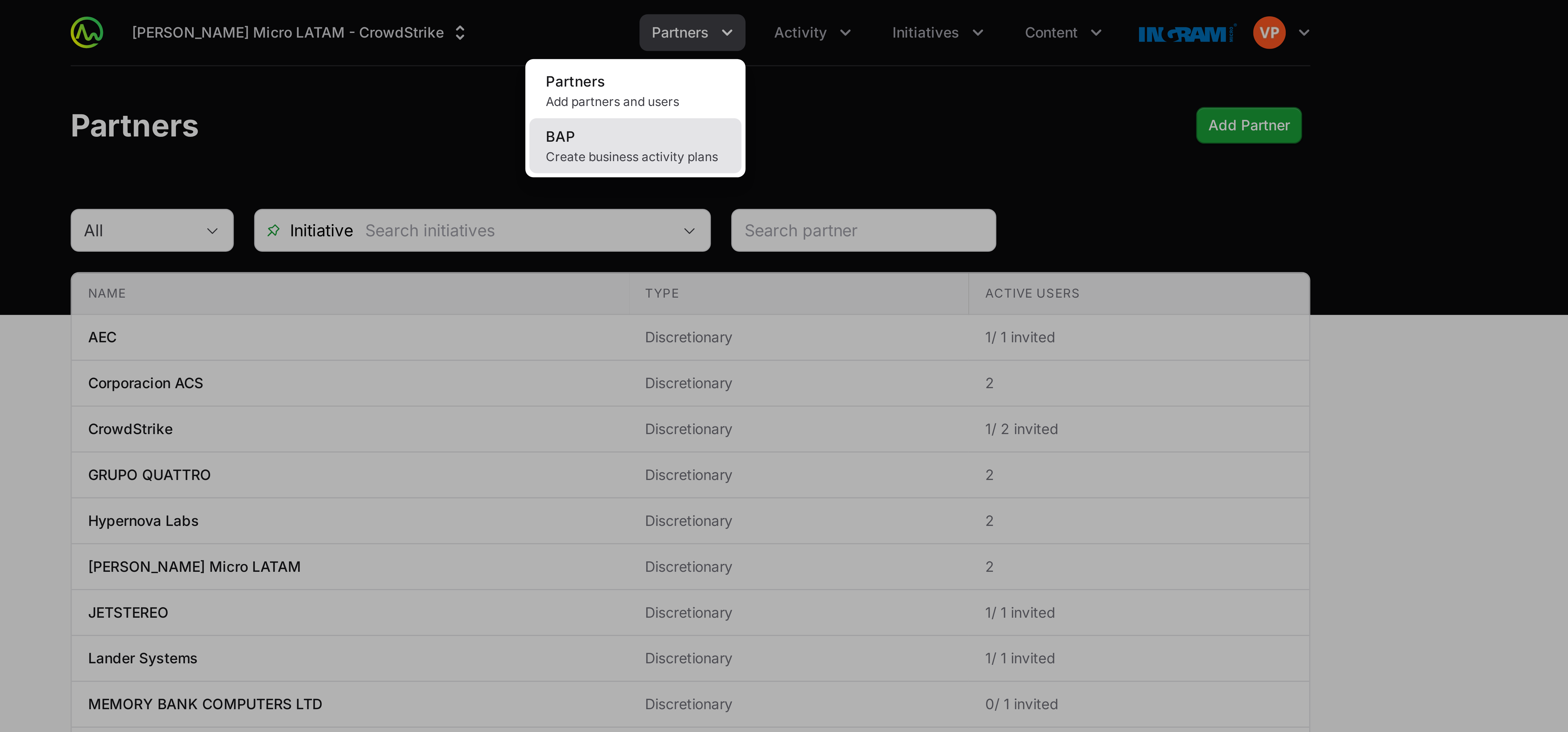
click at [755, 43] on link "BAP Create business activity plans" at bounding box center [767, 44] width 64 height 16
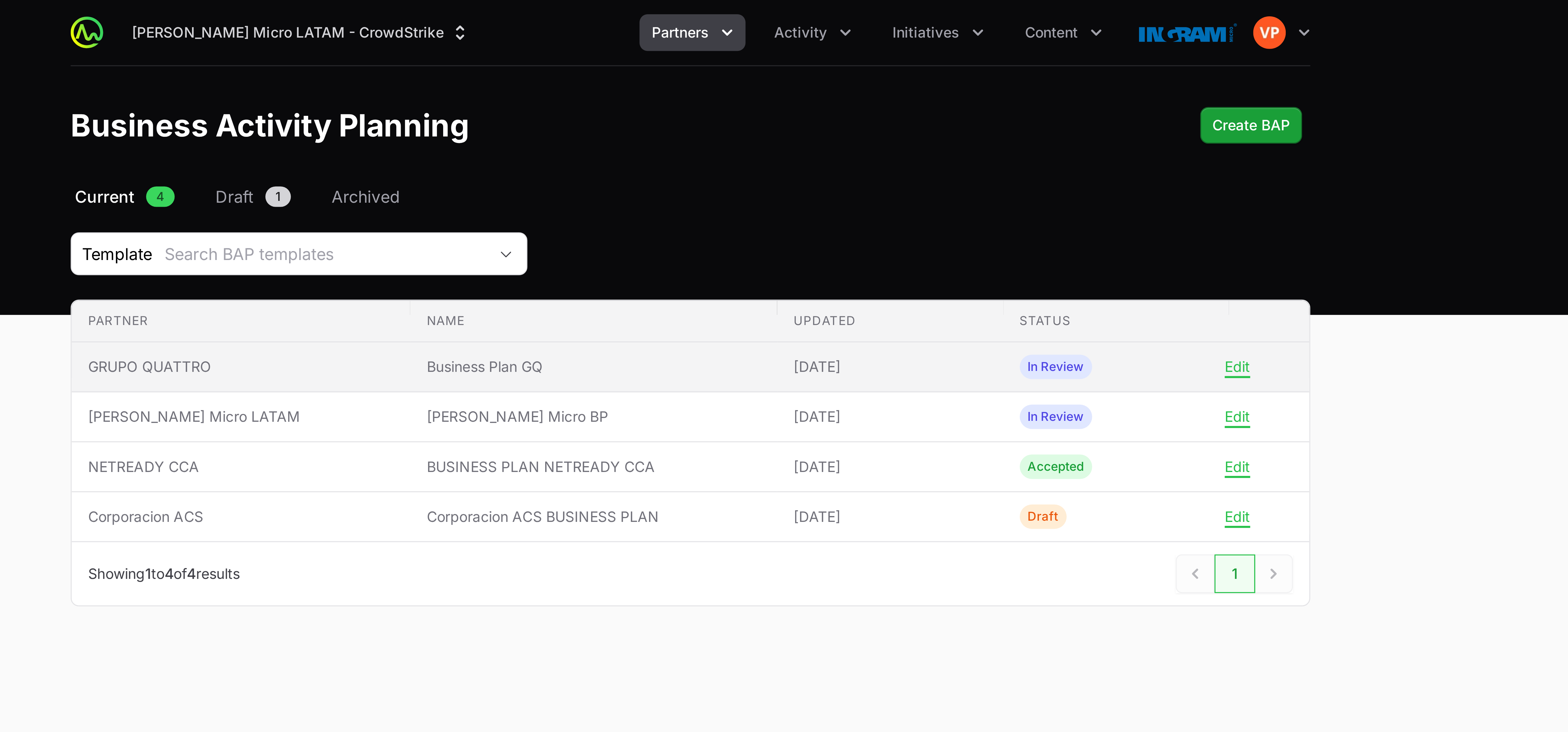
click at [626, 117] on td "Partner GRUPO QUATTRO" at bounding box center [648, 111] width 102 height 15
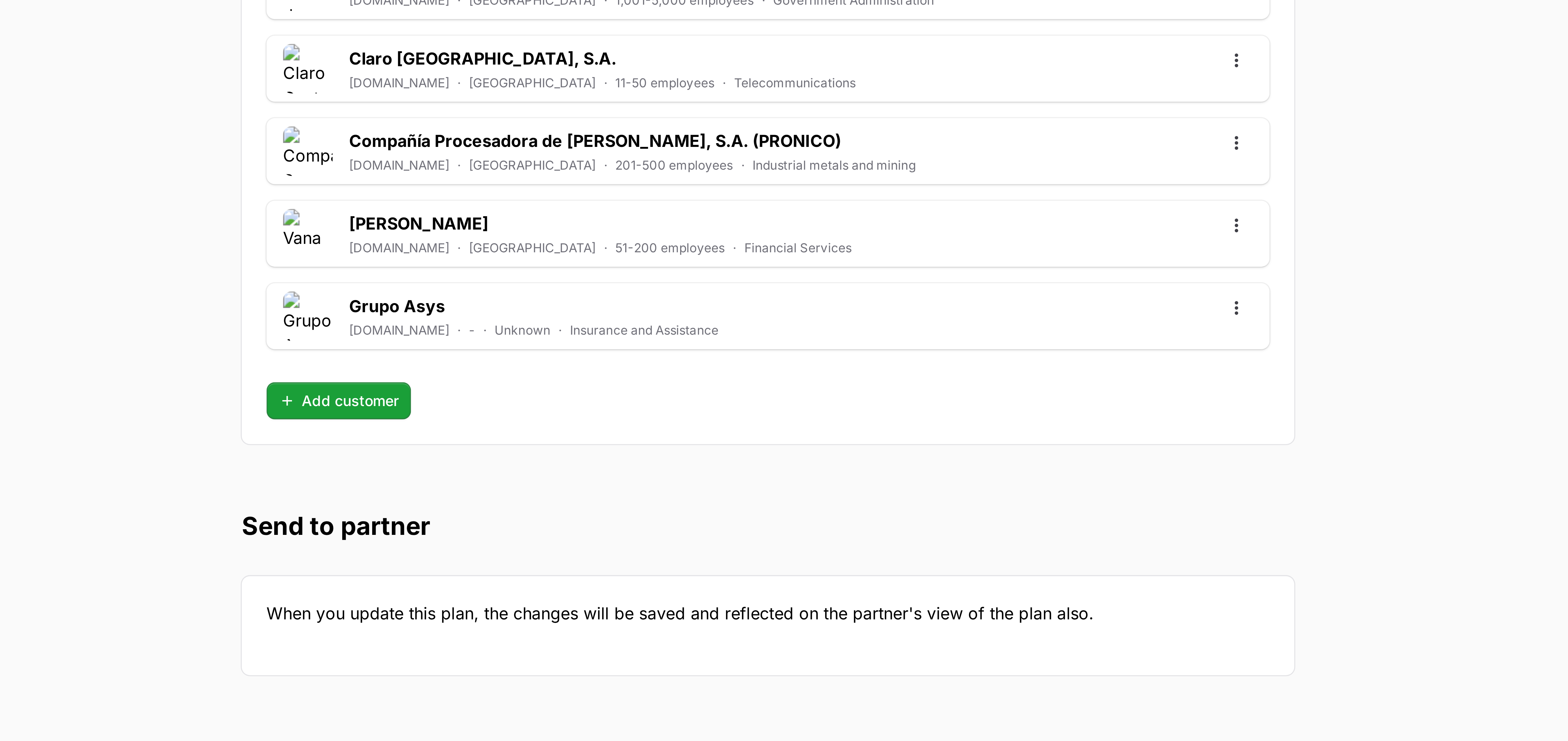
scroll to position [1551, 0]
